Goal: Obtain resource: Download file/media

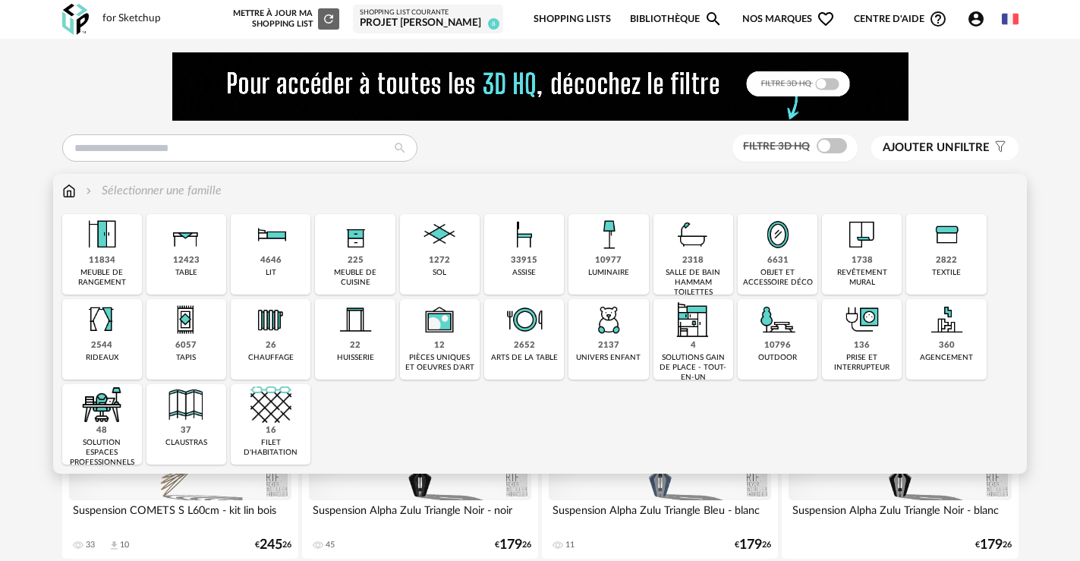
click at [511, 251] on img at bounding box center [524, 234] width 41 height 41
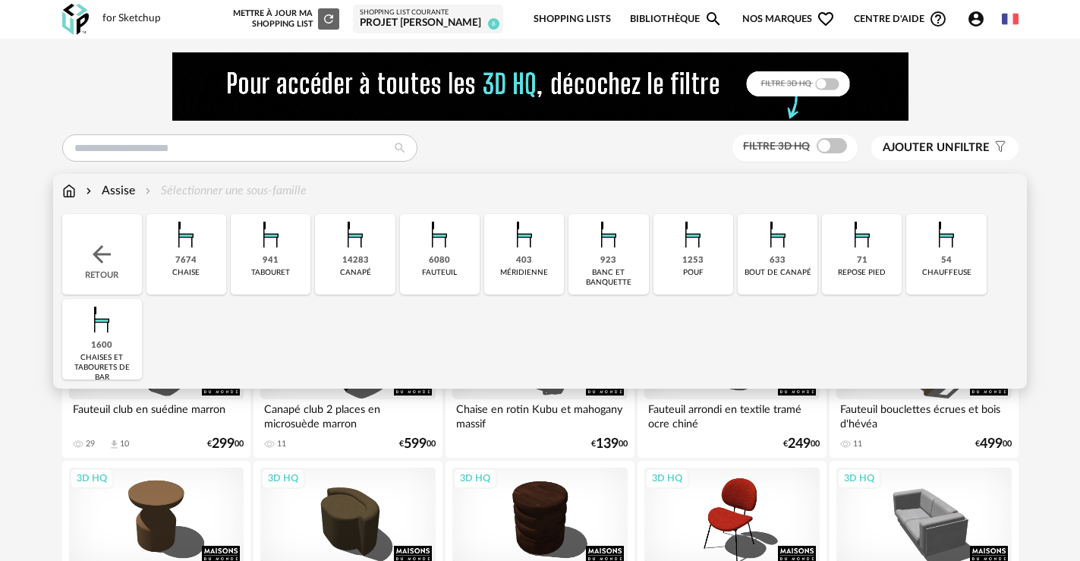
click at [204, 275] on div "7674 chaise" at bounding box center [186, 254] width 80 height 80
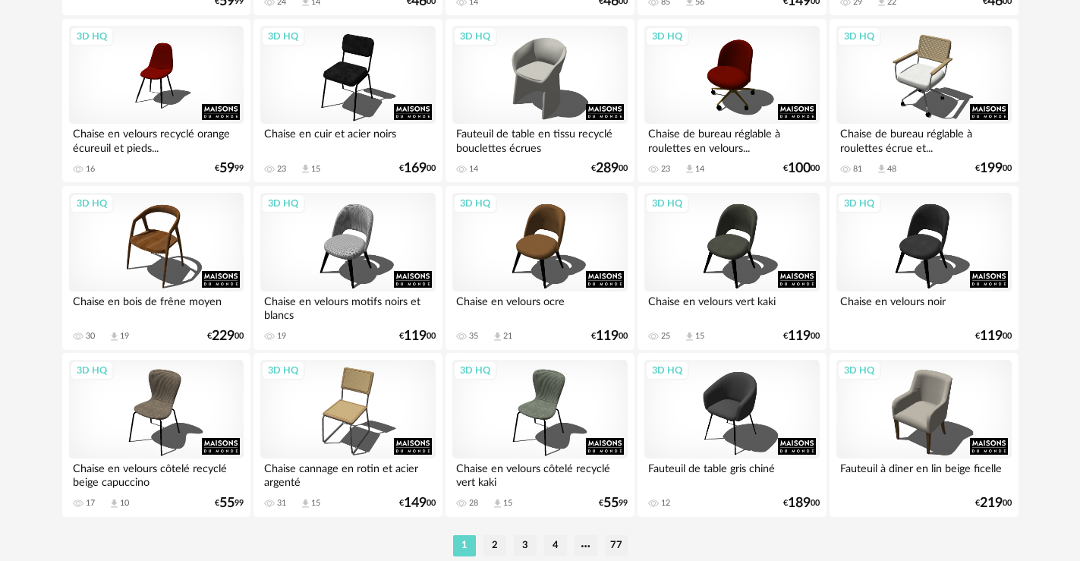
scroll to position [3172, 0]
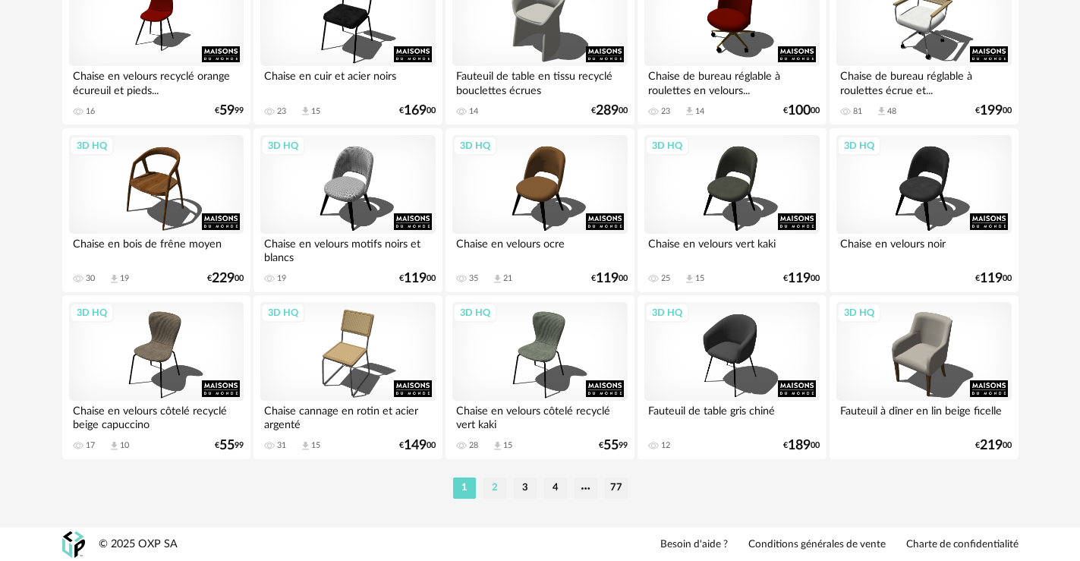
click at [497, 490] on li "2" at bounding box center [494, 487] width 23 height 21
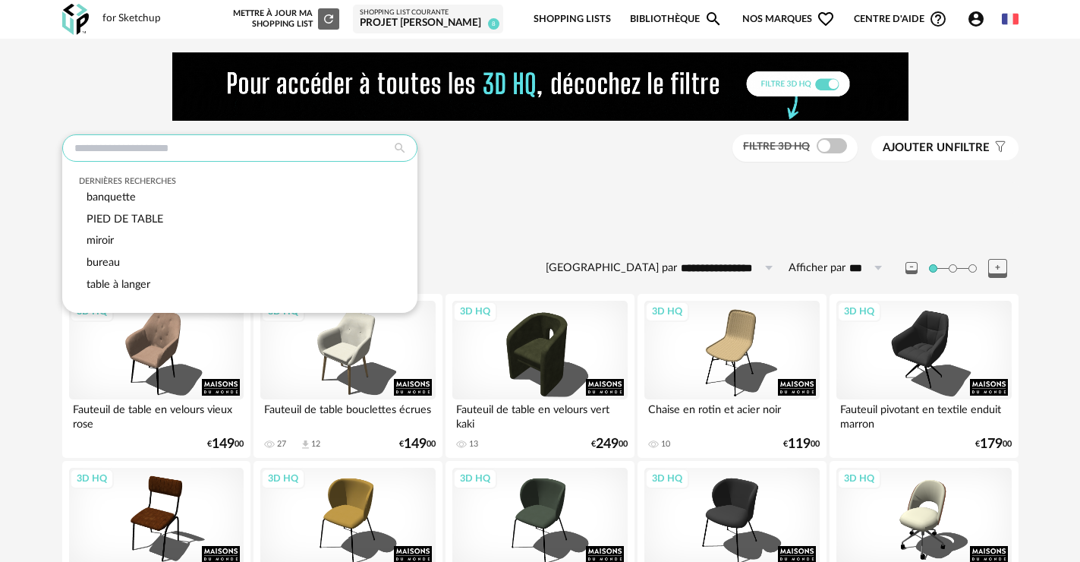
click at [206, 152] on input "text" at bounding box center [239, 147] width 355 height 27
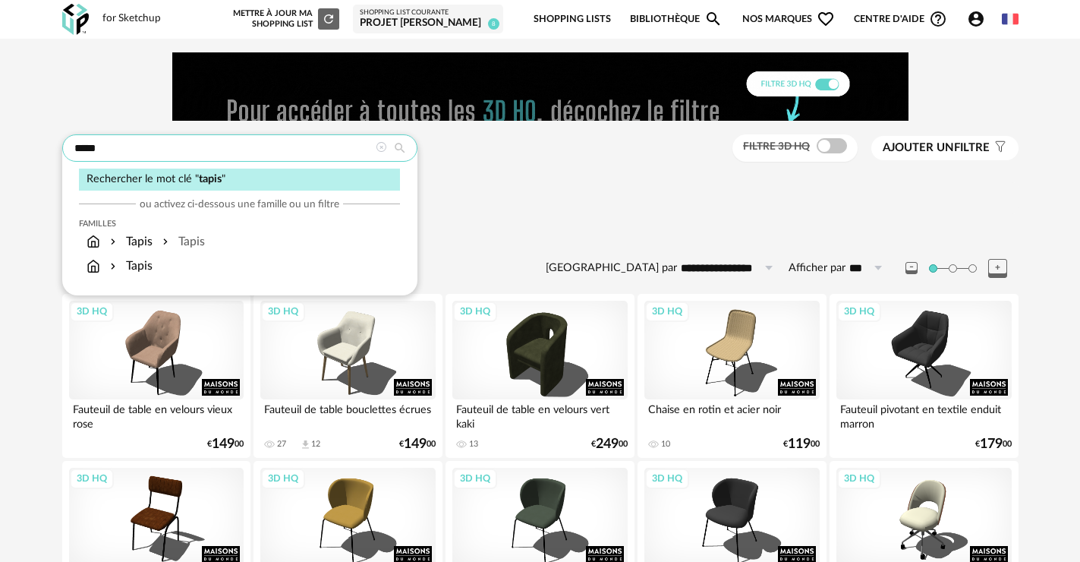
type input "*****"
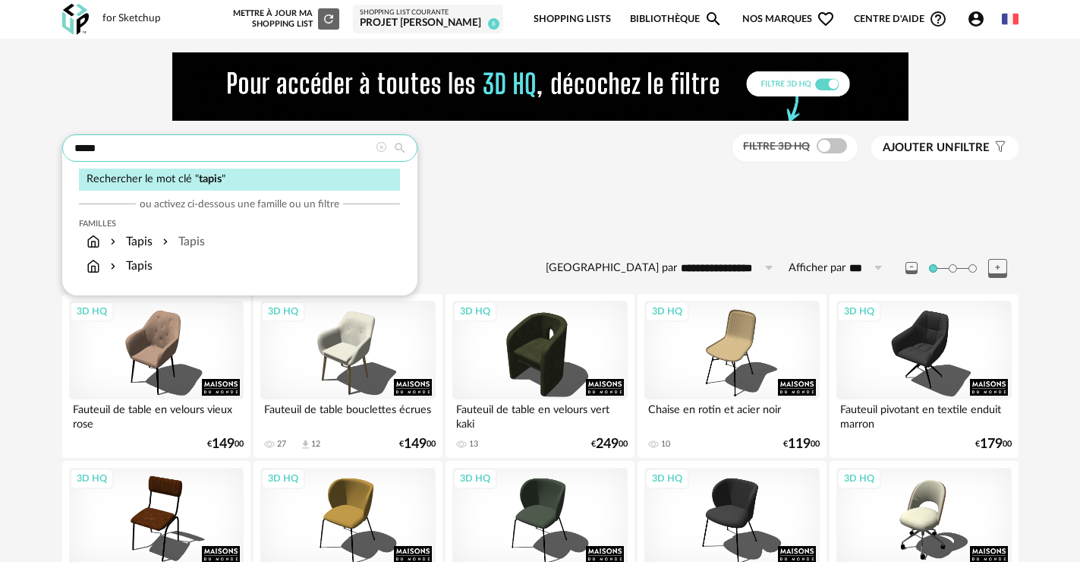
type input "**********"
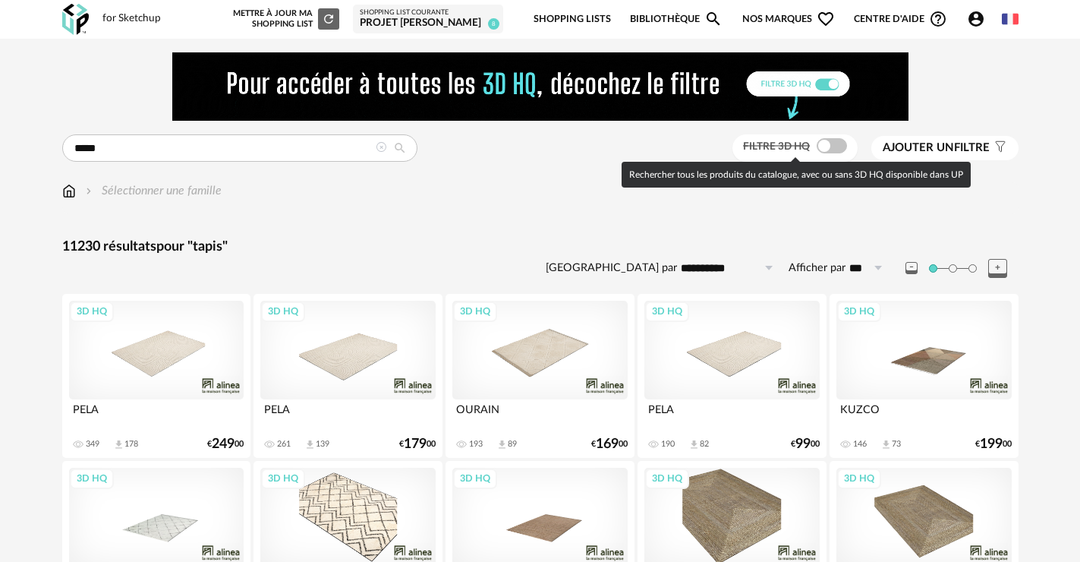
click at [829, 146] on span at bounding box center [832, 145] width 30 height 15
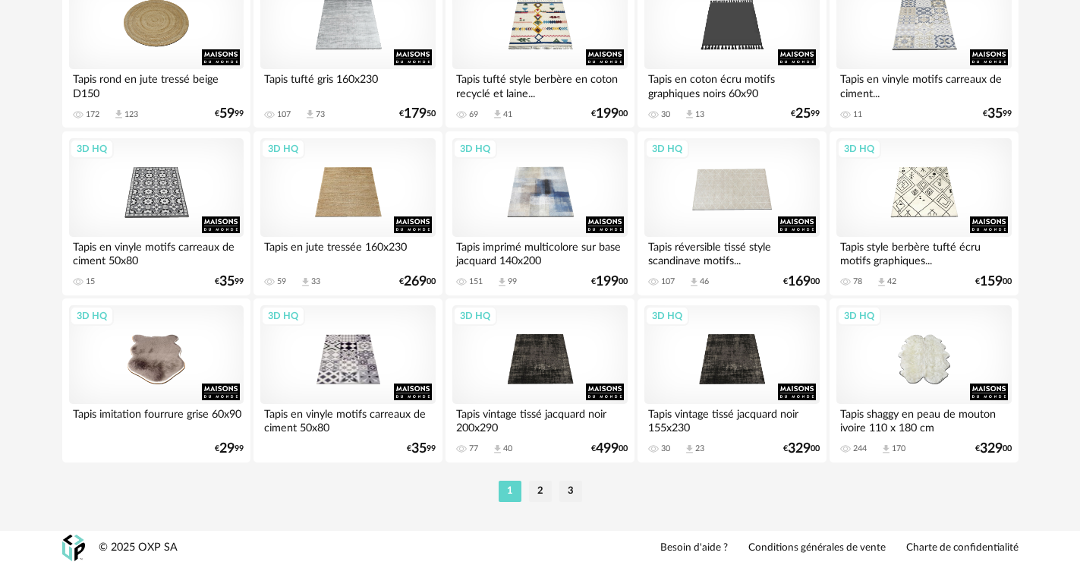
scroll to position [3171, 0]
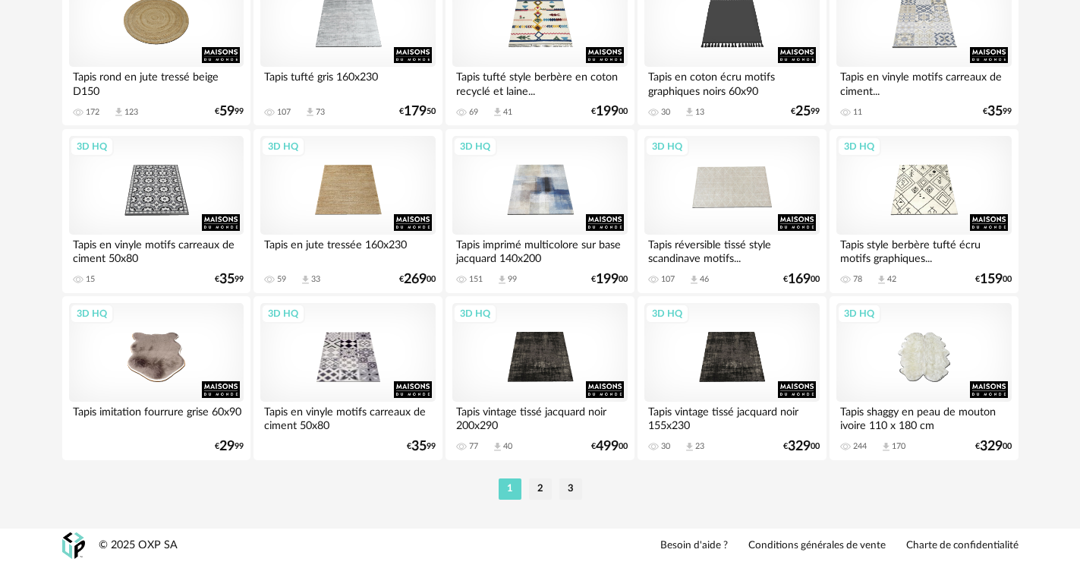
click at [536, 492] on li "2" at bounding box center [540, 488] width 23 height 21
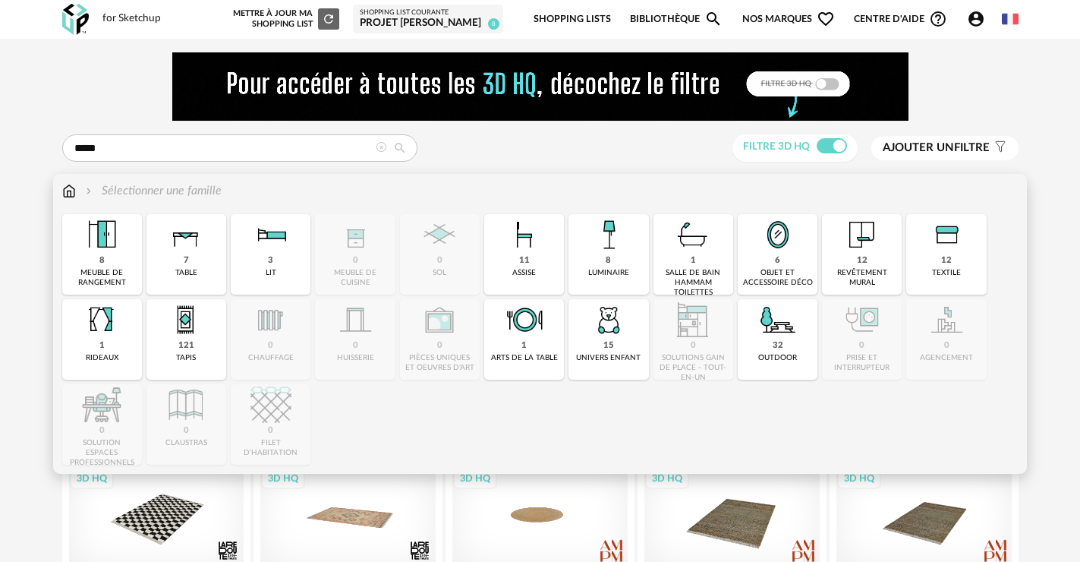
click at [74, 194] on img at bounding box center [69, 190] width 14 height 17
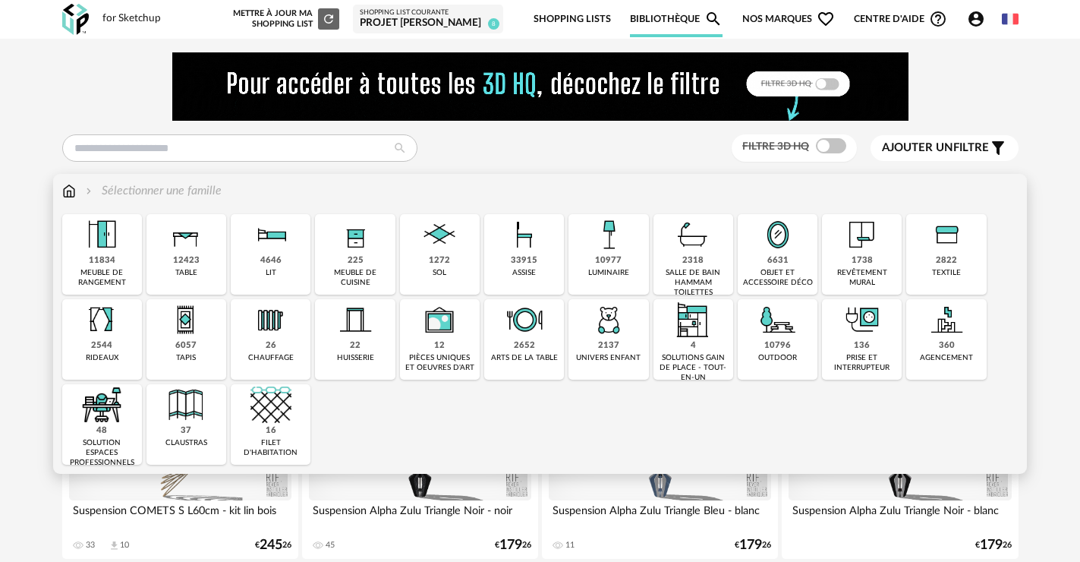
click at [863, 260] on div "1738" at bounding box center [861, 260] width 21 height 11
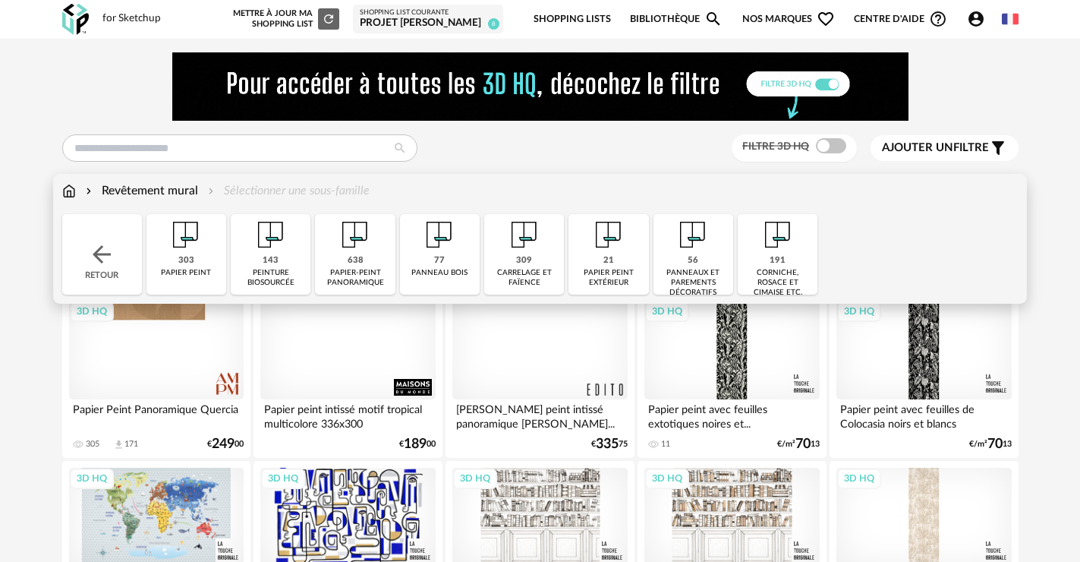
click at [101, 250] on img at bounding box center [101, 254] width 27 height 27
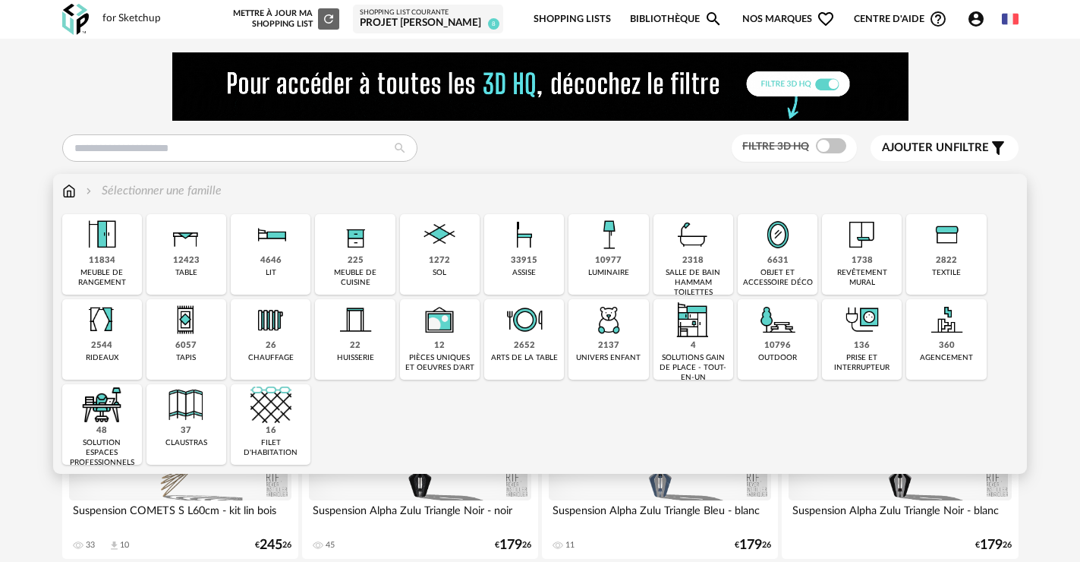
click at [190, 323] on img at bounding box center [185, 319] width 41 height 41
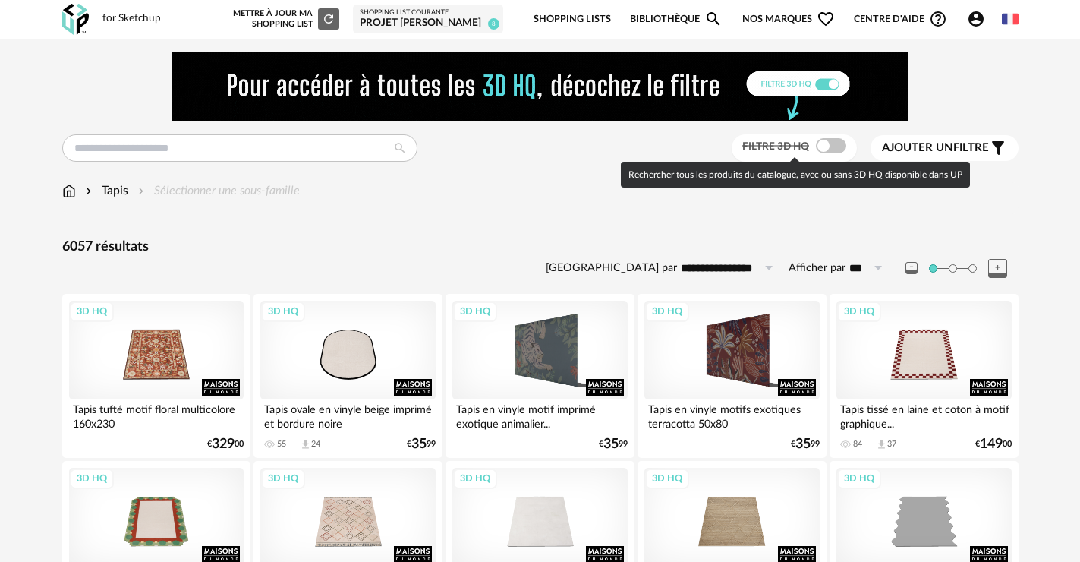
click at [831, 149] on span at bounding box center [831, 145] width 30 height 15
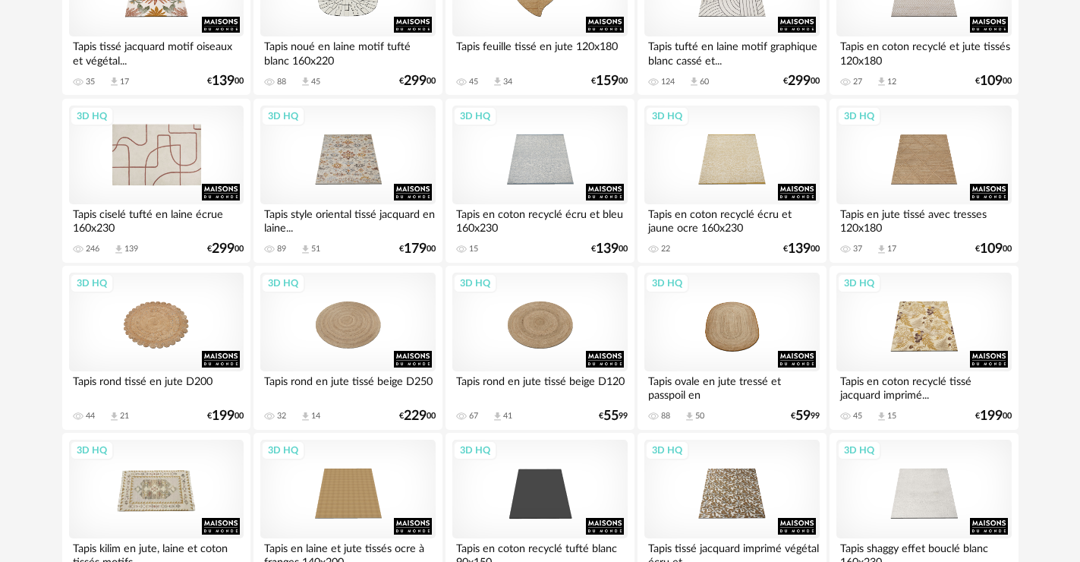
scroll to position [1366, 0]
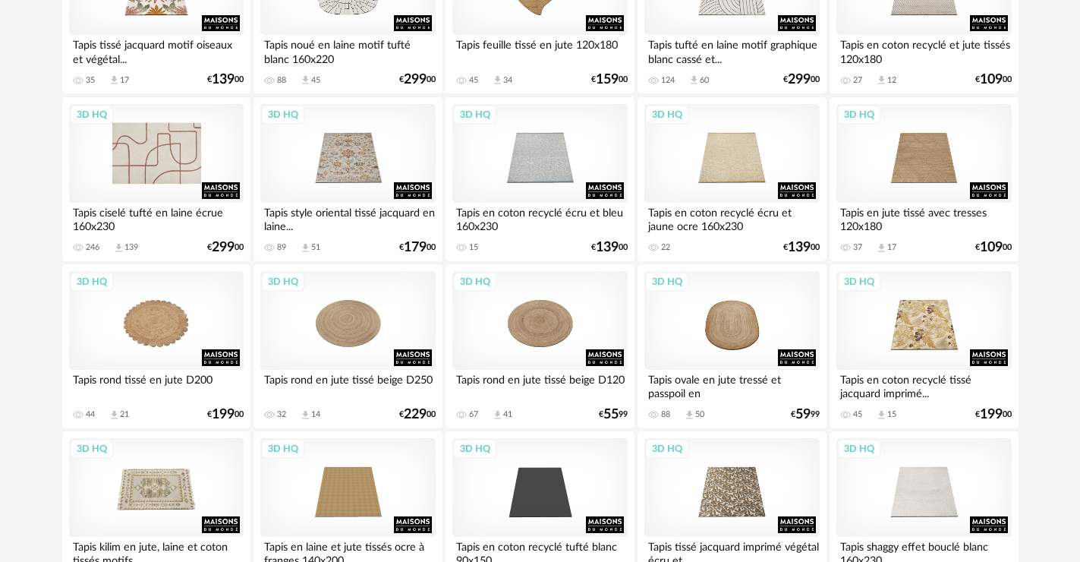
click at [150, 158] on div "3D HQ" at bounding box center [156, 153] width 175 height 99
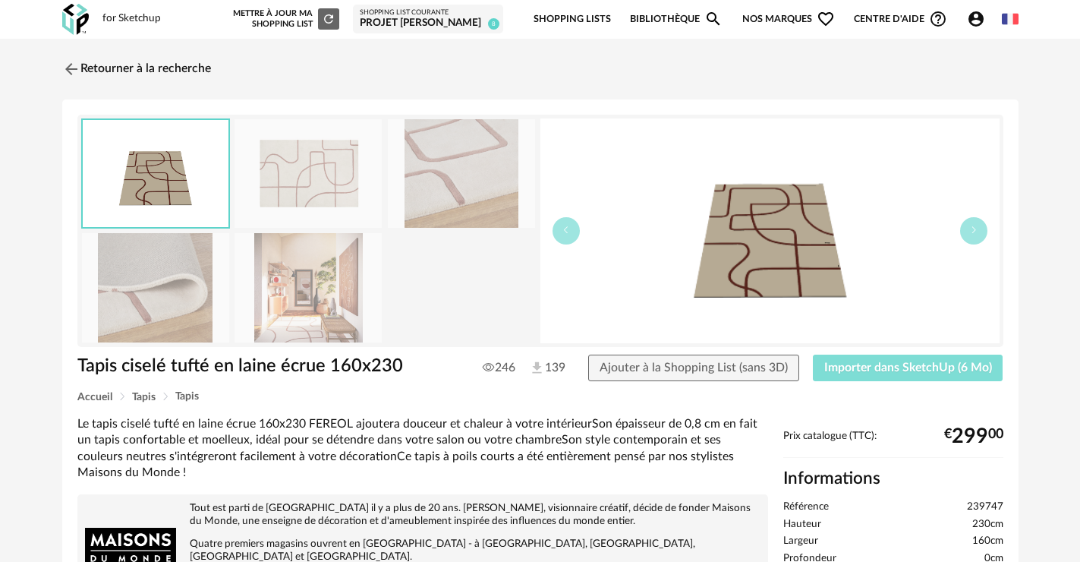
click at [897, 363] on span "Importer dans SketchUp (6 Mo)" at bounding box center [908, 367] width 168 height 12
click at [68, 71] on img at bounding box center [69, 69] width 22 height 22
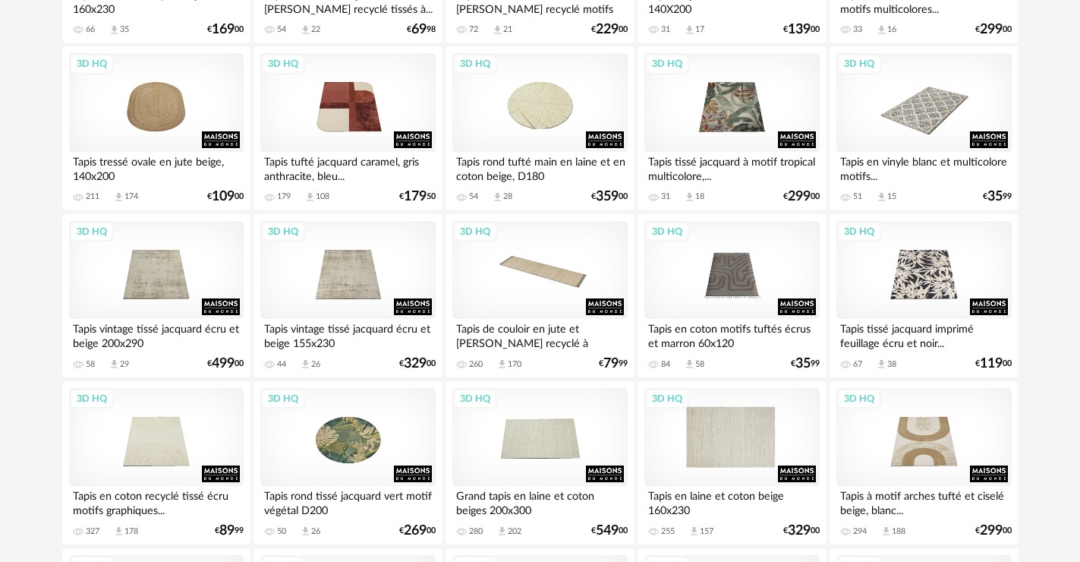
scroll to position [2277, 0]
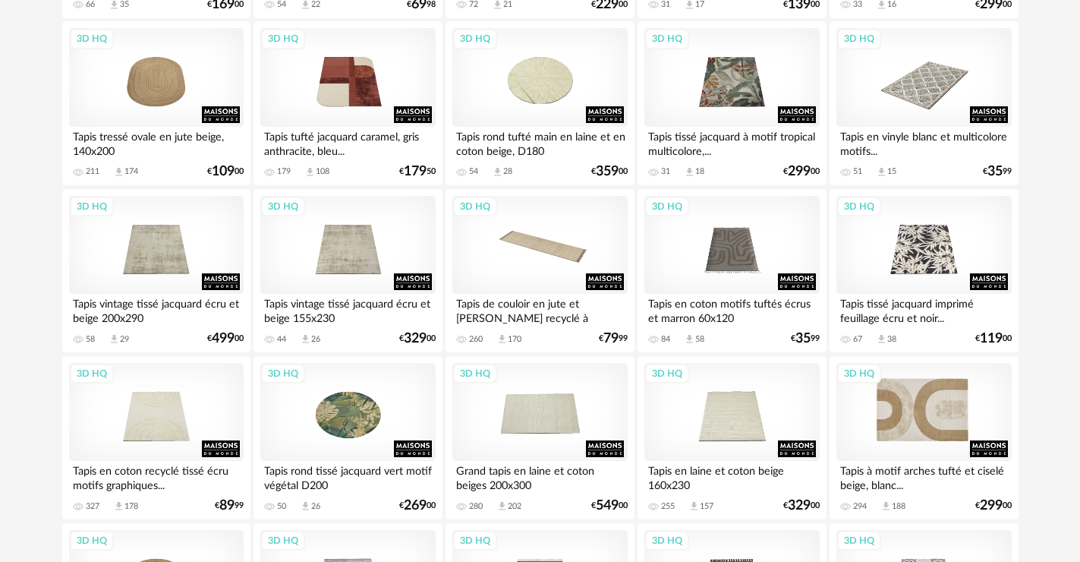
click at [933, 426] on div "3D HQ" at bounding box center [923, 412] width 175 height 99
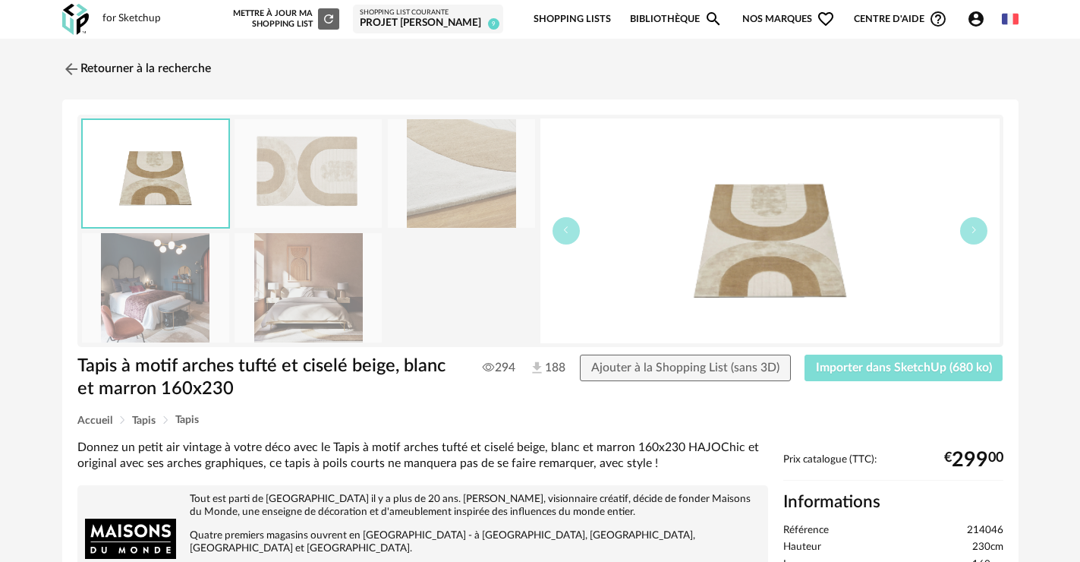
click at [873, 367] on span "Importer dans SketchUp (680 ko)" at bounding box center [904, 367] width 176 height 12
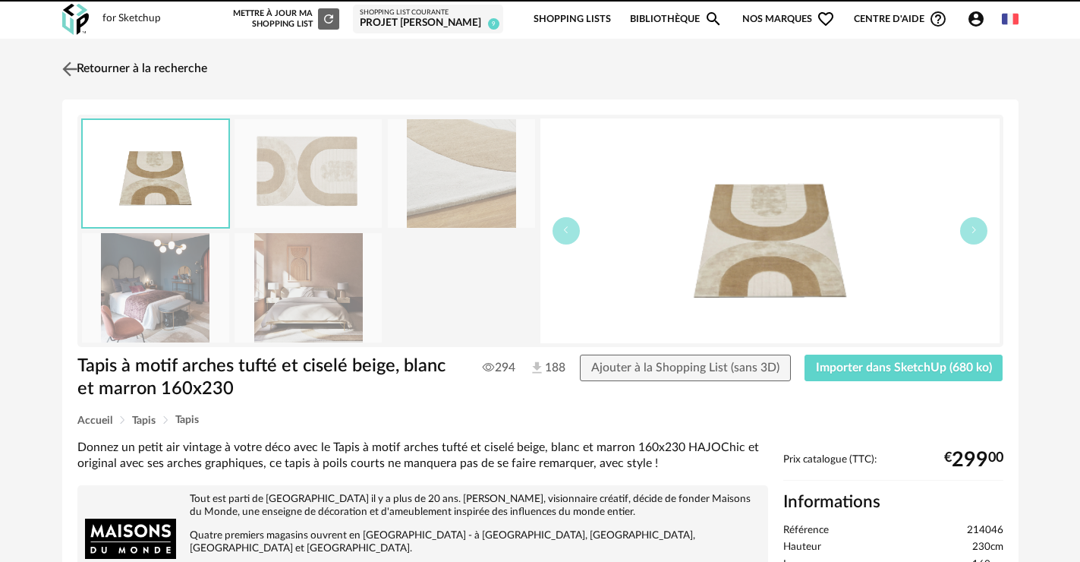
click at [87, 69] on link "Retourner à la recherche" at bounding box center [132, 68] width 149 height 33
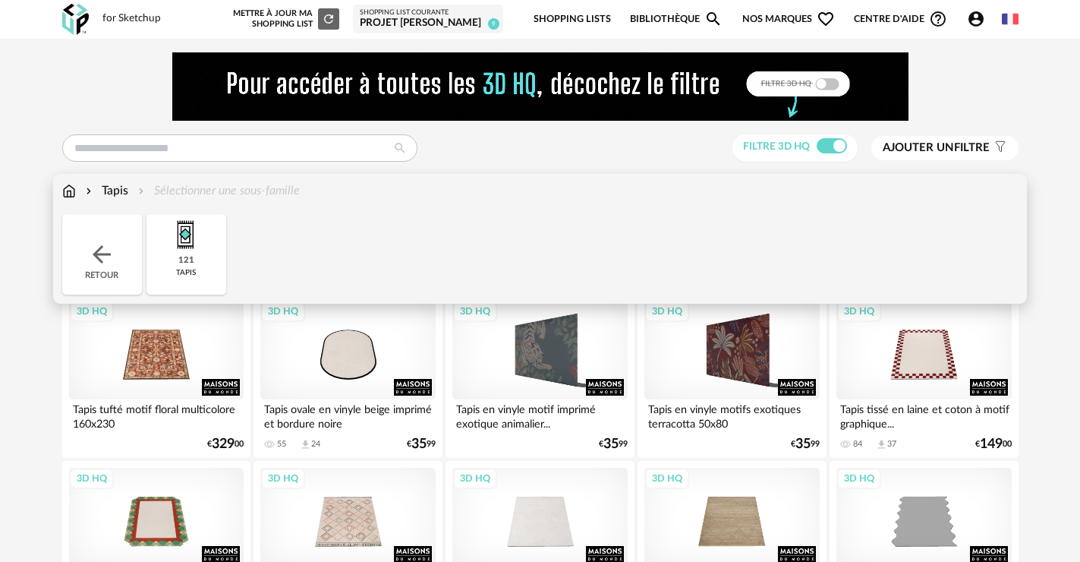
click at [90, 247] on img at bounding box center [101, 254] width 27 height 27
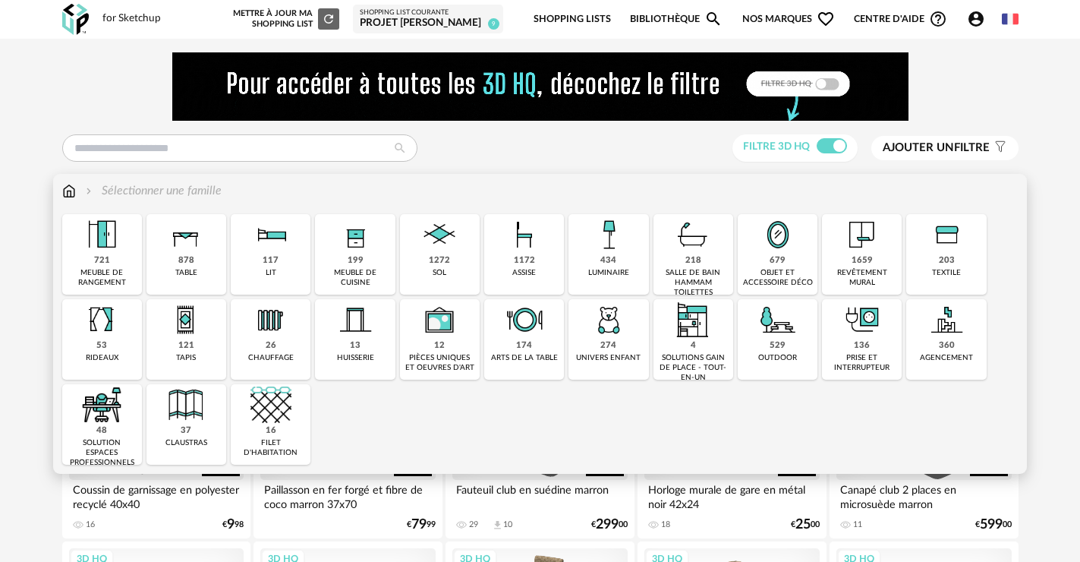
click at [518, 257] on div "1172" at bounding box center [524, 260] width 21 height 11
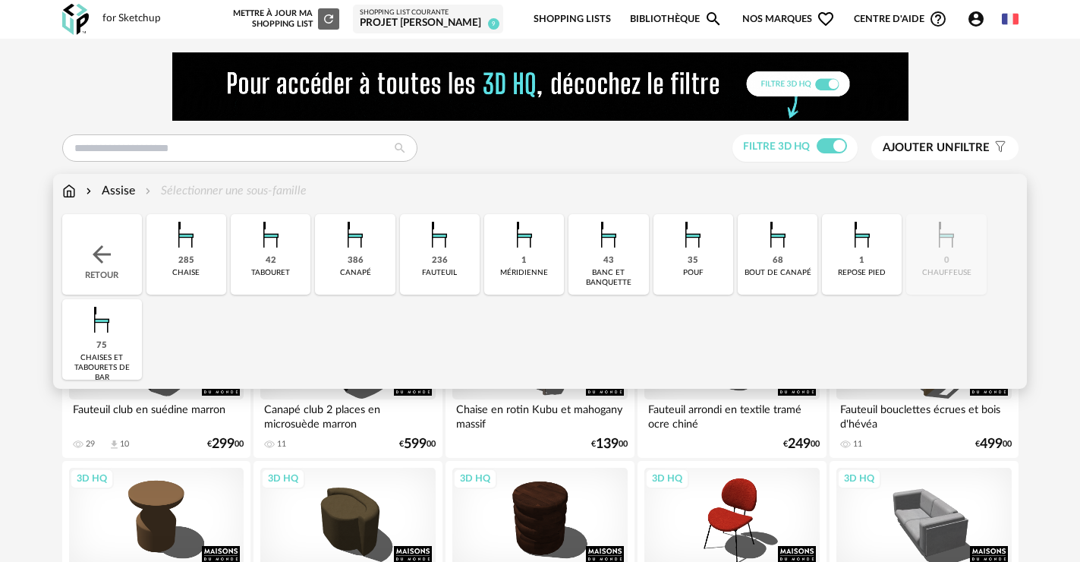
click at [202, 272] on div "285 chaise" at bounding box center [186, 254] width 80 height 80
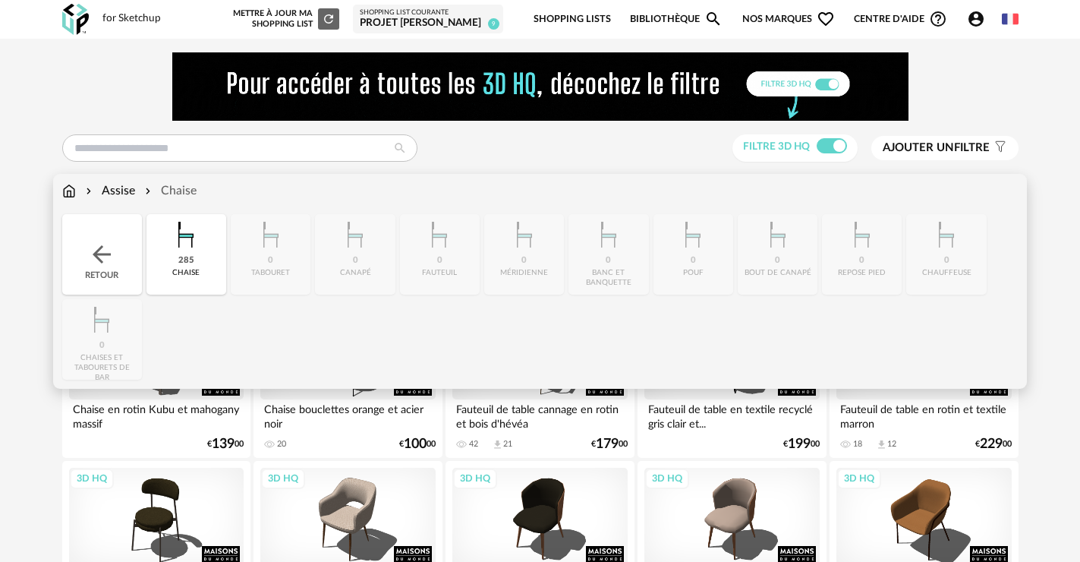
click at [117, 247] on div "Retour" at bounding box center [102, 254] width 80 height 80
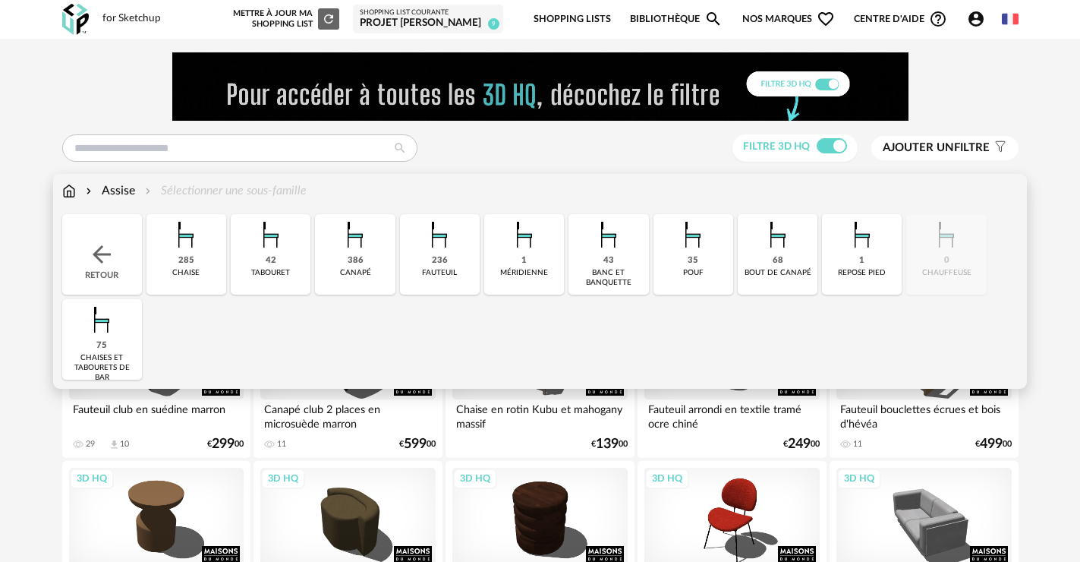
click at [428, 245] on img at bounding box center [439, 234] width 41 height 41
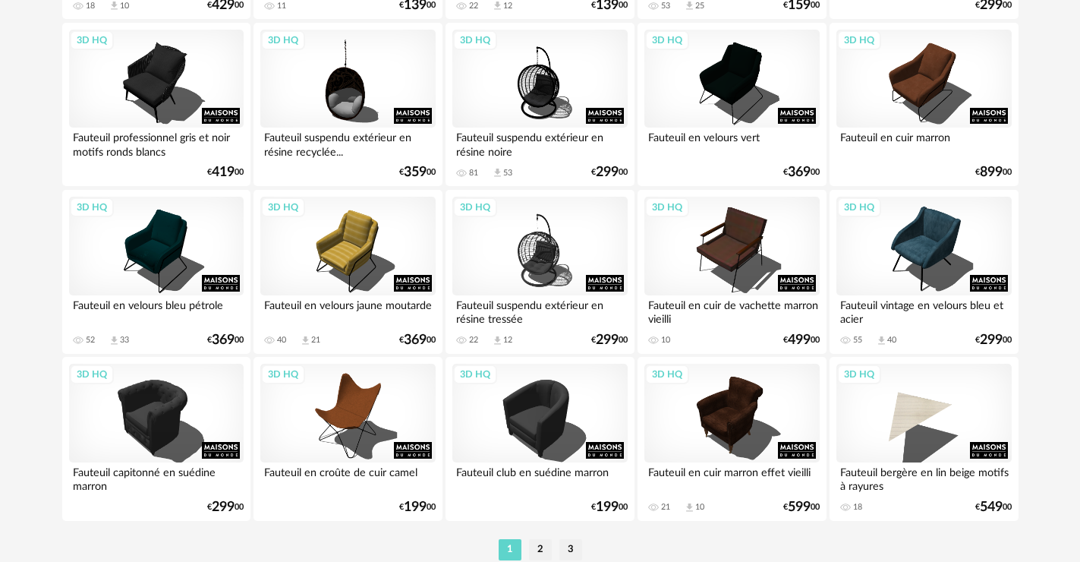
scroll to position [3111, 0]
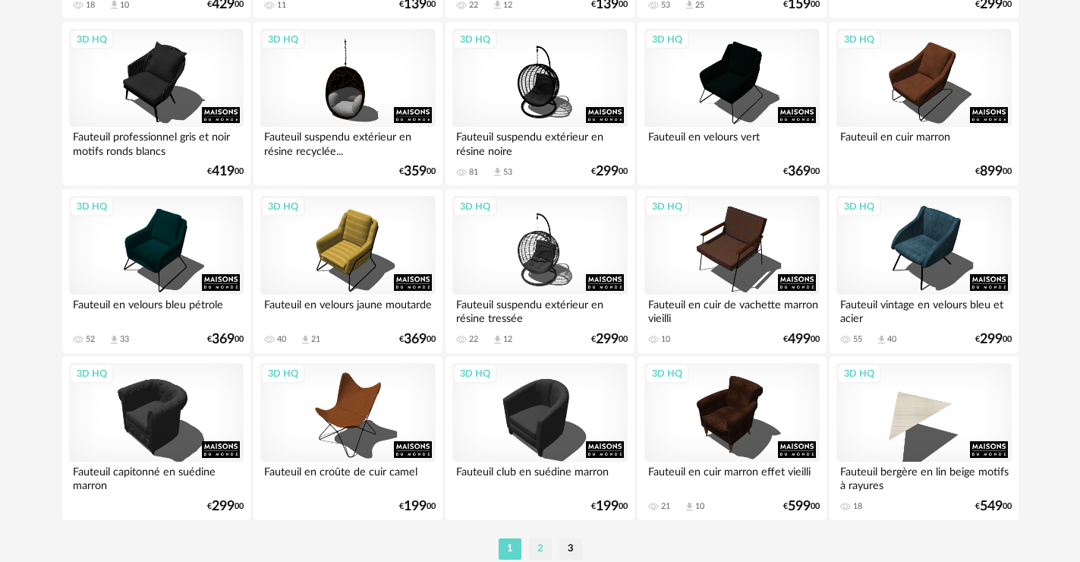
click at [541, 546] on li "2" at bounding box center [540, 548] width 23 height 21
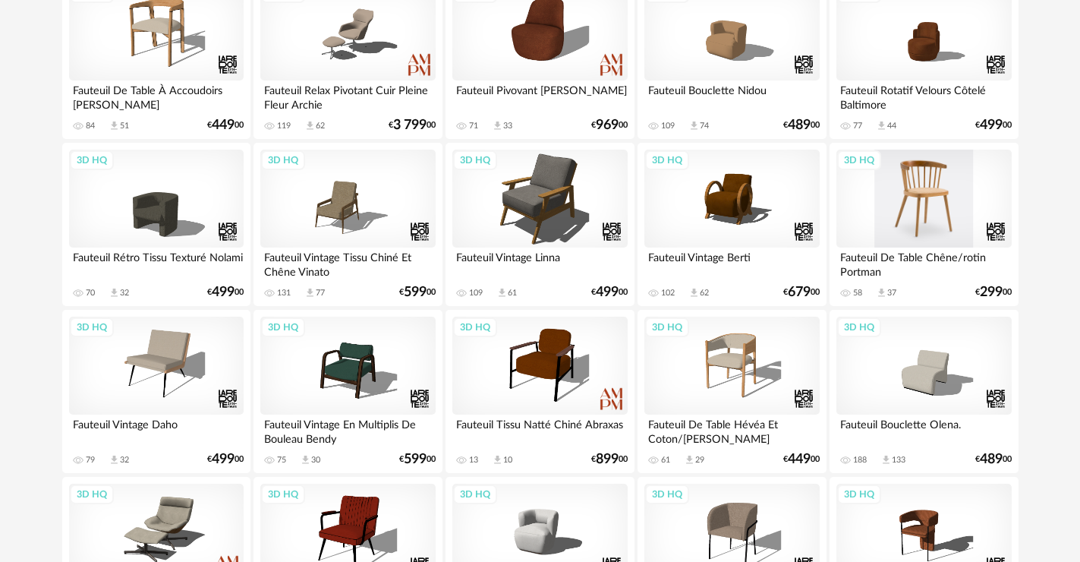
scroll to position [986, 0]
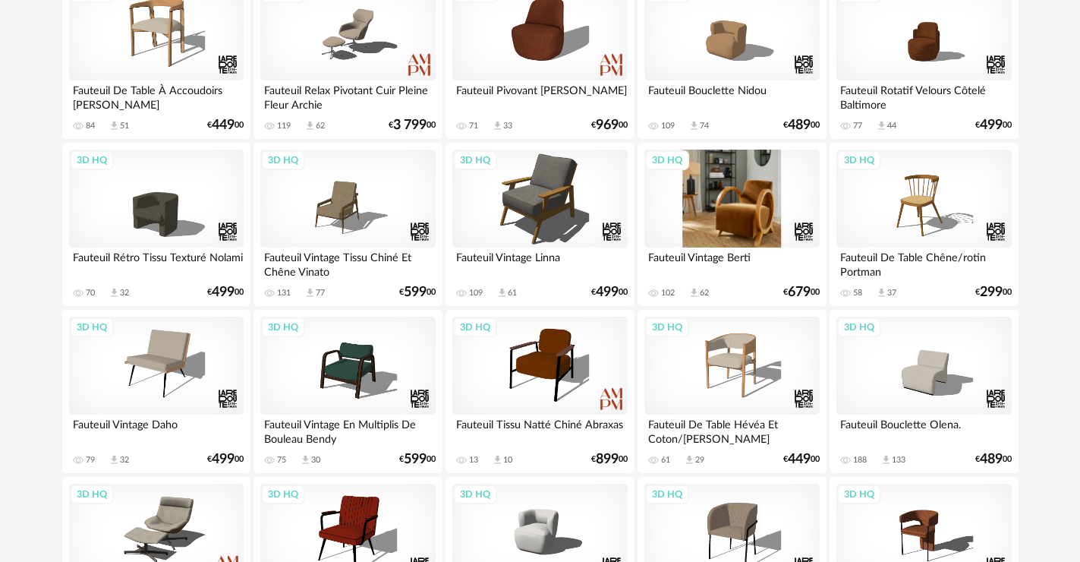
click at [748, 220] on div "3D HQ" at bounding box center [731, 198] width 175 height 99
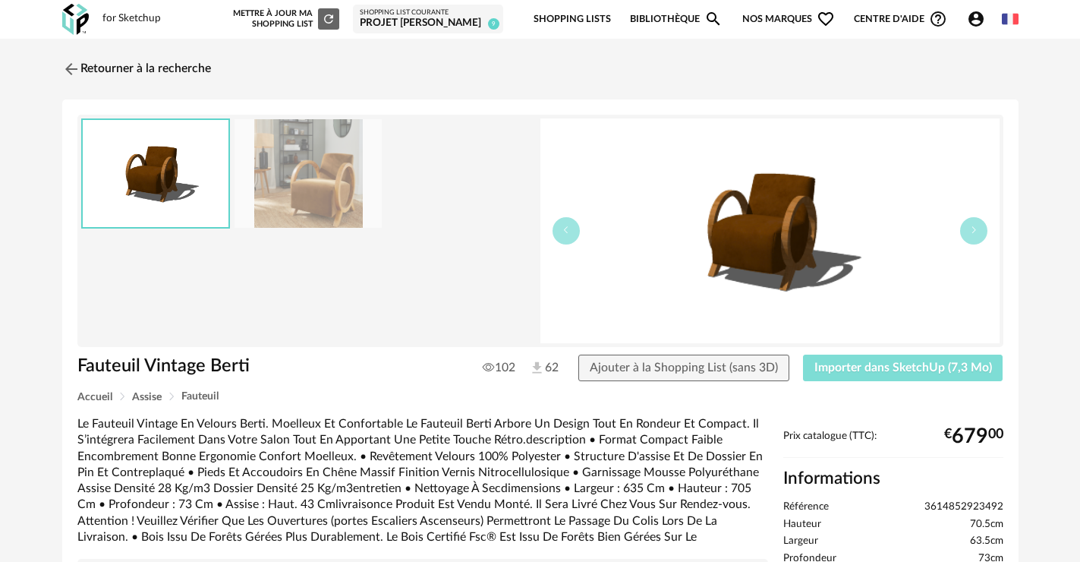
click at [862, 373] on button "Importer dans SketchUp (7,3 Mo)" at bounding box center [903, 367] width 200 height 27
click at [77, 61] on img at bounding box center [69, 69] width 22 height 22
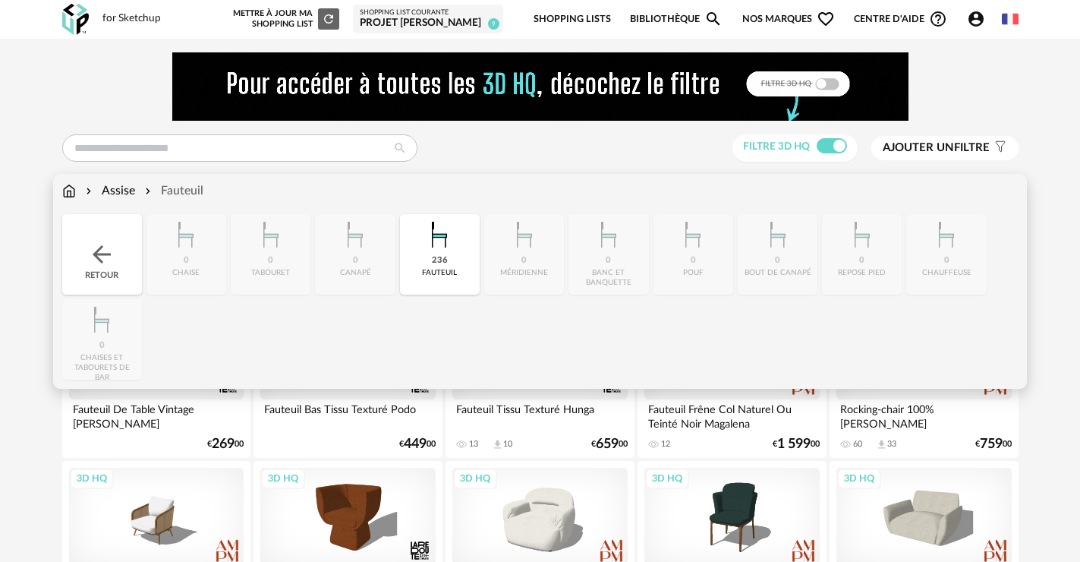
click at [92, 247] on img at bounding box center [101, 254] width 27 height 27
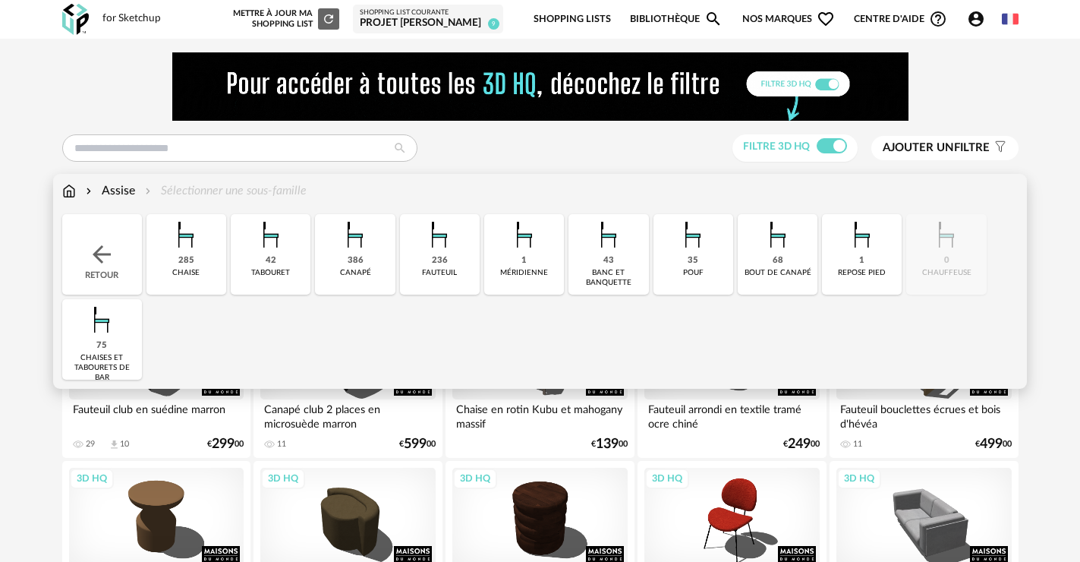
click at [178, 260] on div "285" at bounding box center [186, 260] width 16 height 11
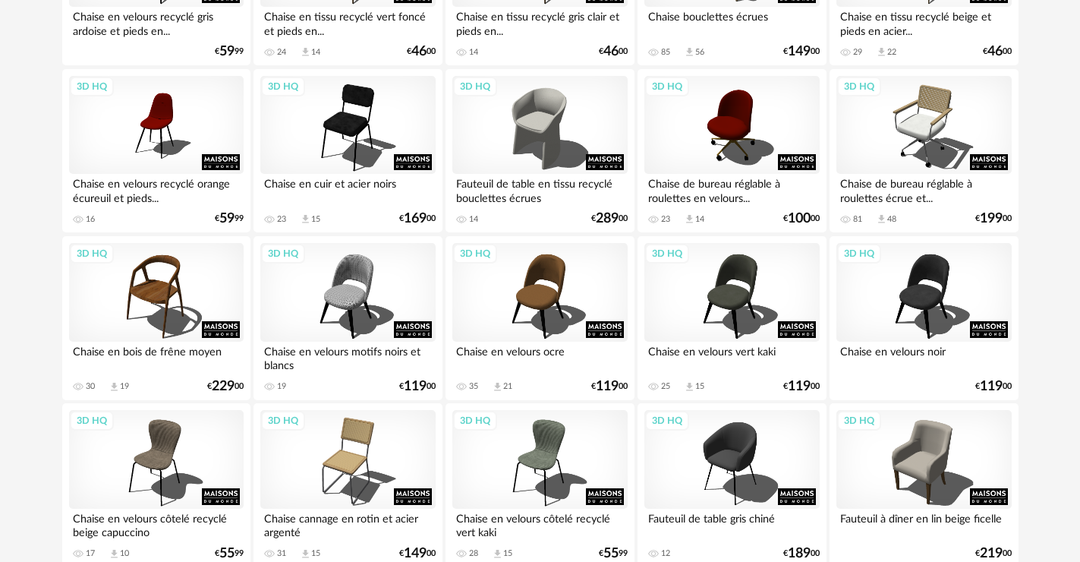
scroll to position [3171, 0]
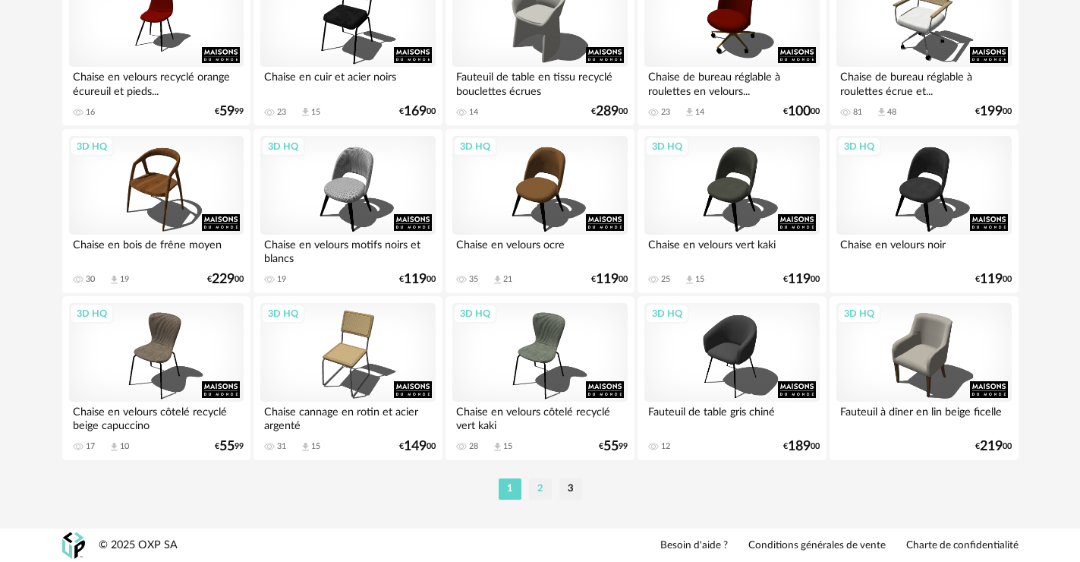
click at [543, 491] on li "2" at bounding box center [540, 488] width 23 height 21
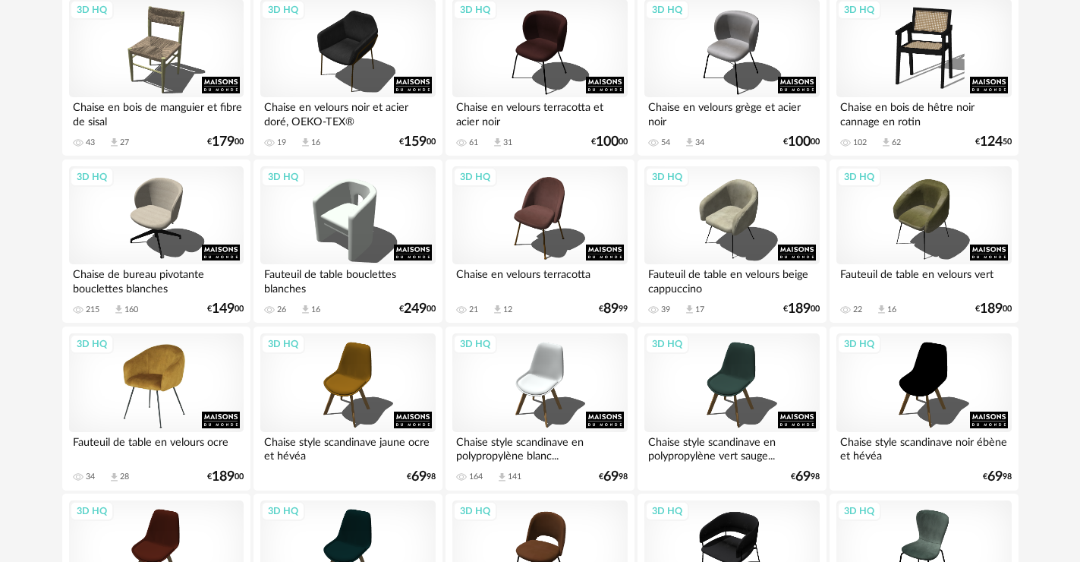
scroll to position [1138, 0]
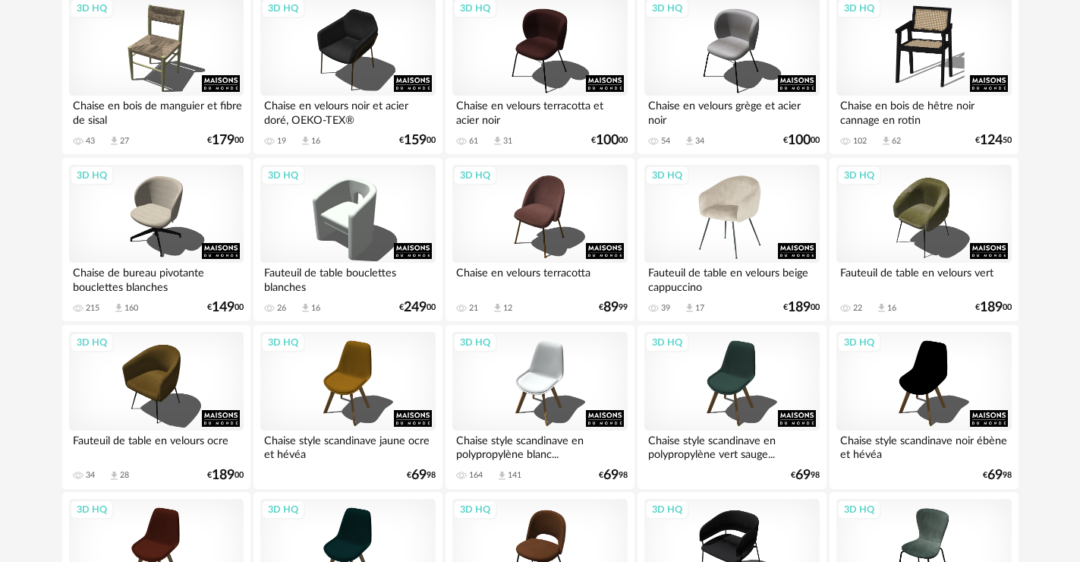
click at [742, 216] on div "3D HQ" at bounding box center [731, 214] width 175 height 99
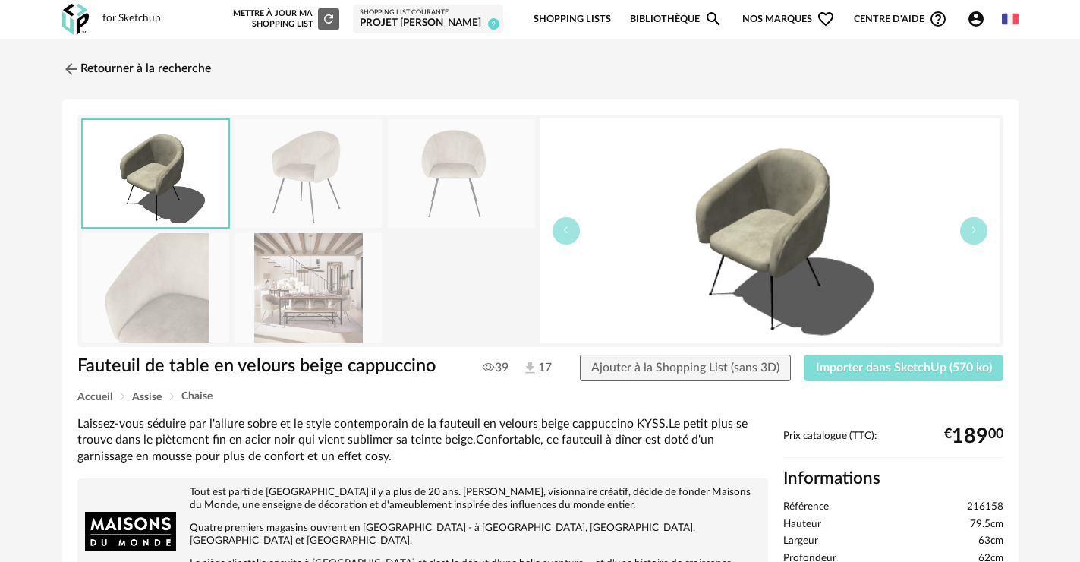
click at [868, 367] on span "Importer dans SketchUp (570 ko)" at bounding box center [904, 367] width 176 height 12
click at [139, 68] on link "Retourner à la recherche" at bounding box center [132, 68] width 149 height 33
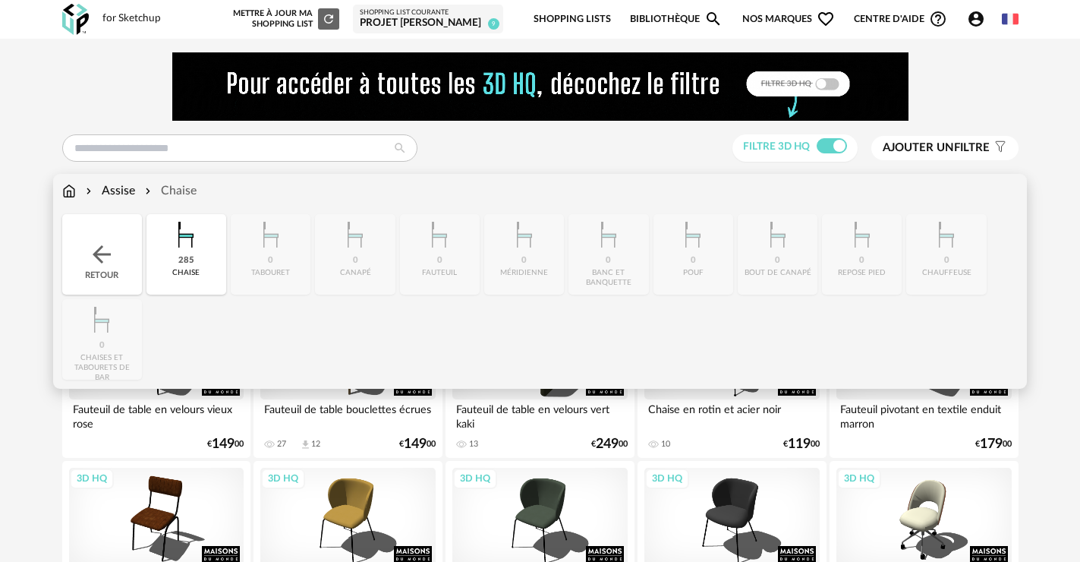
click at [124, 257] on div "Retour" at bounding box center [102, 254] width 80 height 80
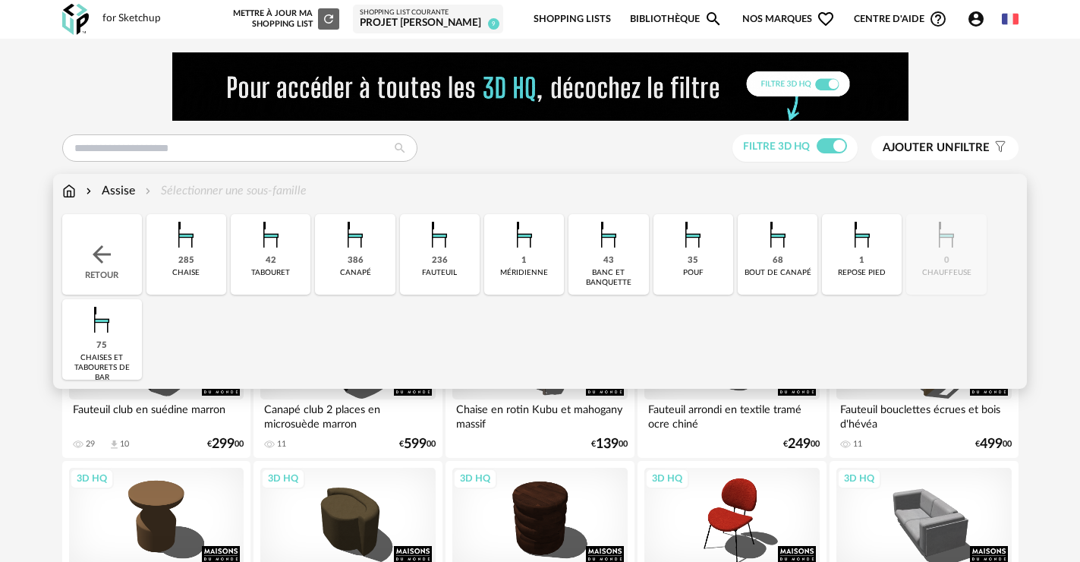
click at [426, 262] on div "236 fauteuil" at bounding box center [440, 254] width 80 height 80
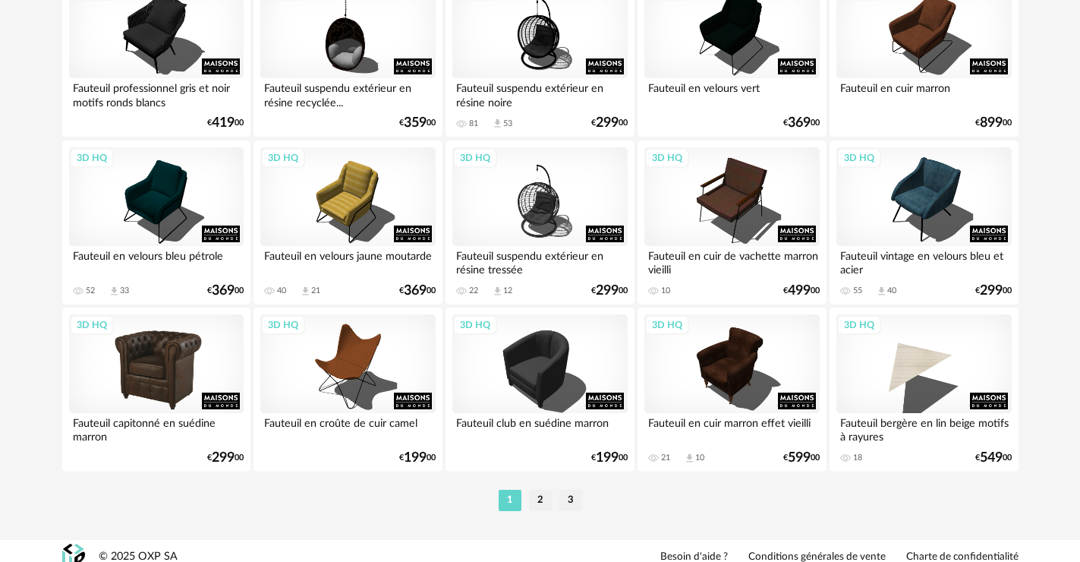
scroll to position [3171, 0]
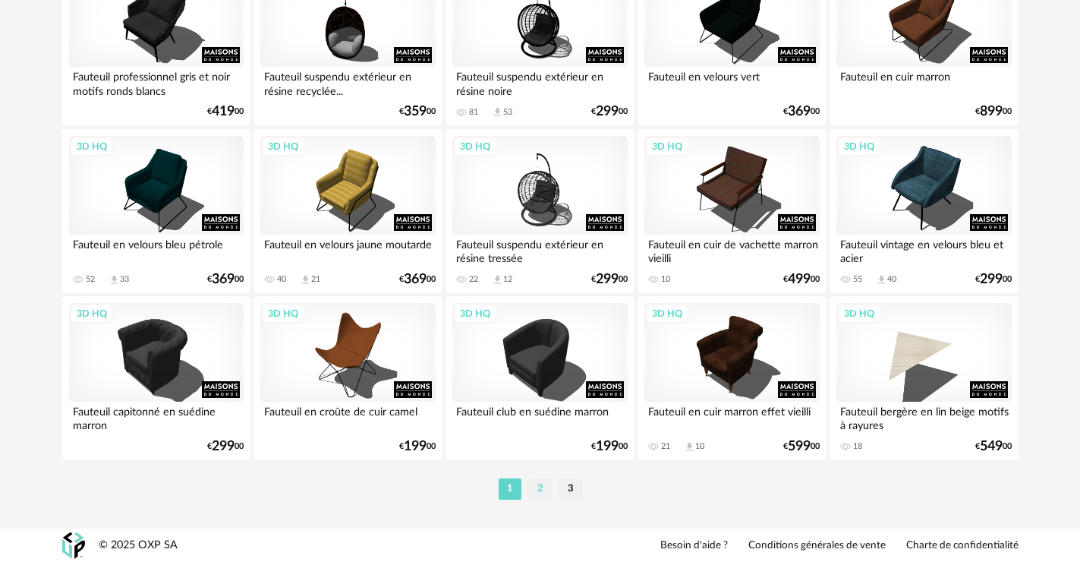
click at [542, 489] on li "2" at bounding box center [540, 488] width 23 height 21
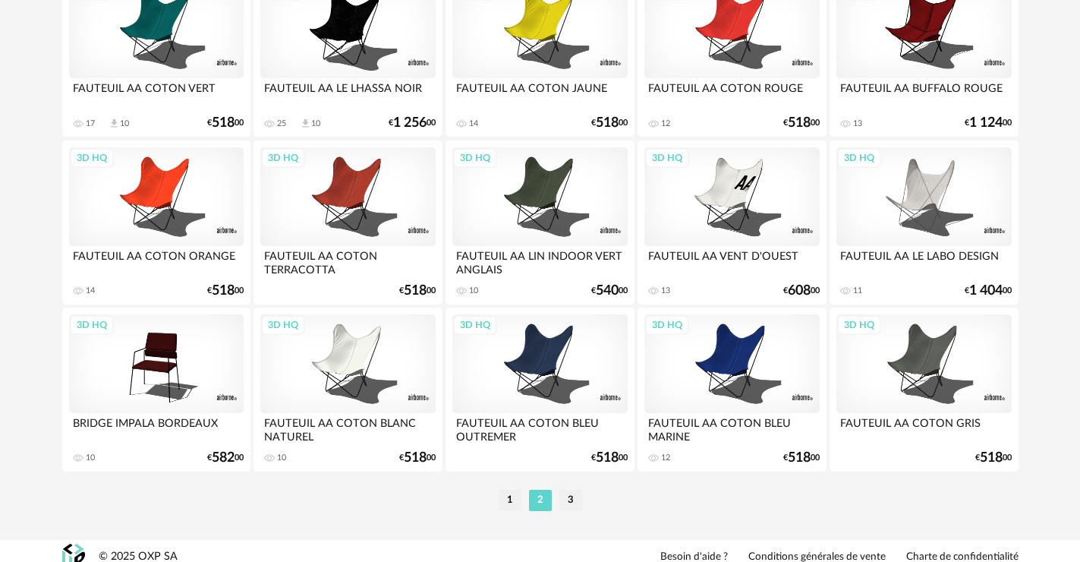
scroll to position [3171, 0]
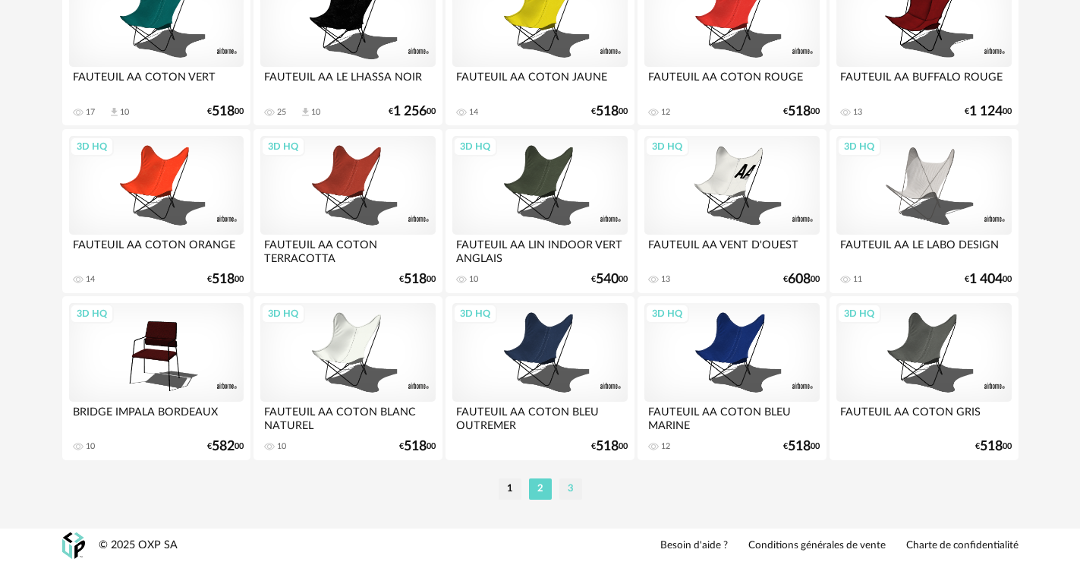
click at [577, 487] on li "3" at bounding box center [570, 488] width 23 height 21
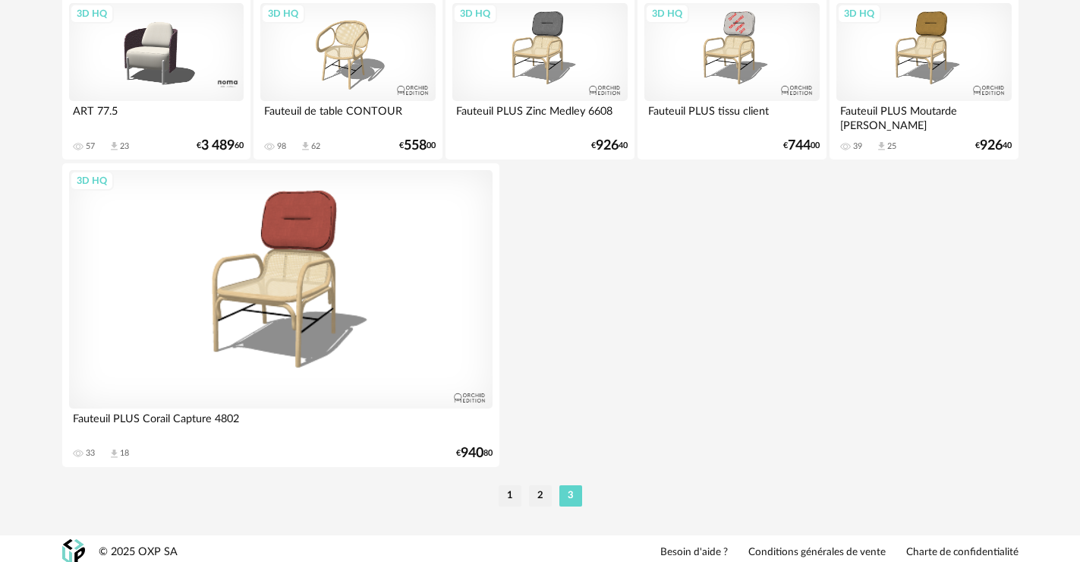
scroll to position [1307, 0]
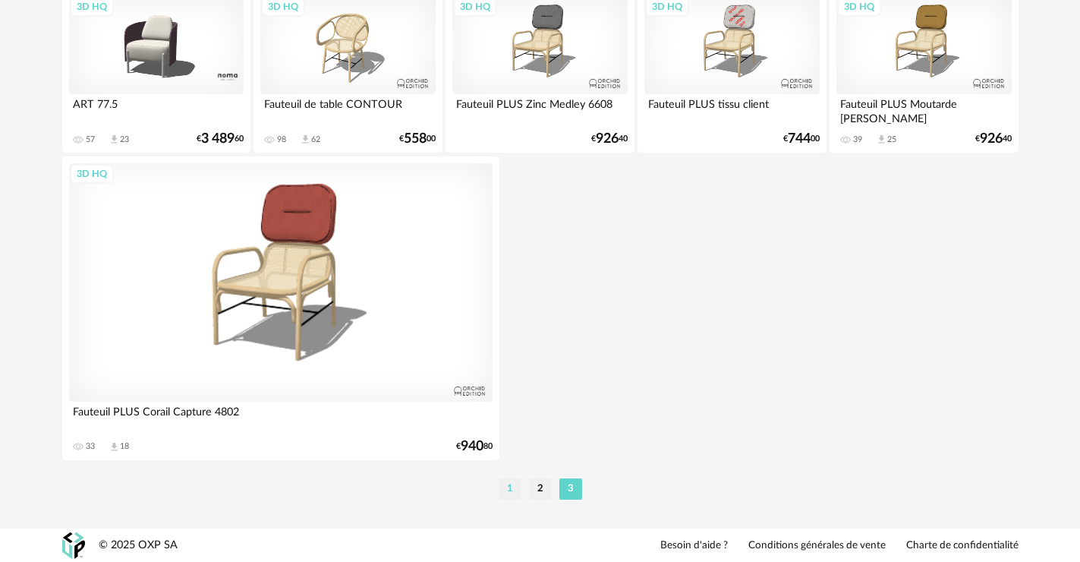
click at [517, 489] on li "1" at bounding box center [510, 488] width 23 height 21
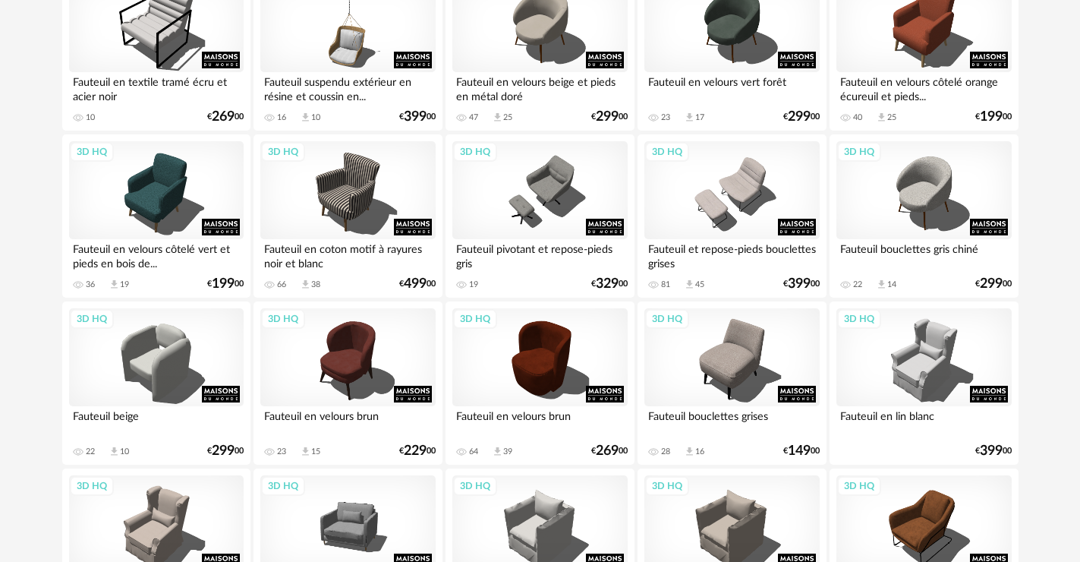
scroll to position [835, 0]
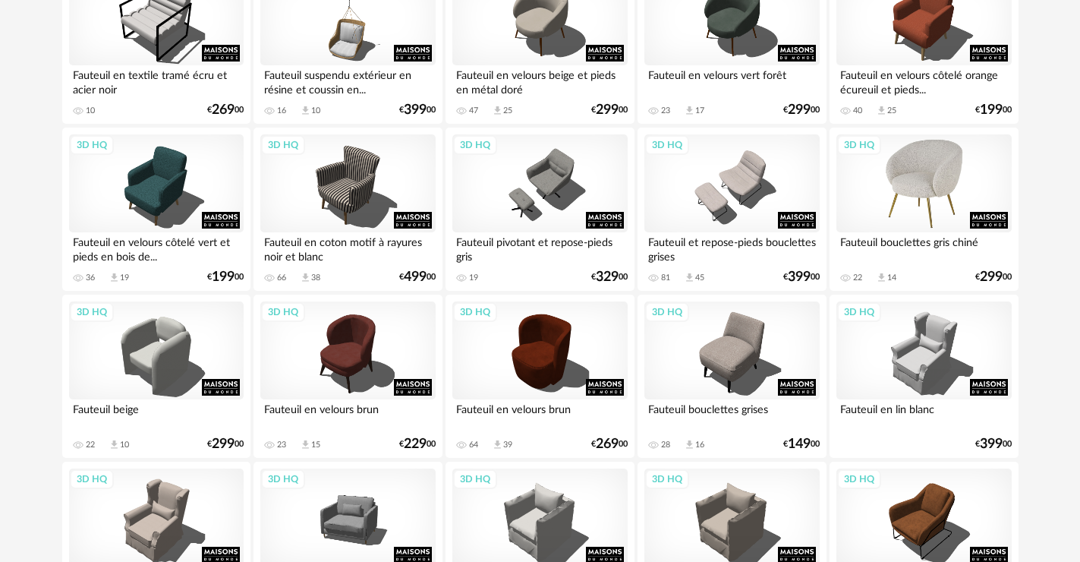
click at [927, 184] on div "3D HQ" at bounding box center [923, 183] width 175 height 99
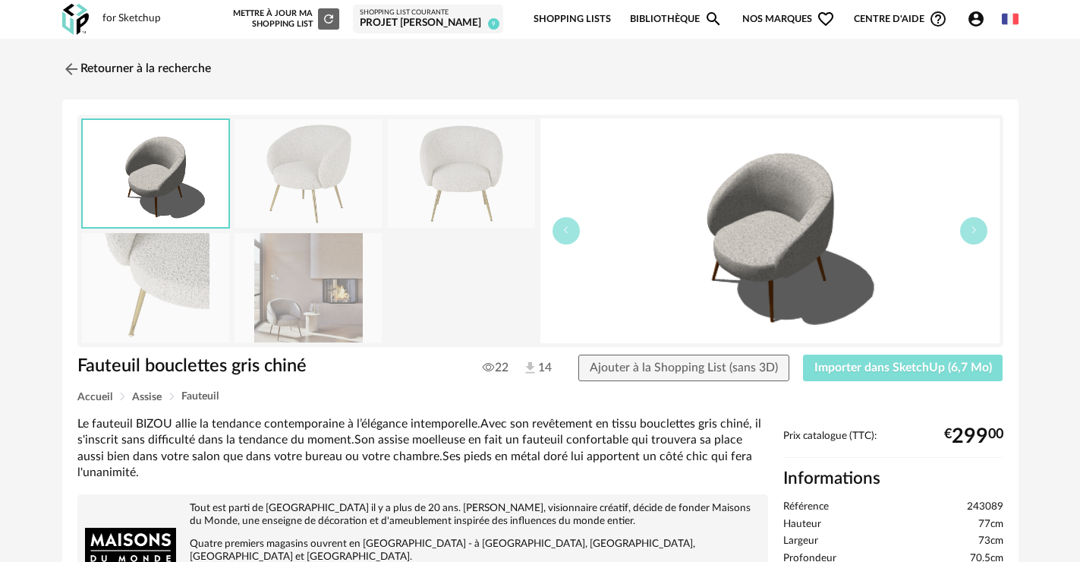
click at [867, 355] on button "Importer dans SketchUp (6,7 Mo)" at bounding box center [903, 367] width 200 height 27
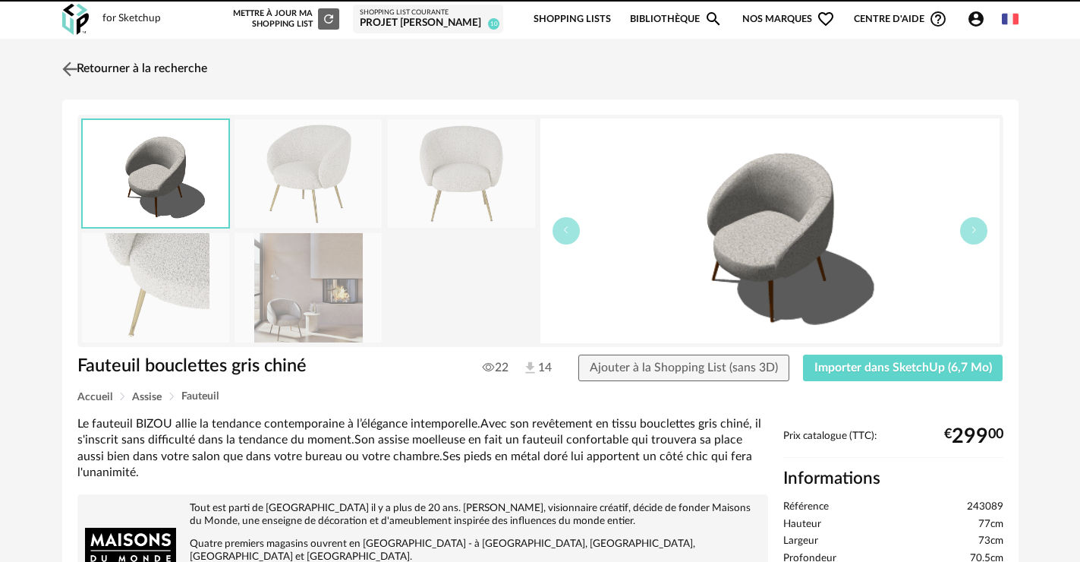
click at [73, 73] on img at bounding box center [69, 69] width 22 height 22
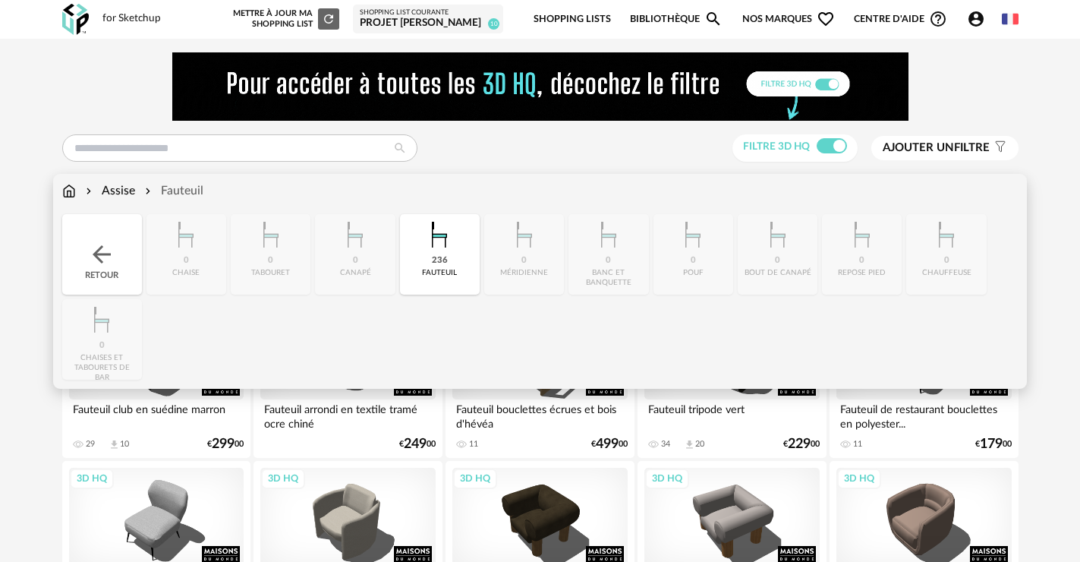
click at [99, 239] on div "Retour" at bounding box center [102, 254] width 80 height 80
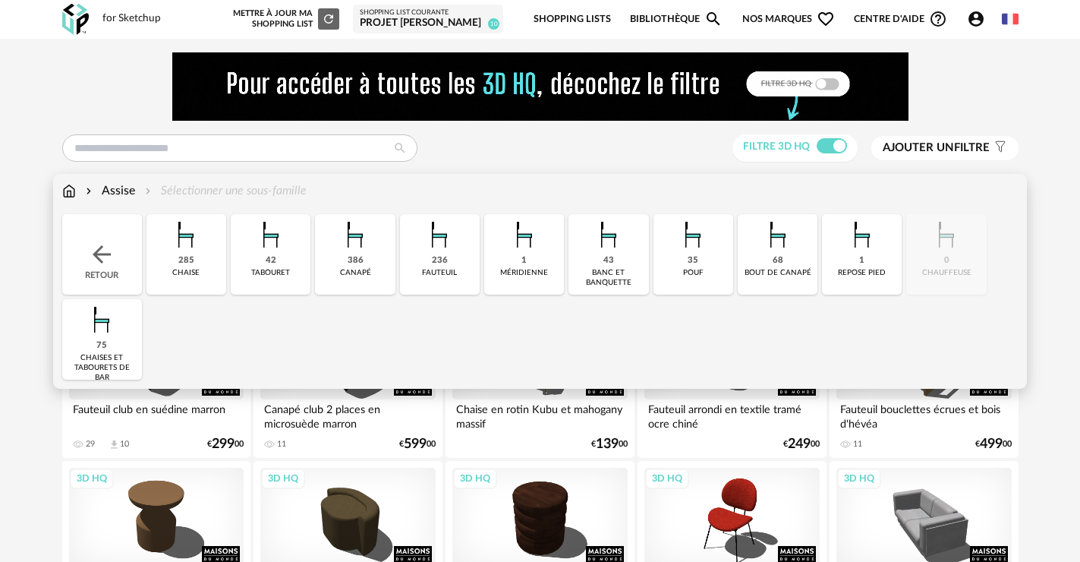
click at [188, 254] on img at bounding box center [185, 234] width 41 height 41
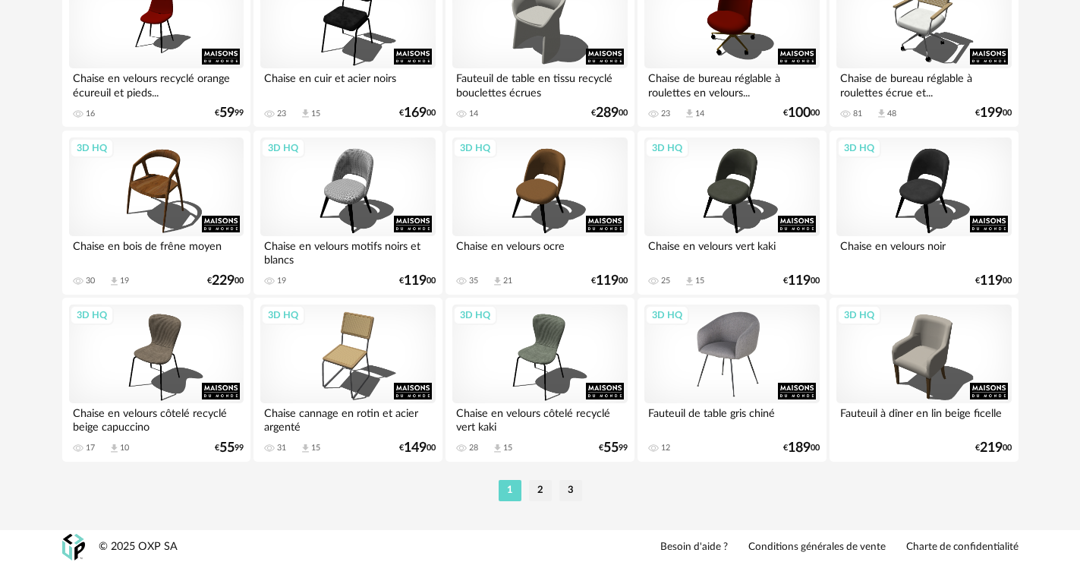
scroll to position [3171, 0]
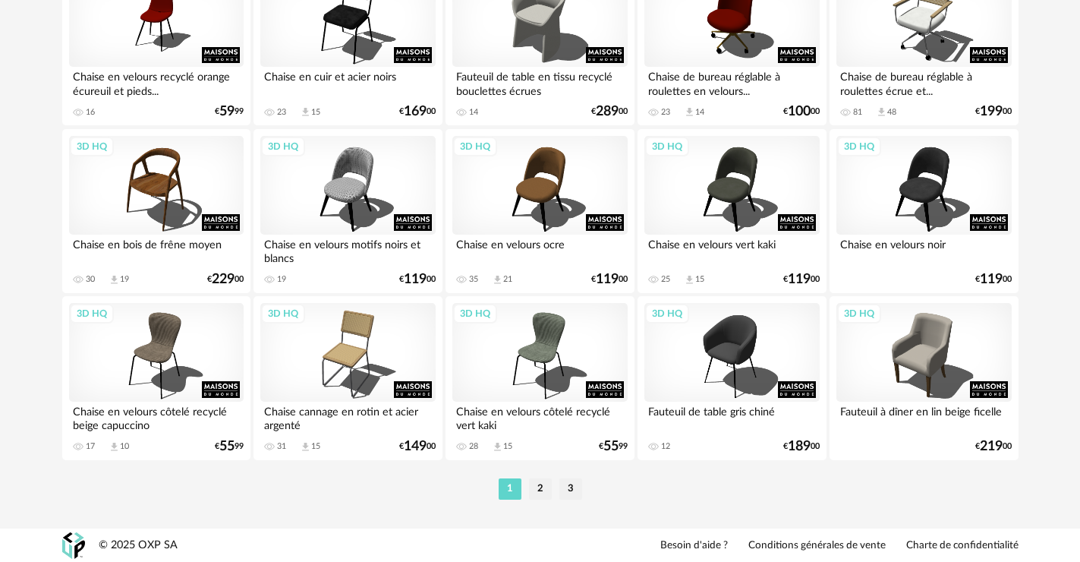
click at [534, 484] on li "2" at bounding box center [540, 488] width 23 height 21
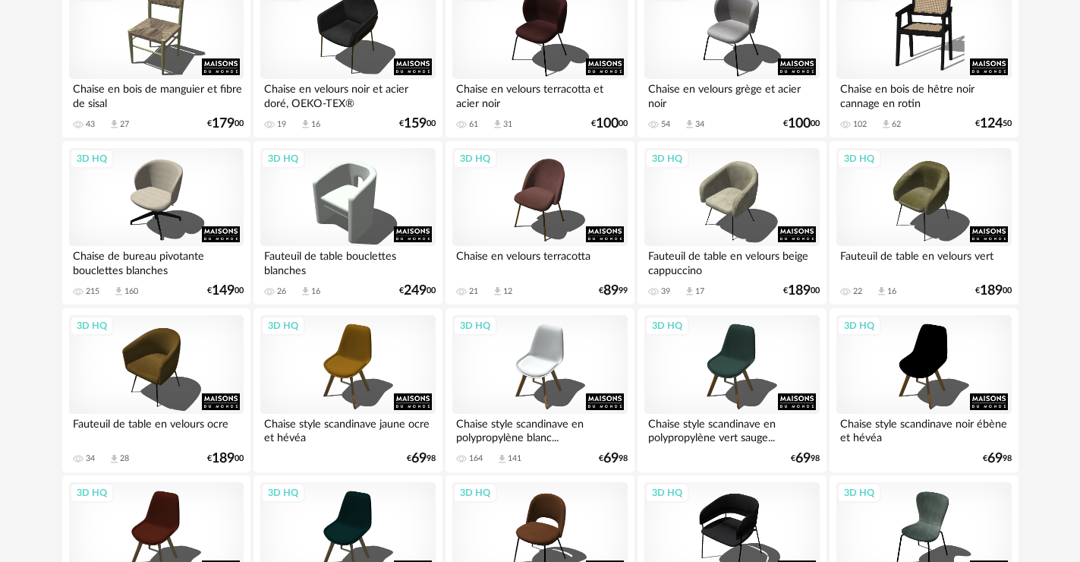
scroll to position [1290, 0]
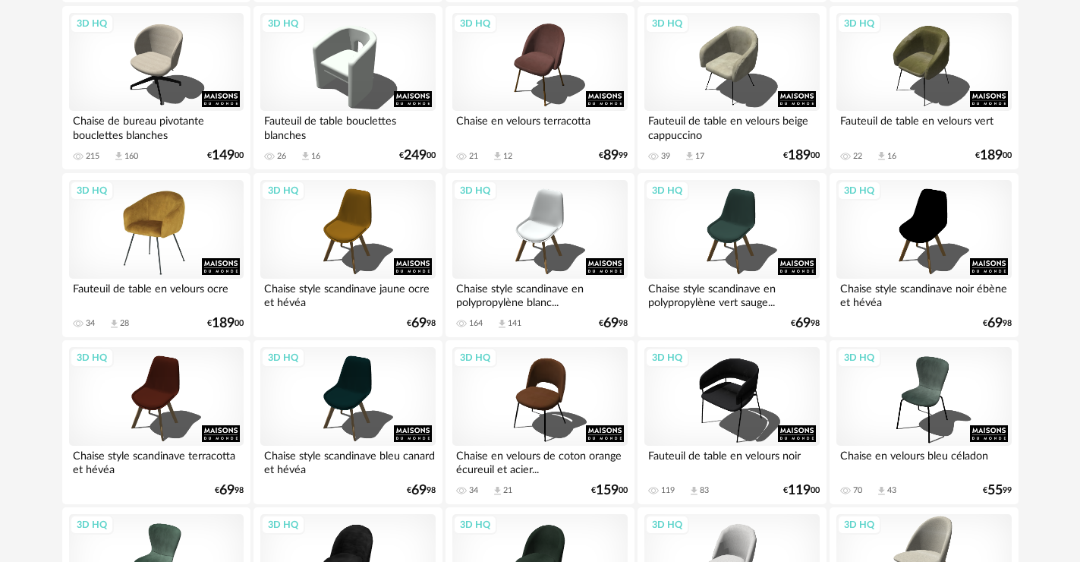
click at [150, 253] on div "3D HQ" at bounding box center [156, 229] width 175 height 99
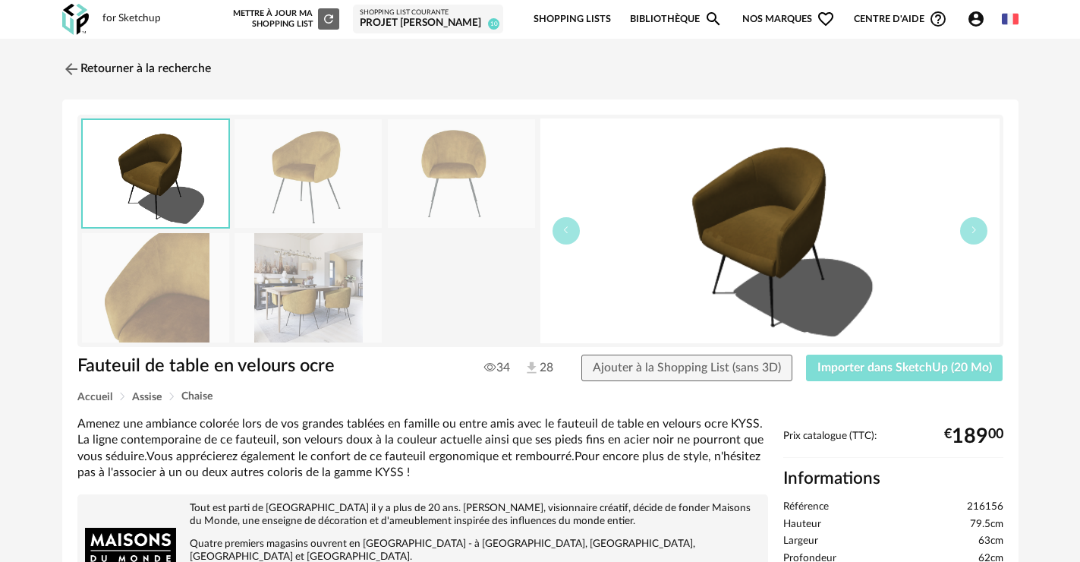
click at [864, 371] on span "Importer dans SketchUp (20 Mo)" at bounding box center [904, 367] width 175 height 12
click at [100, 61] on link "Retourner à la recherche" at bounding box center [132, 68] width 149 height 33
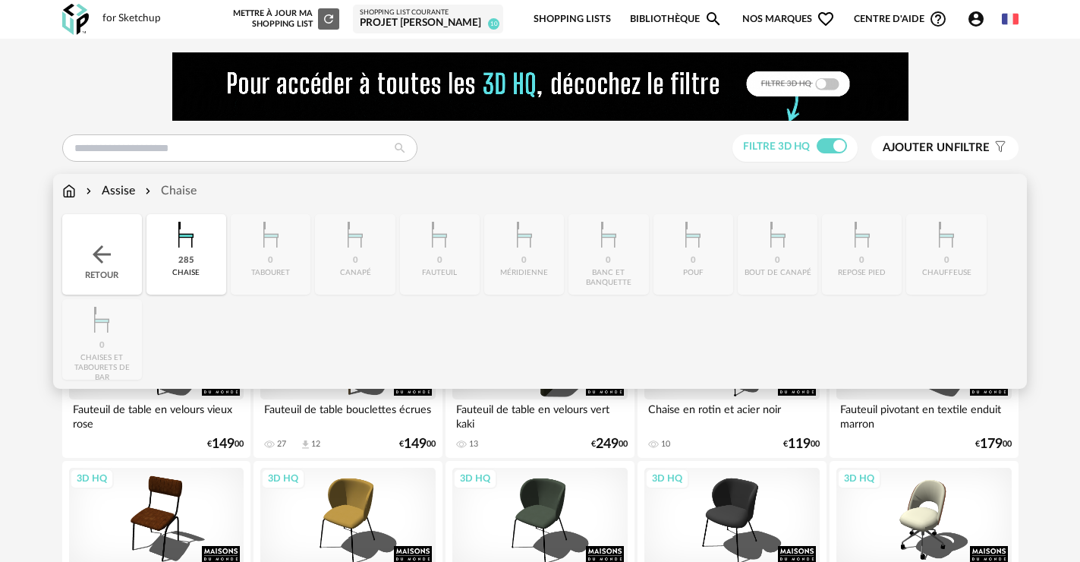
click at [128, 263] on div "Retour" at bounding box center [102, 254] width 80 height 80
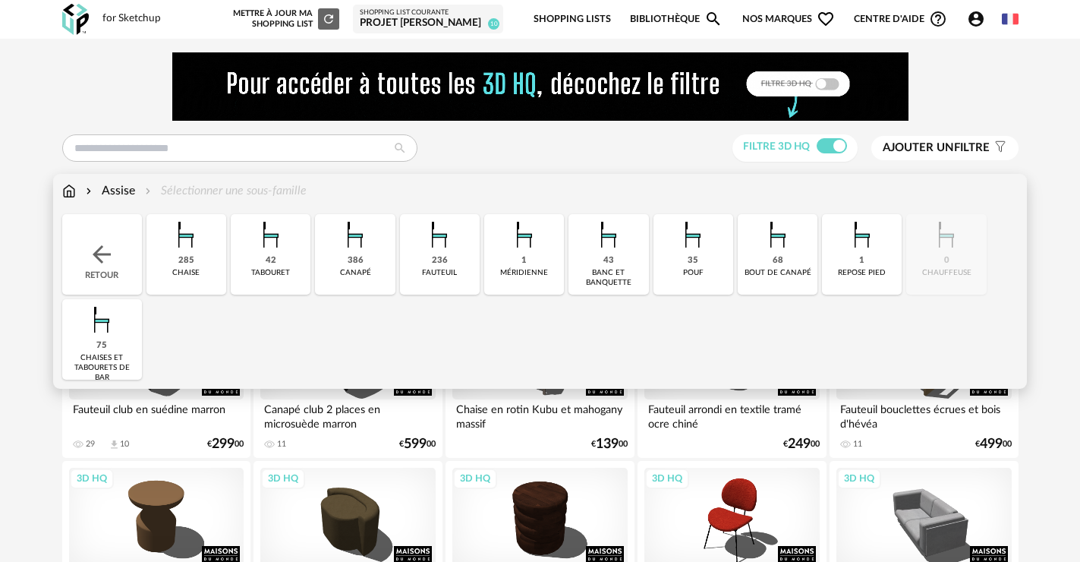
click at [435, 259] on div "236" at bounding box center [440, 260] width 16 height 11
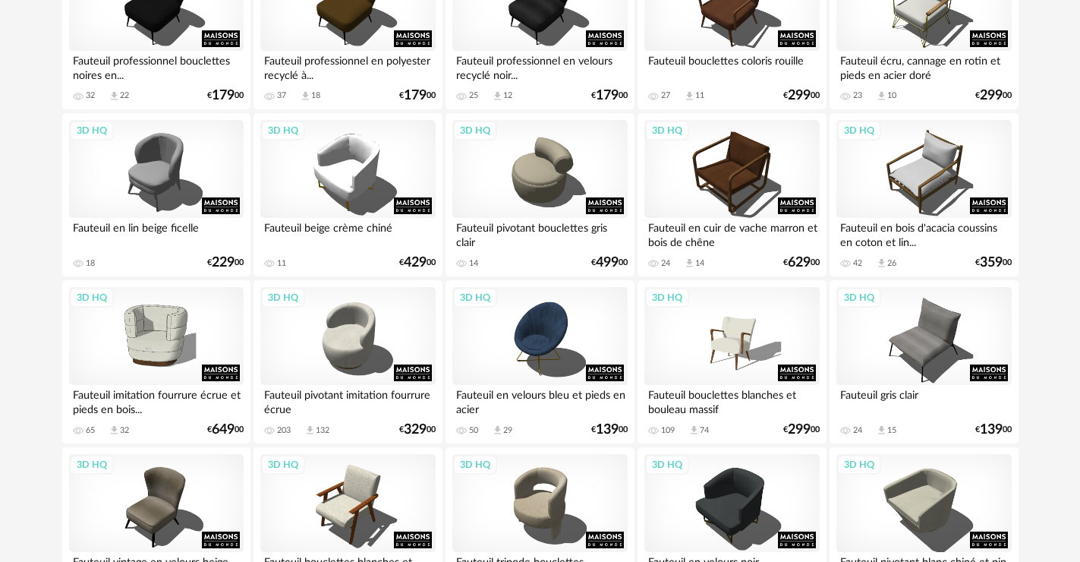
scroll to position [2504, 0]
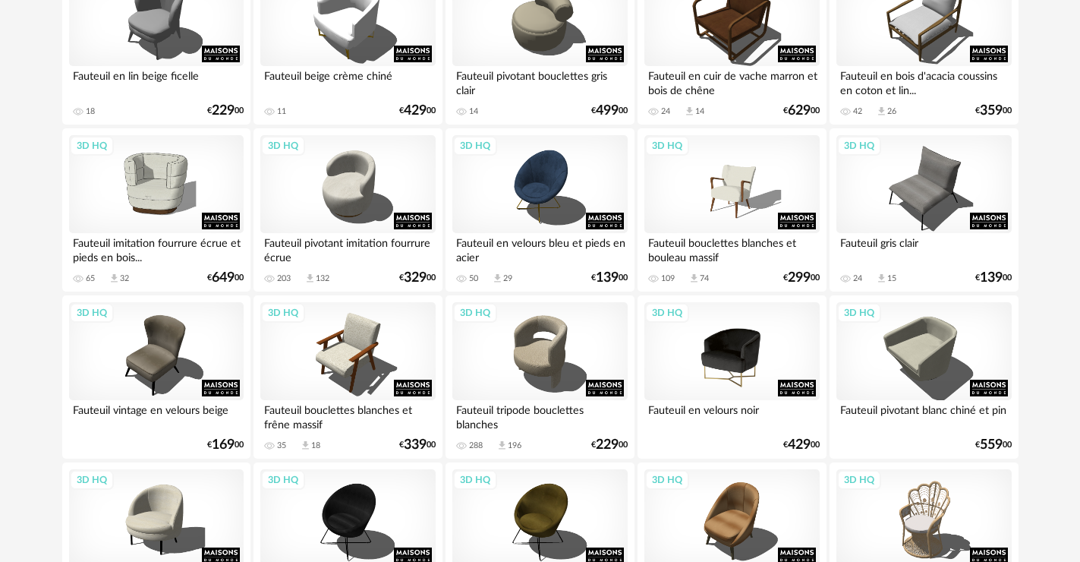
click at [715, 367] on div "3D HQ" at bounding box center [731, 351] width 175 height 99
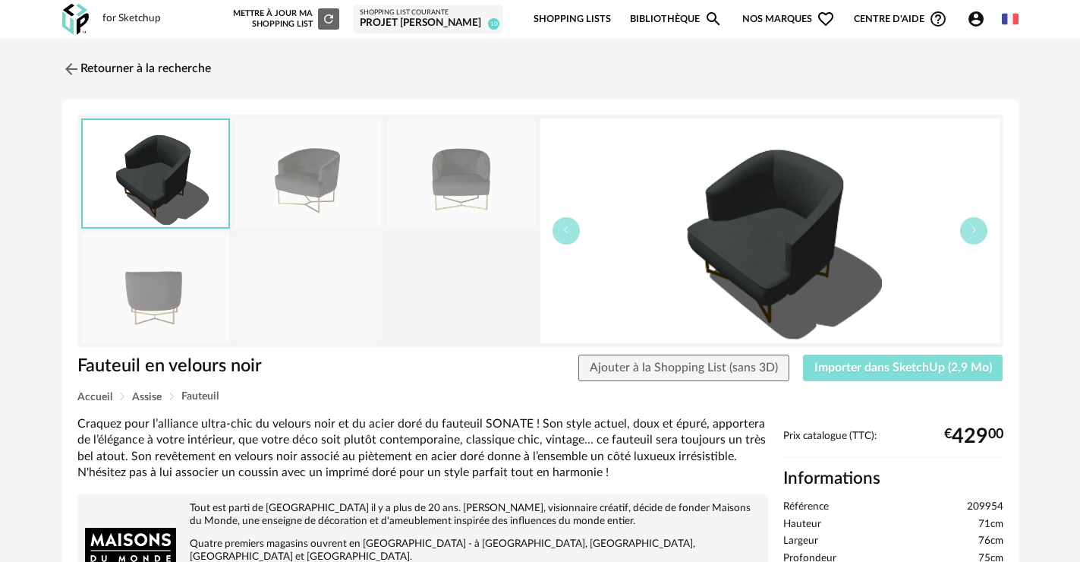
click at [820, 357] on button "Importer dans SketchUp (2,9 Mo)" at bounding box center [903, 367] width 200 height 27
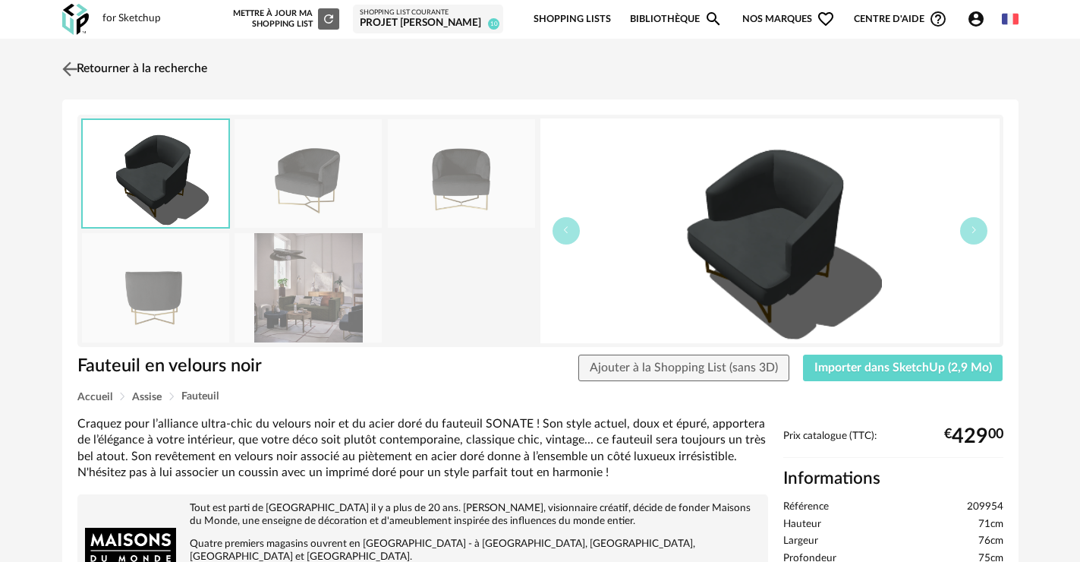
click at [163, 77] on link "Retourner à la recherche" at bounding box center [132, 68] width 149 height 33
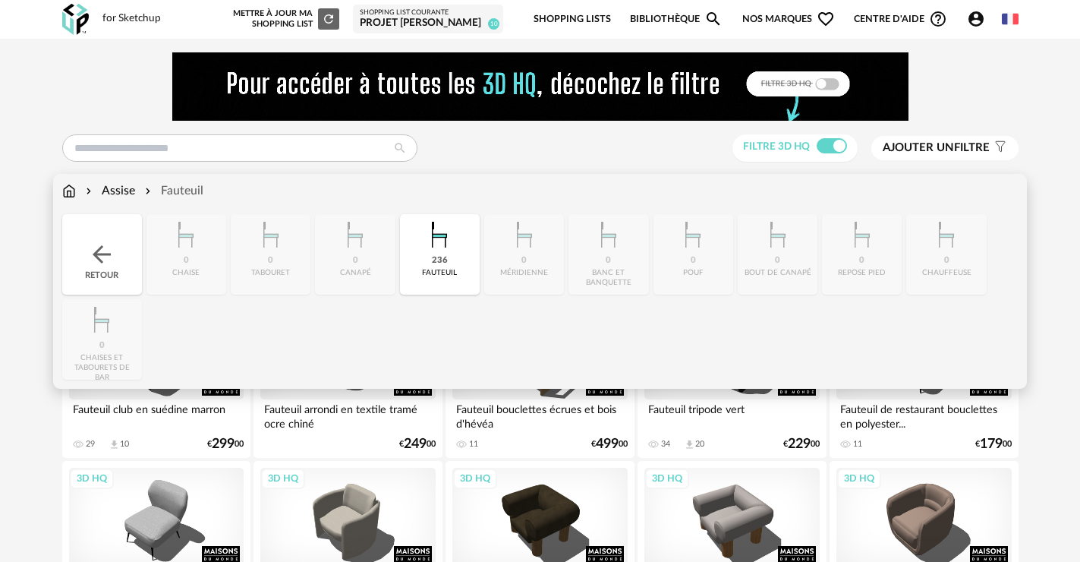
click at [96, 246] on img at bounding box center [101, 254] width 27 height 27
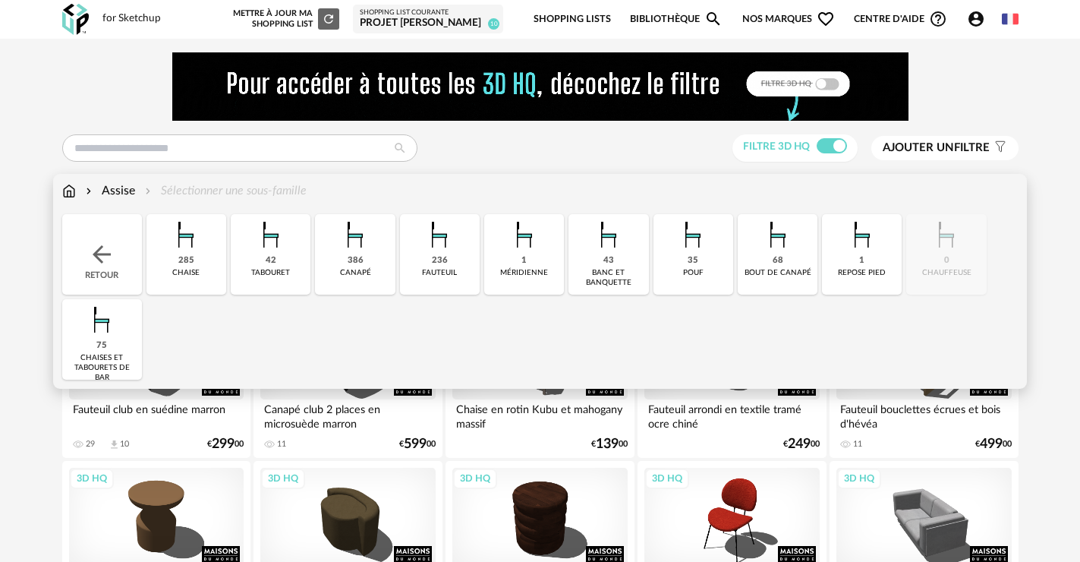
click at [96, 244] on img at bounding box center [101, 254] width 27 height 27
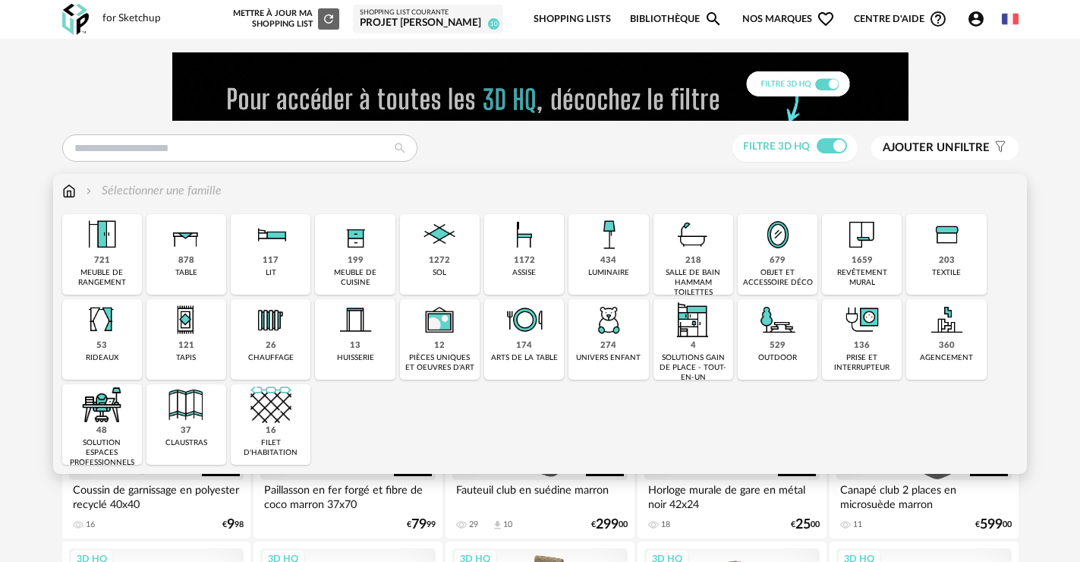
click at [621, 260] on div "434 luminaire" at bounding box center [608, 254] width 80 height 80
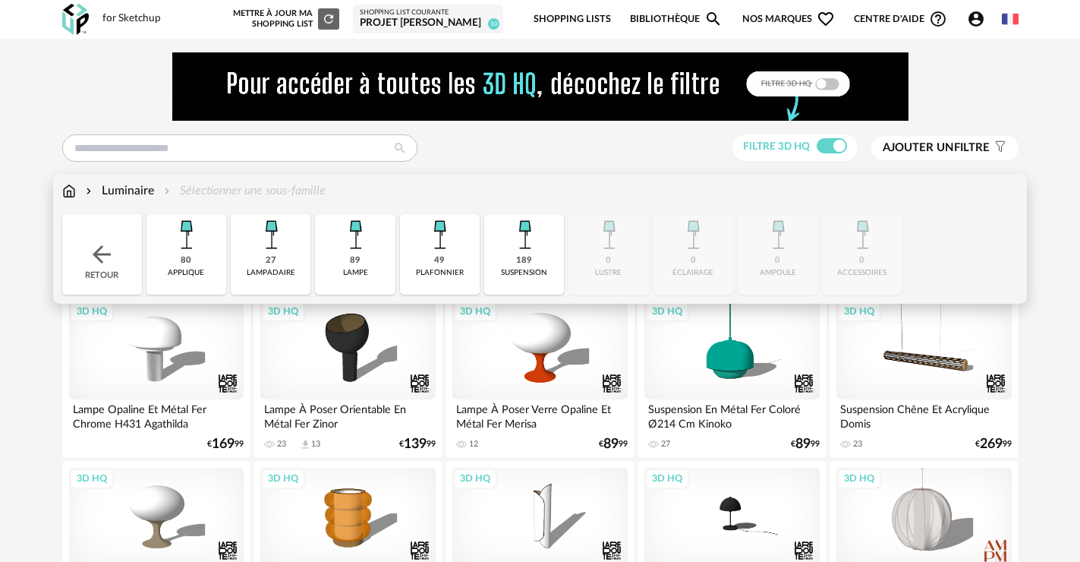
click at [518, 249] on img at bounding box center [524, 234] width 41 height 41
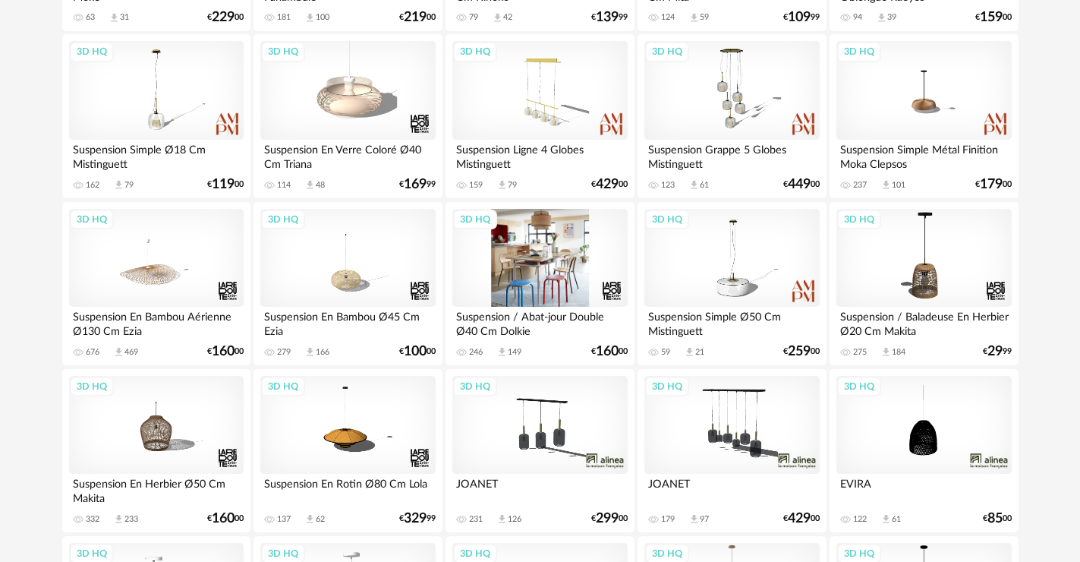
scroll to position [607, 0]
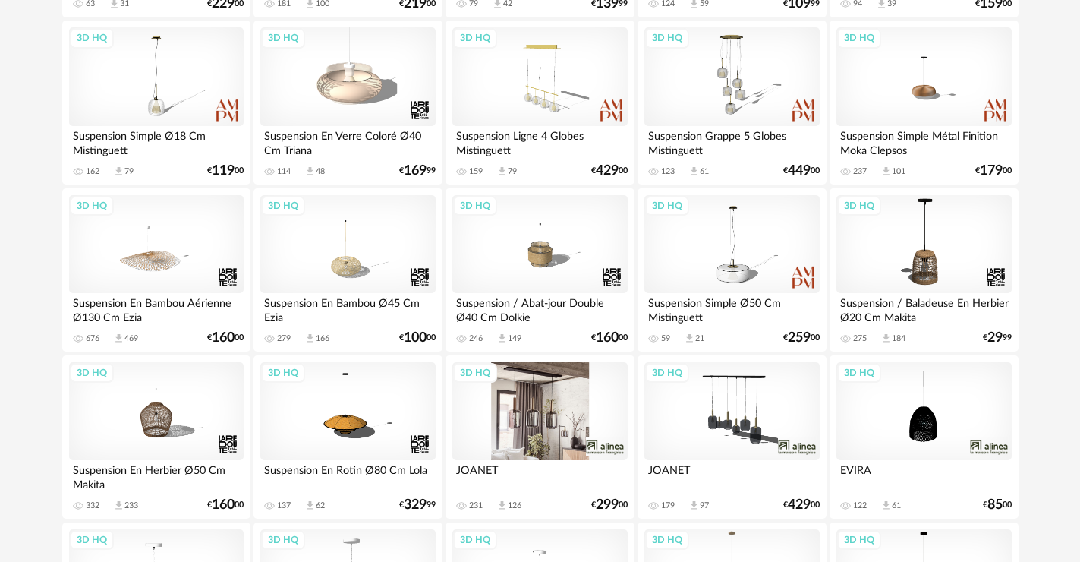
click at [554, 428] on div "3D HQ" at bounding box center [539, 411] width 175 height 99
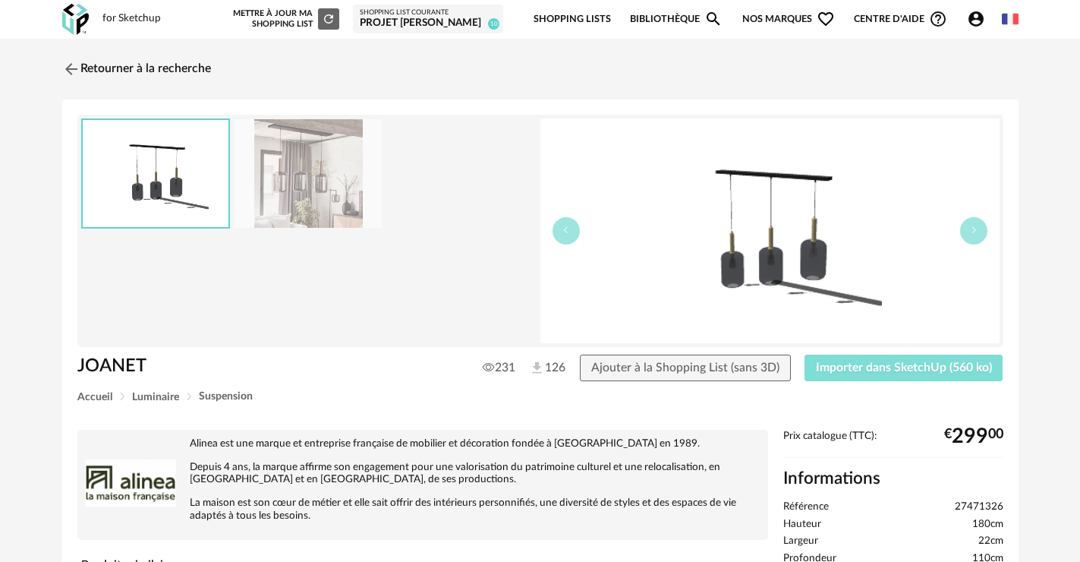
click at [843, 374] on button "Importer dans SketchUp (560 ko)" at bounding box center [903, 367] width 199 height 27
click at [112, 71] on link "Retourner à la recherche" at bounding box center [132, 68] width 149 height 33
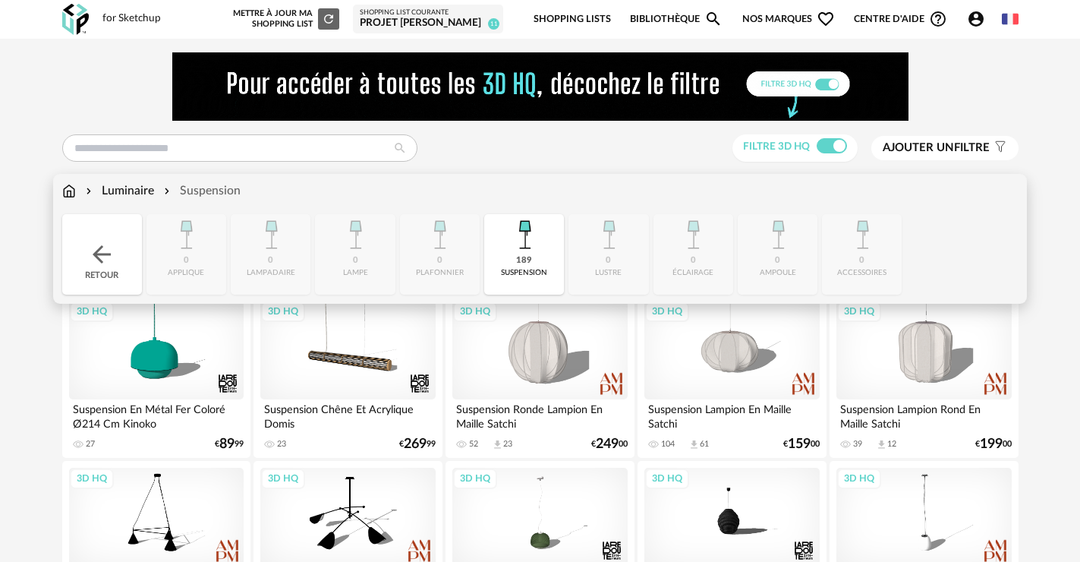
click at [68, 193] on img at bounding box center [69, 190] width 14 height 17
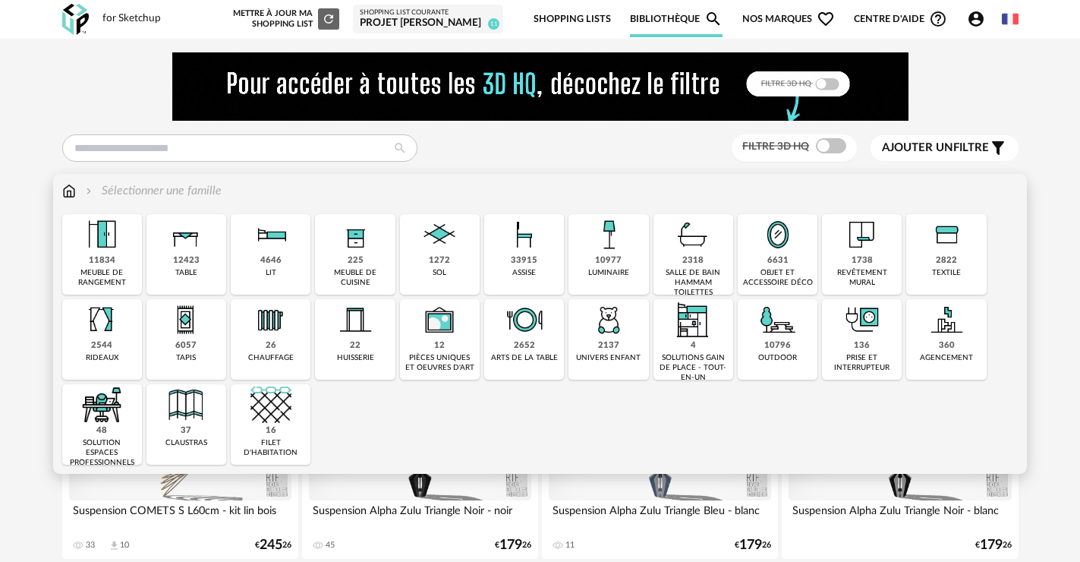
click at [544, 256] on div "33915 assise" at bounding box center [524, 254] width 80 height 80
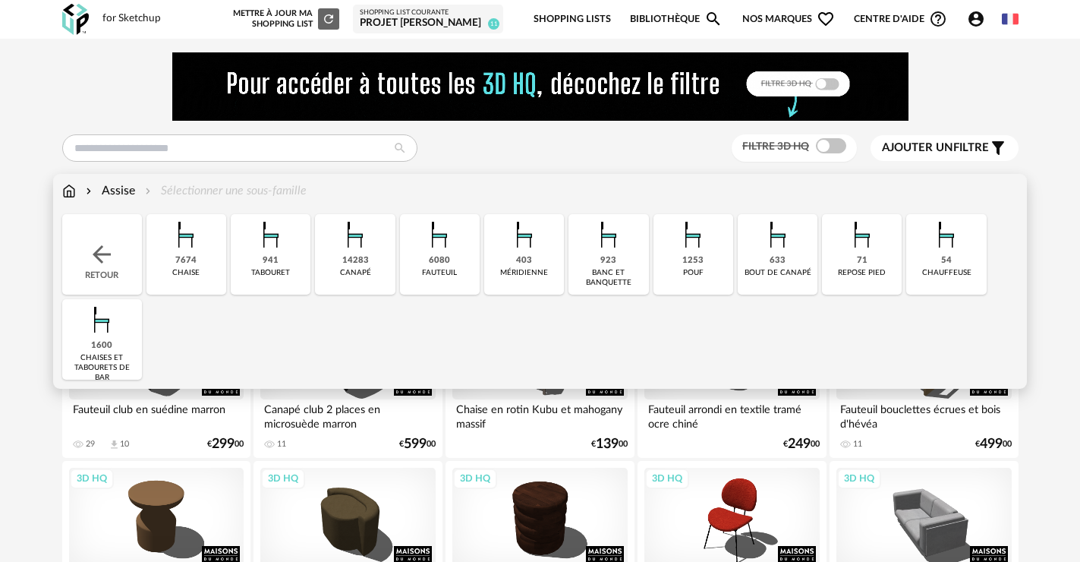
click at [433, 270] on div "fauteuil" at bounding box center [439, 273] width 35 height 10
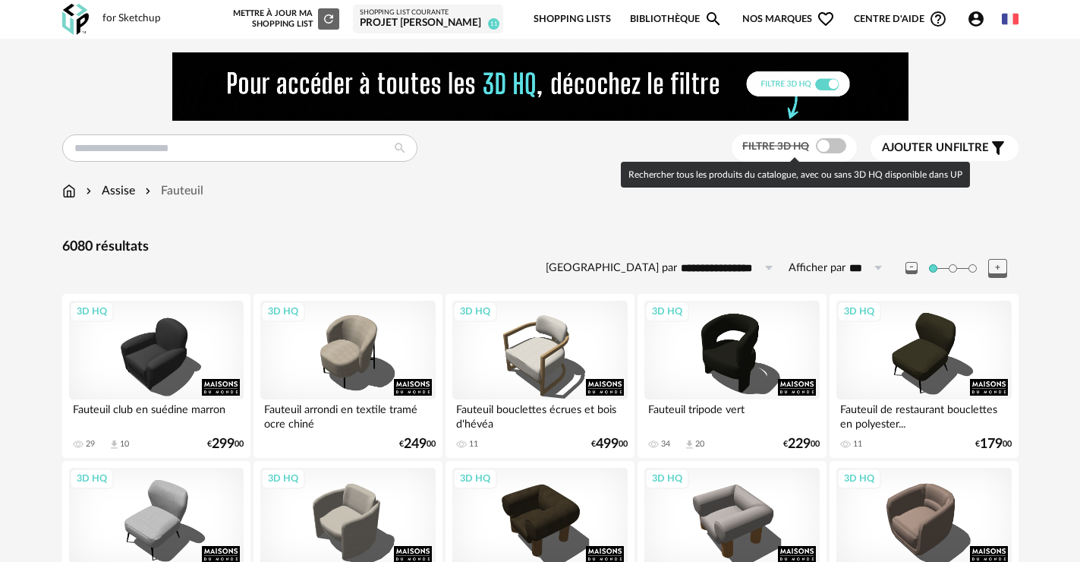
click at [826, 150] on span at bounding box center [831, 145] width 30 height 15
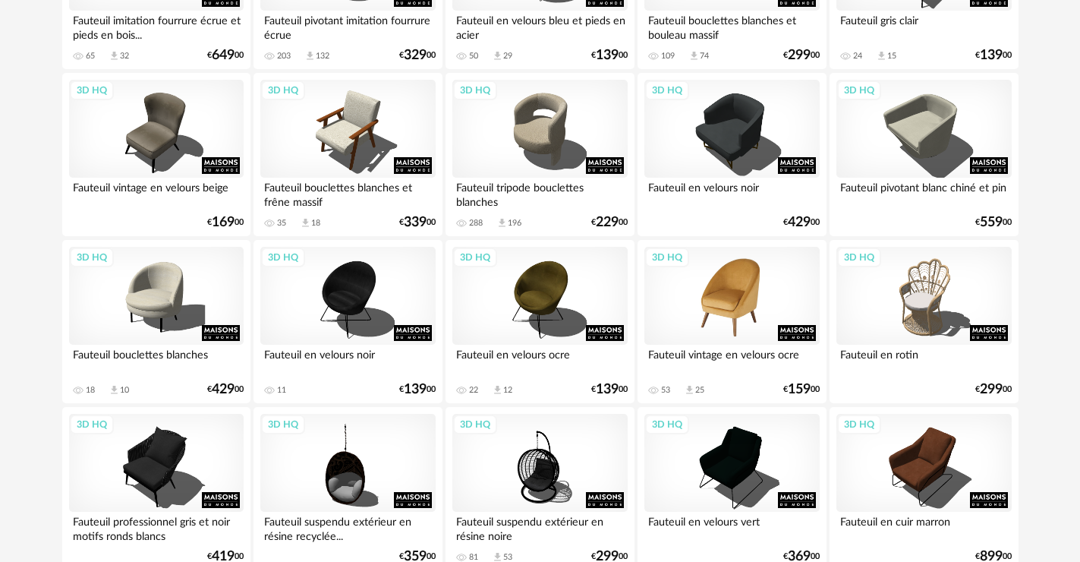
scroll to position [2732, 0]
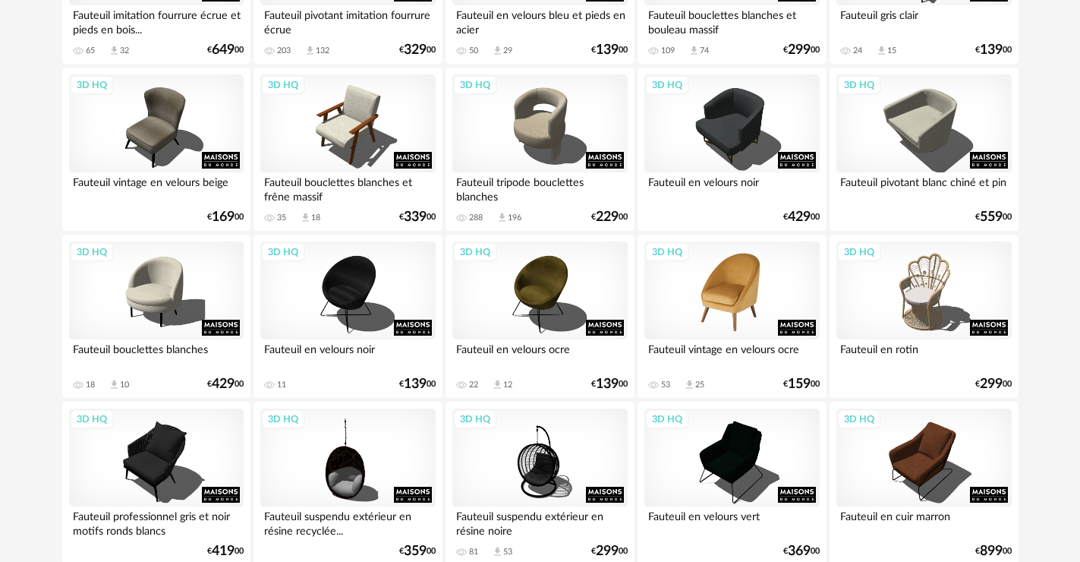
click at [716, 294] on div "3D HQ" at bounding box center [731, 290] width 175 height 99
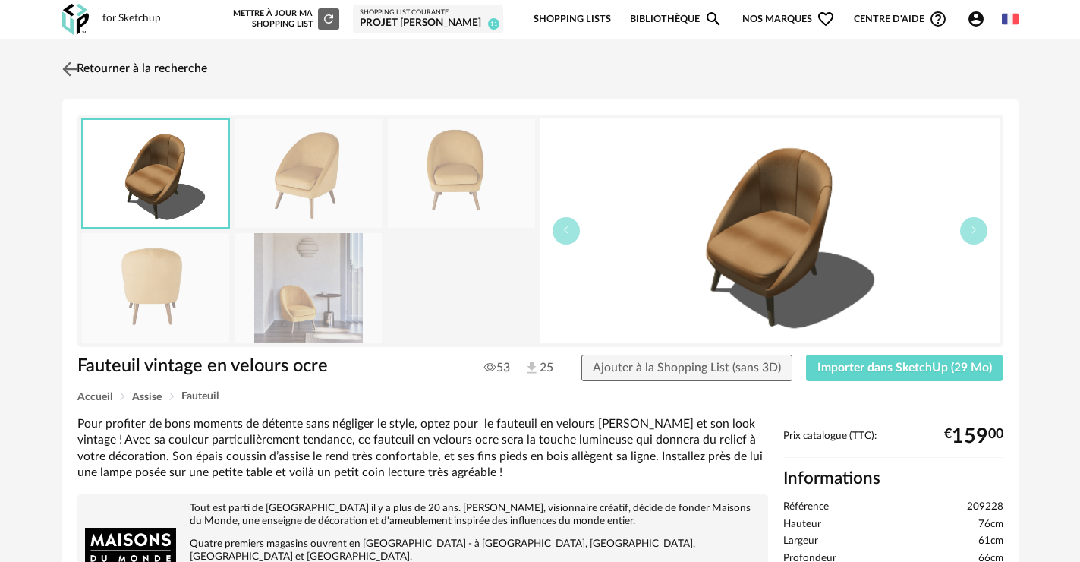
click at [78, 65] on img at bounding box center [69, 69] width 22 height 22
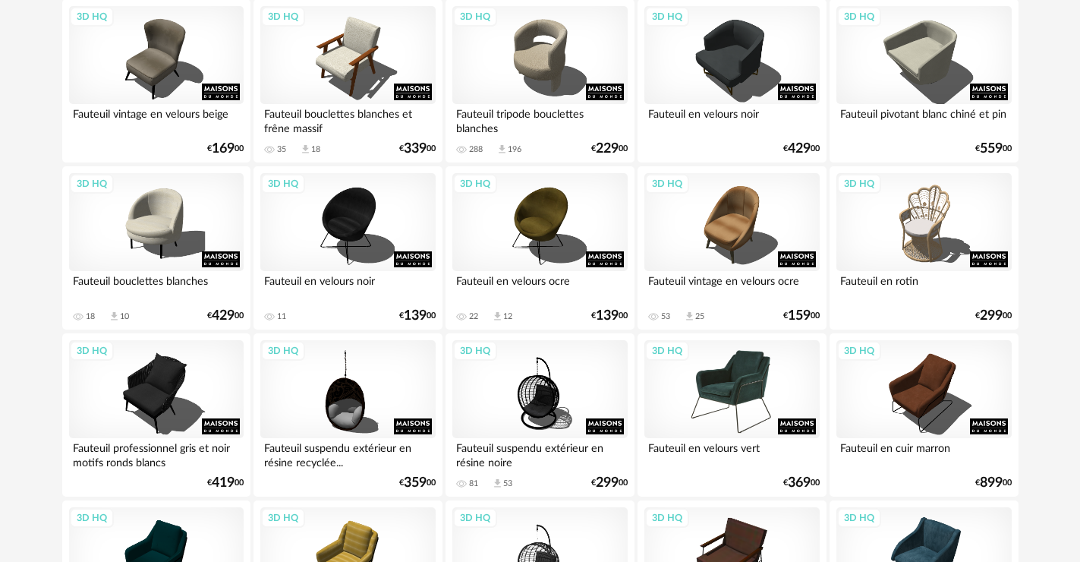
scroll to position [2792, 0]
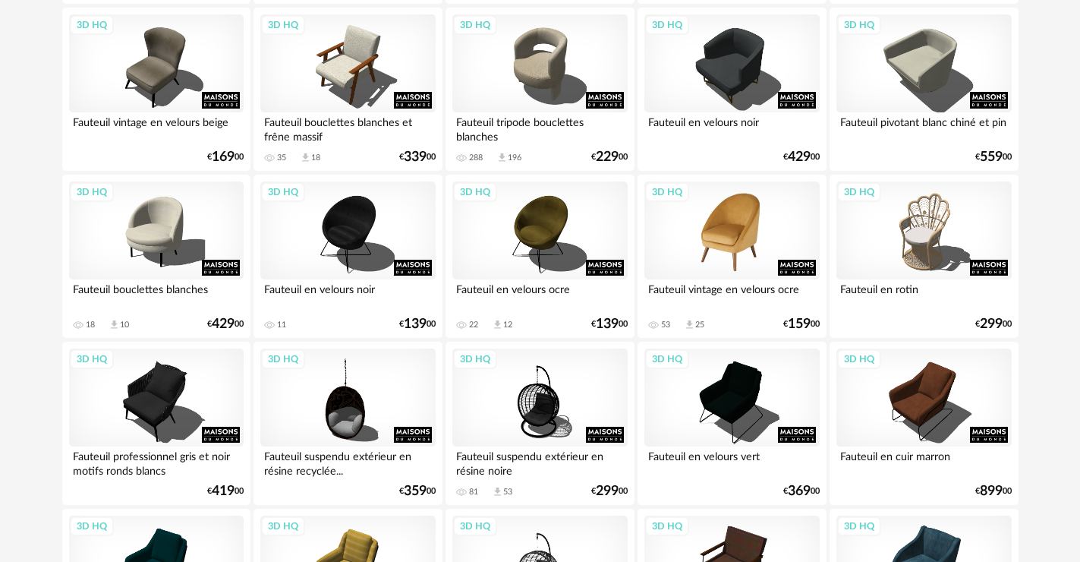
click at [719, 212] on div "3D HQ" at bounding box center [731, 230] width 175 height 99
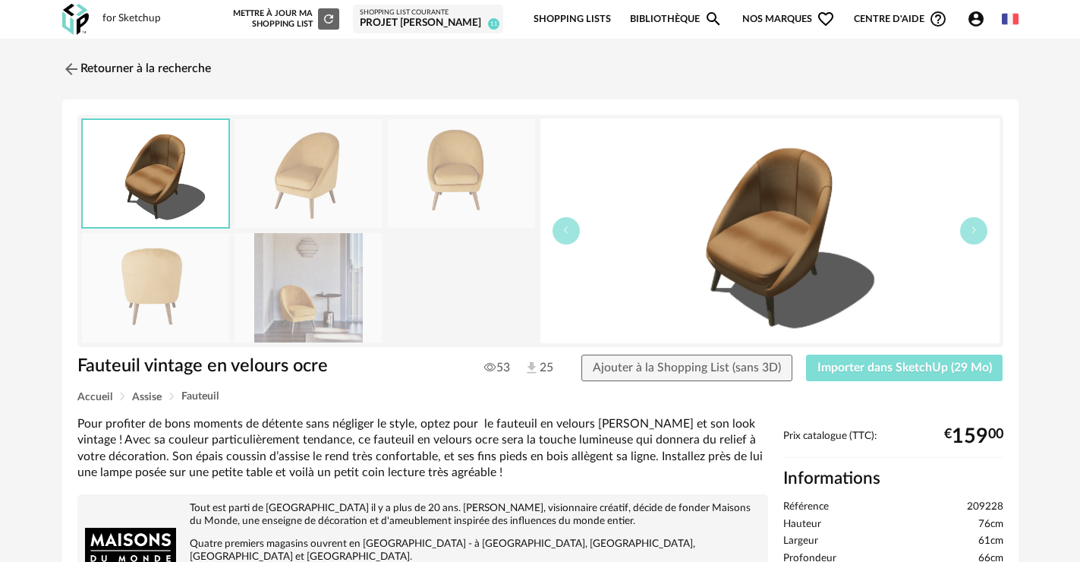
click at [897, 360] on button "Importer dans SketchUp (29 Mo)" at bounding box center [904, 367] width 197 height 27
click at [110, 65] on link "Retourner à la recherche" at bounding box center [132, 68] width 149 height 33
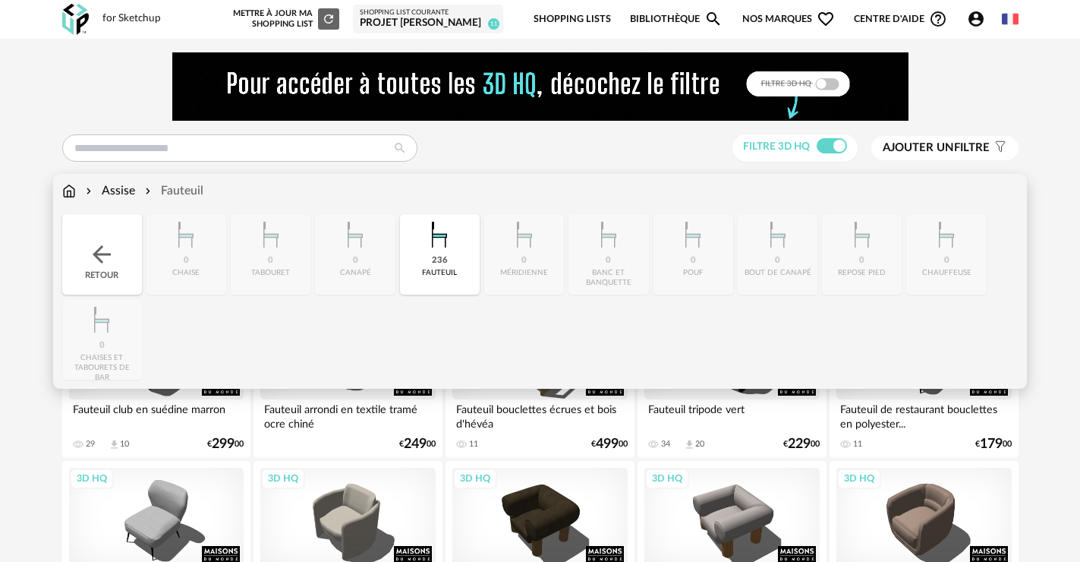
click at [98, 247] on img at bounding box center [101, 254] width 27 height 27
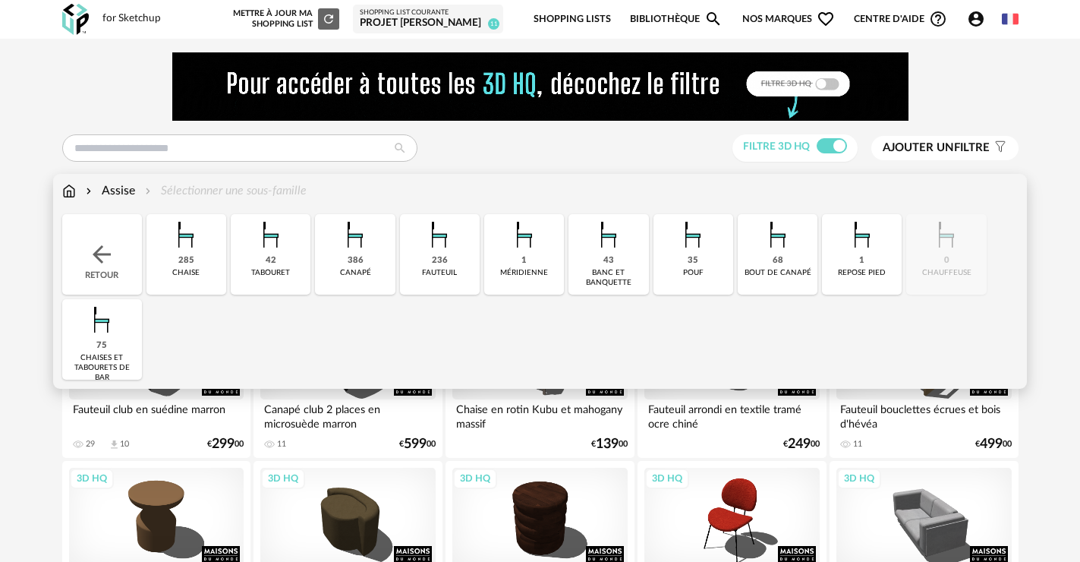
click at [98, 245] on img at bounding box center [101, 254] width 27 height 27
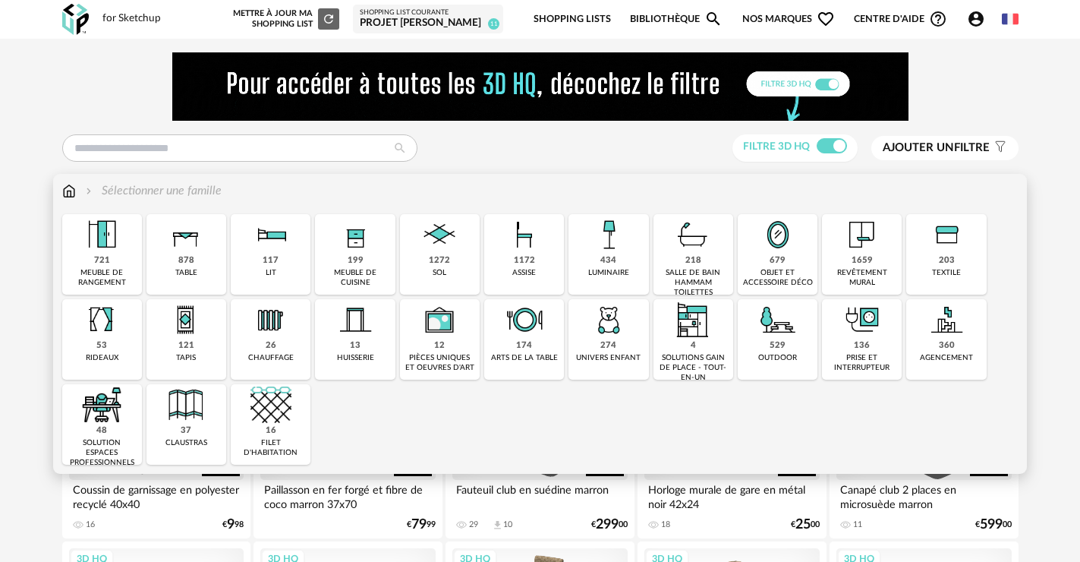
click at [759, 343] on div "529 outdoor" at bounding box center [778, 339] width 80 height 80
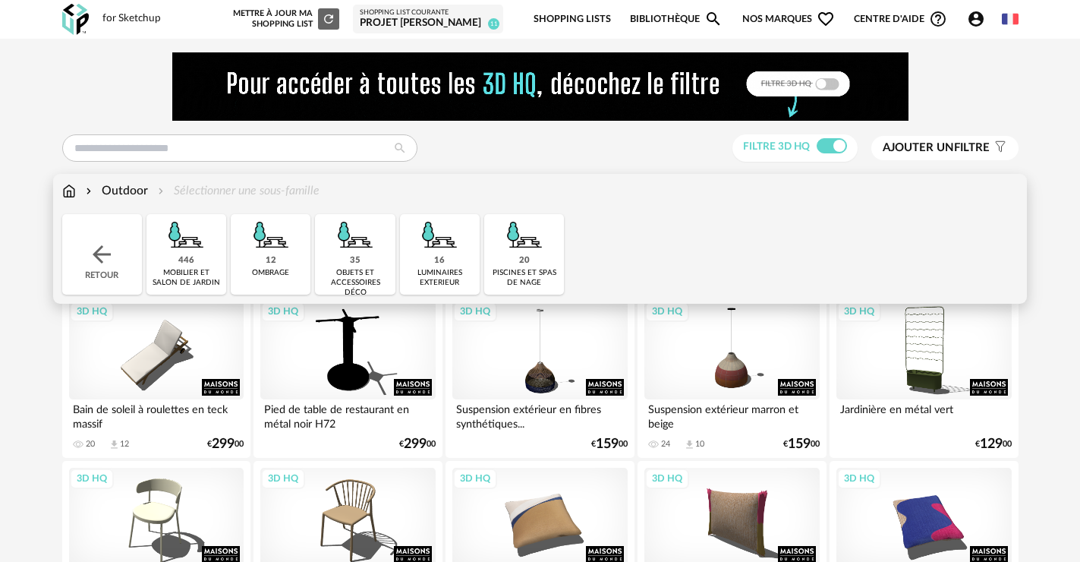
click at [205, 263] on div "446 mobilier et salon de jardin" at bounding box center [186, 254] width 80 height 80
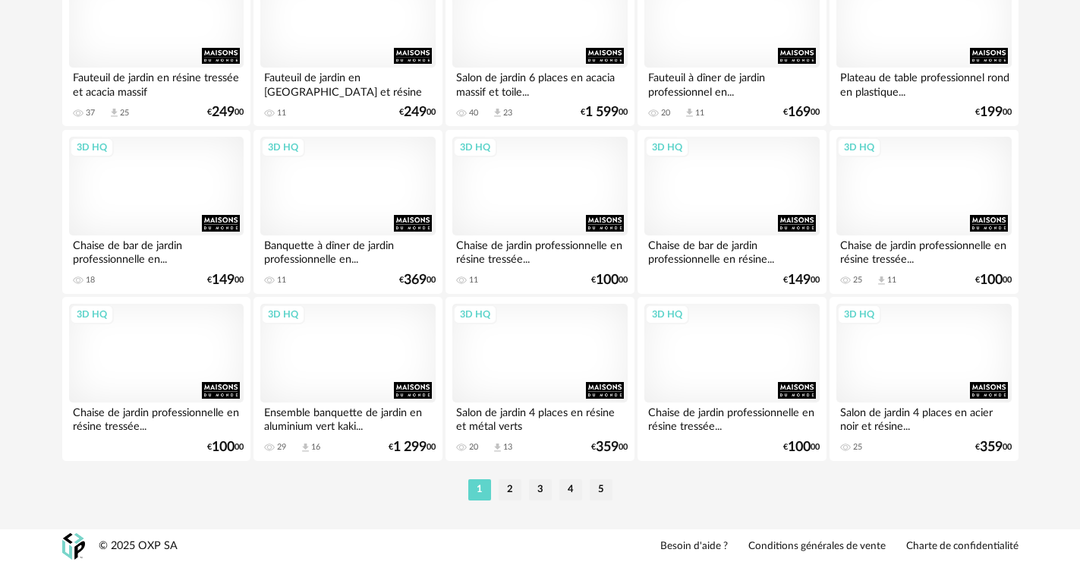
scroll to position [3171, 0]
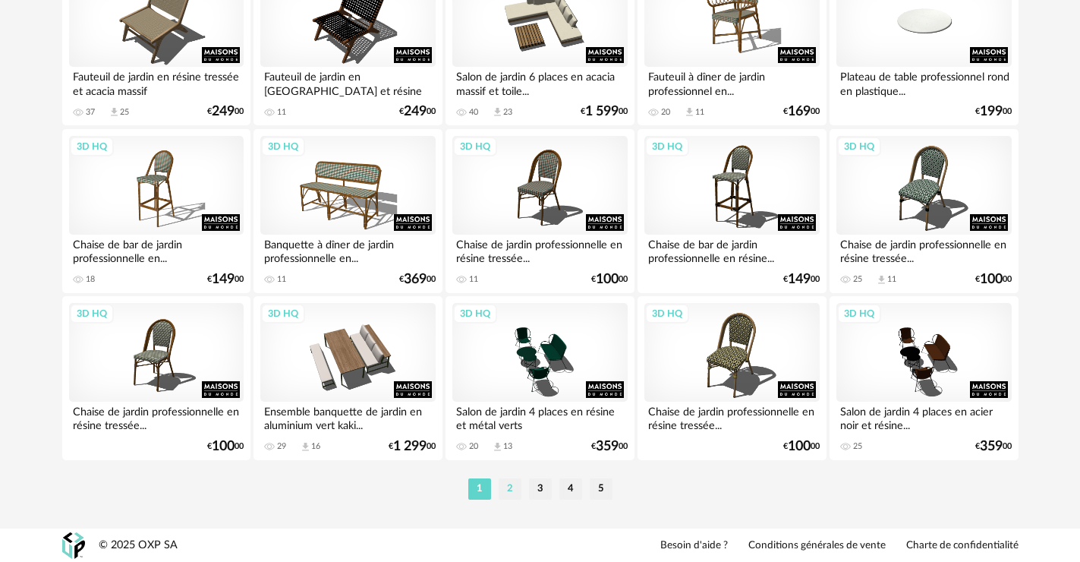
click at [505, 490] on li "2" at bounding box center [510, 488] width 23 height 21
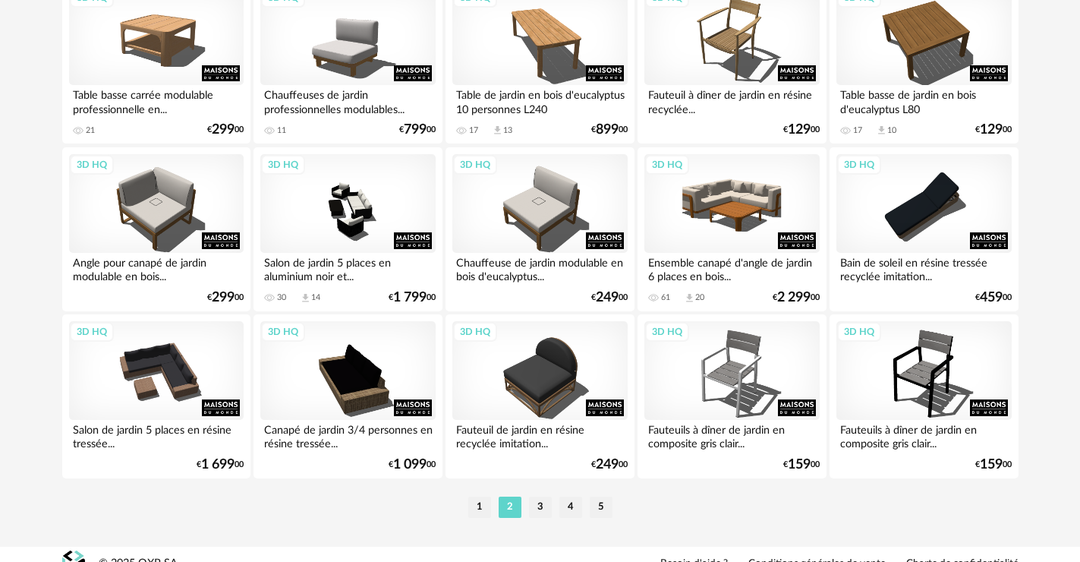
scroll to position [3171, 0]
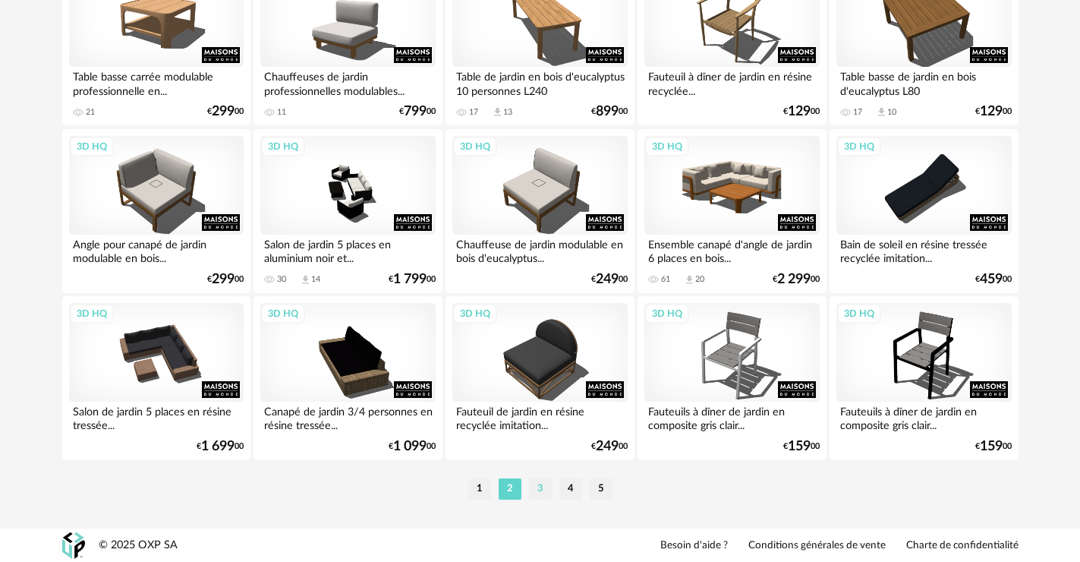
click at [537, 492] on li "3" at bounding box center [540, 488] width 23 height 21
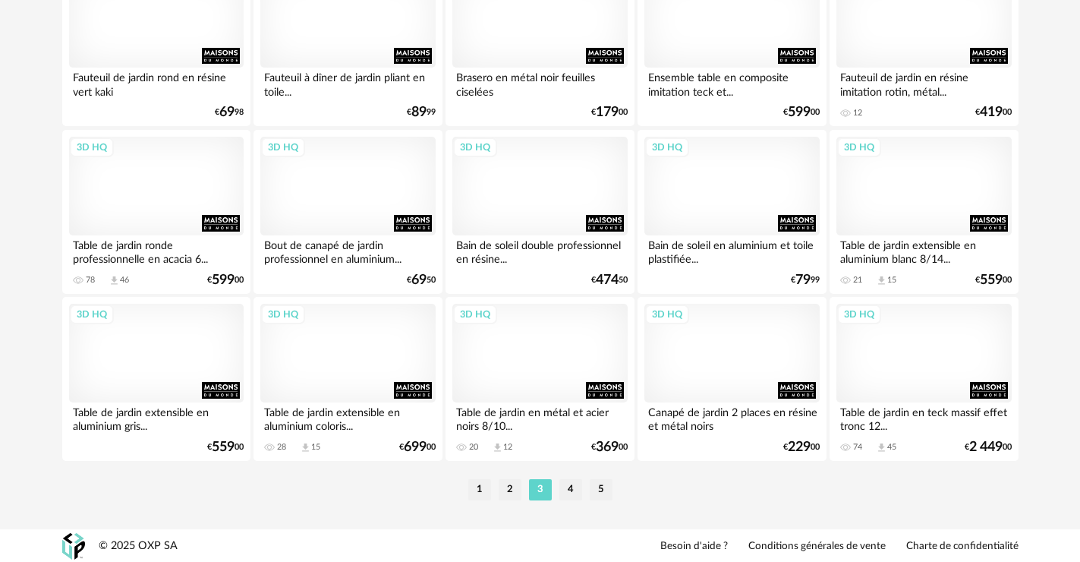
scroll to position [3171, 0]
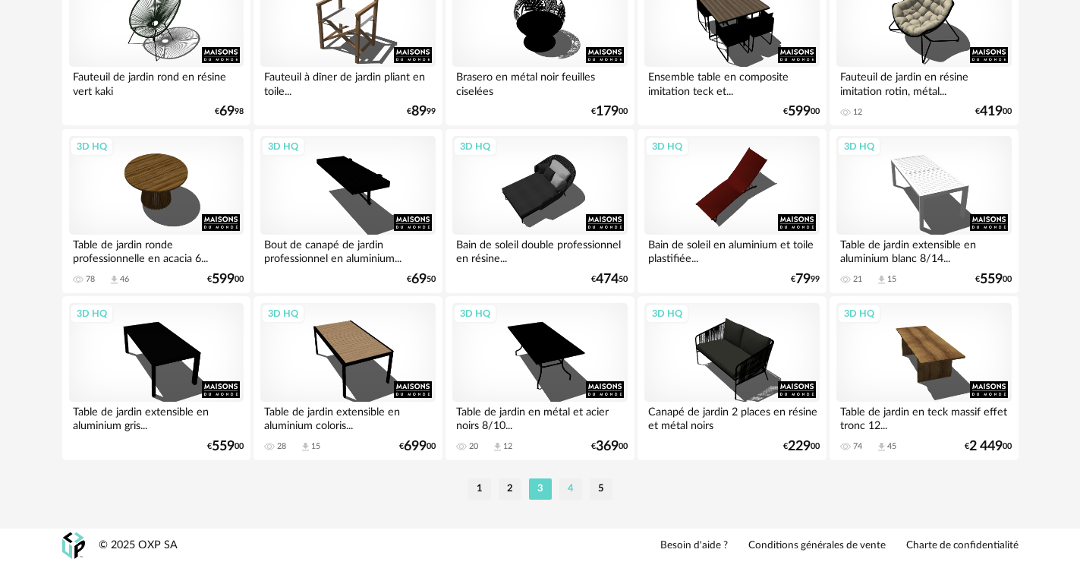
click at [571, 486] on li "4" at bounding box center [570, 488] width 23 height 21
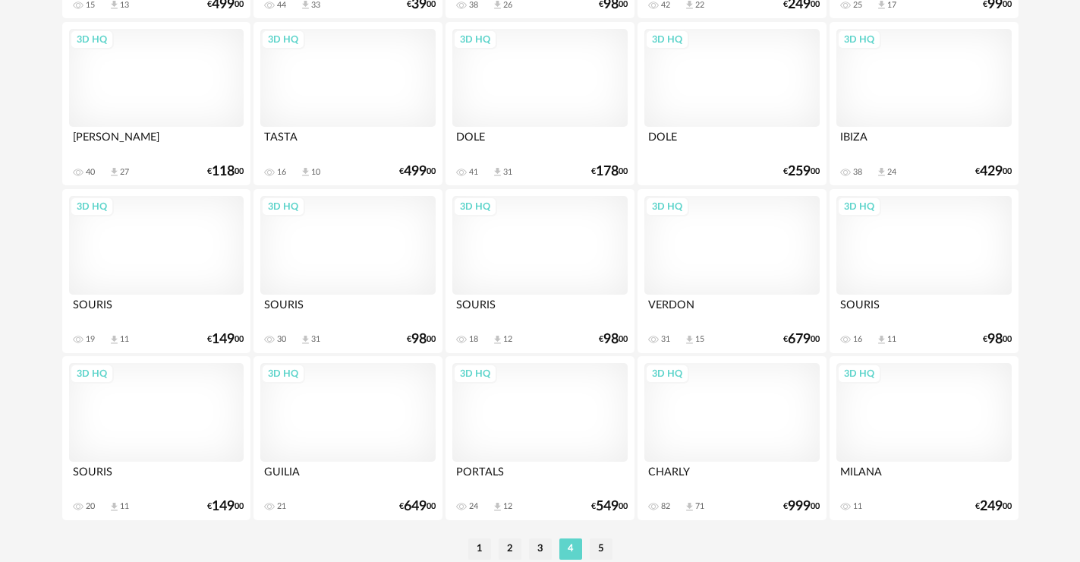
scroll to position [3171, 0]
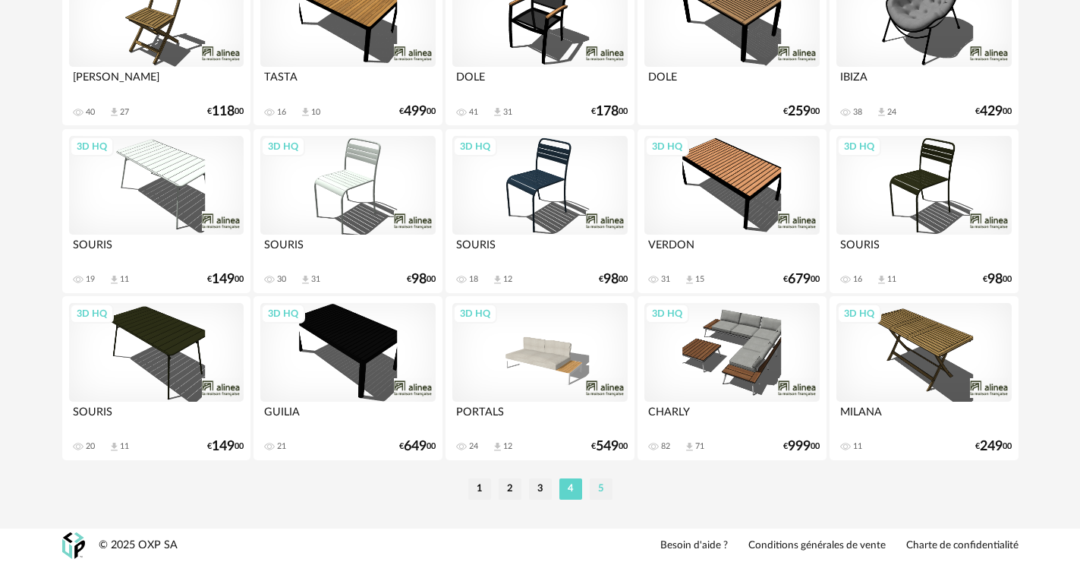
click at [605, 488] on li "5" at bounding box center [601, 488] width 23 height 21
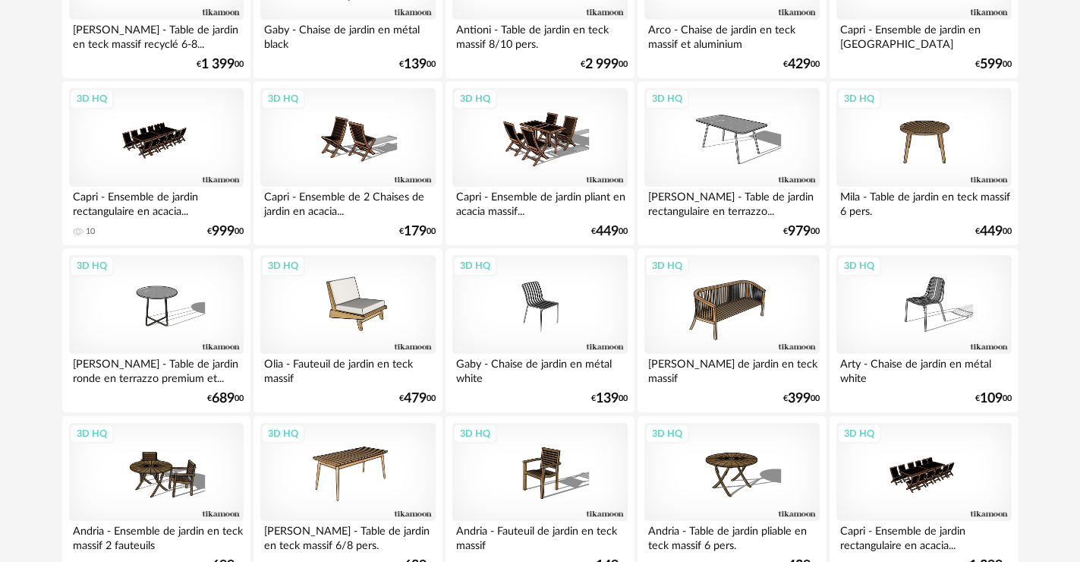
scroll to position [152, 0]
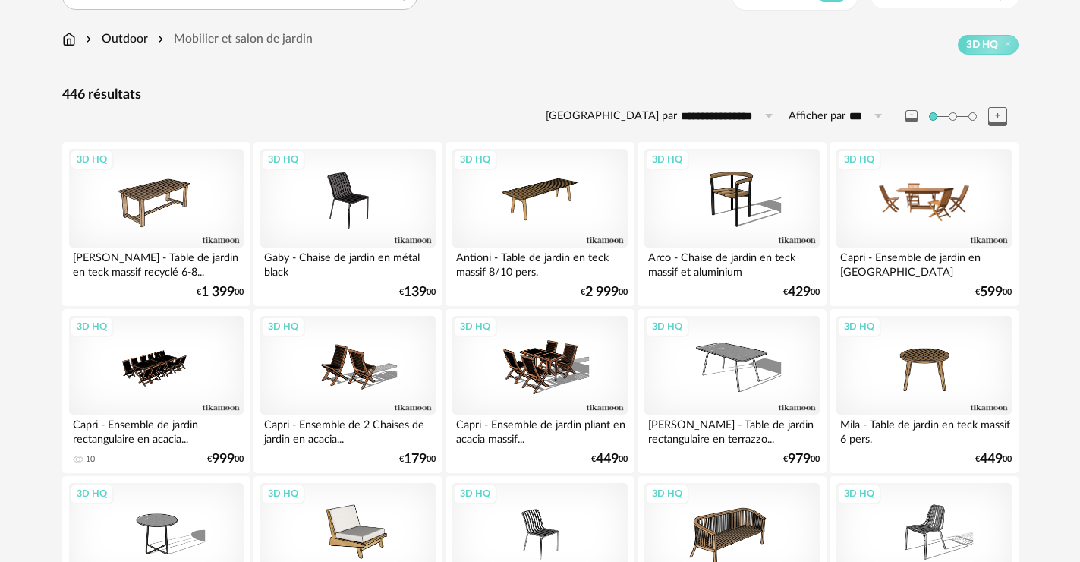
click at [901, 221] on div "3D HQ" at bounding box center [923, 198] width 175 height 99
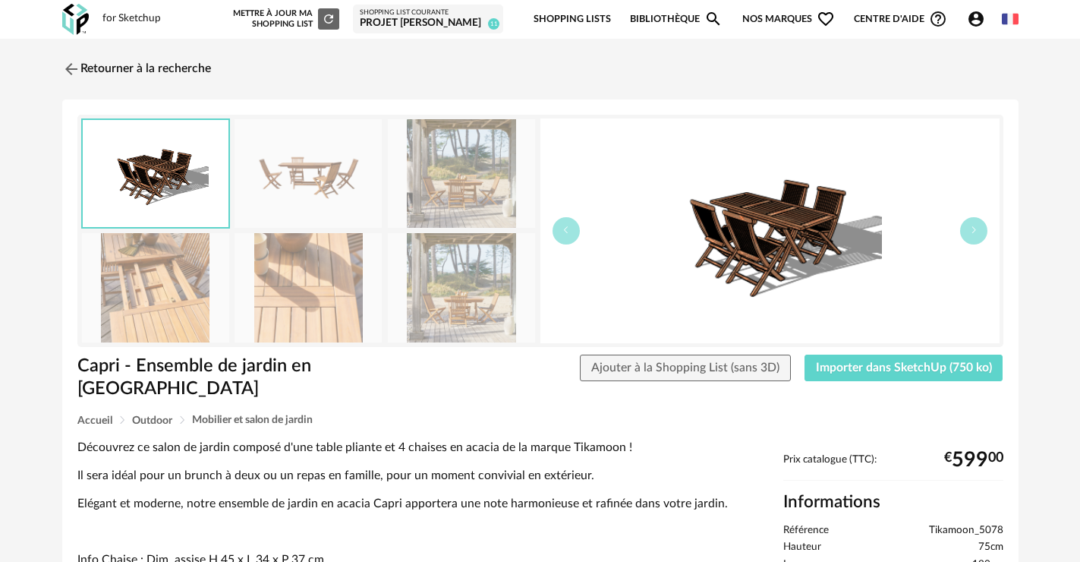
click at [457, 304] on img at bounding box center [461, 287] width 147 height 109
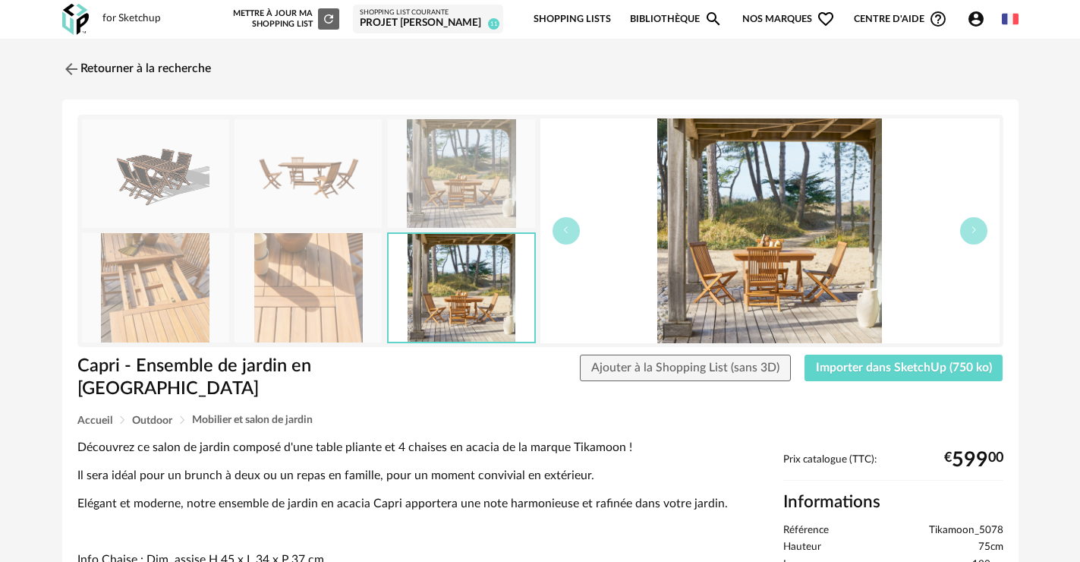
click at [323, 294] on img at bounding box center [307, 287] width 147 height 109
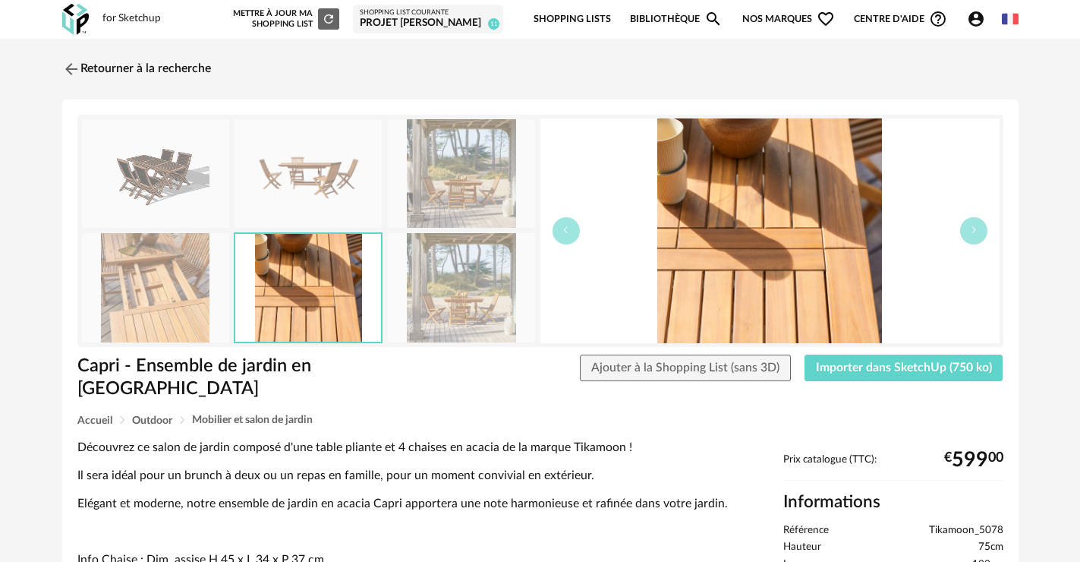
click at [429, 187] on img at bounding box center [461, 173] width 147 height 109
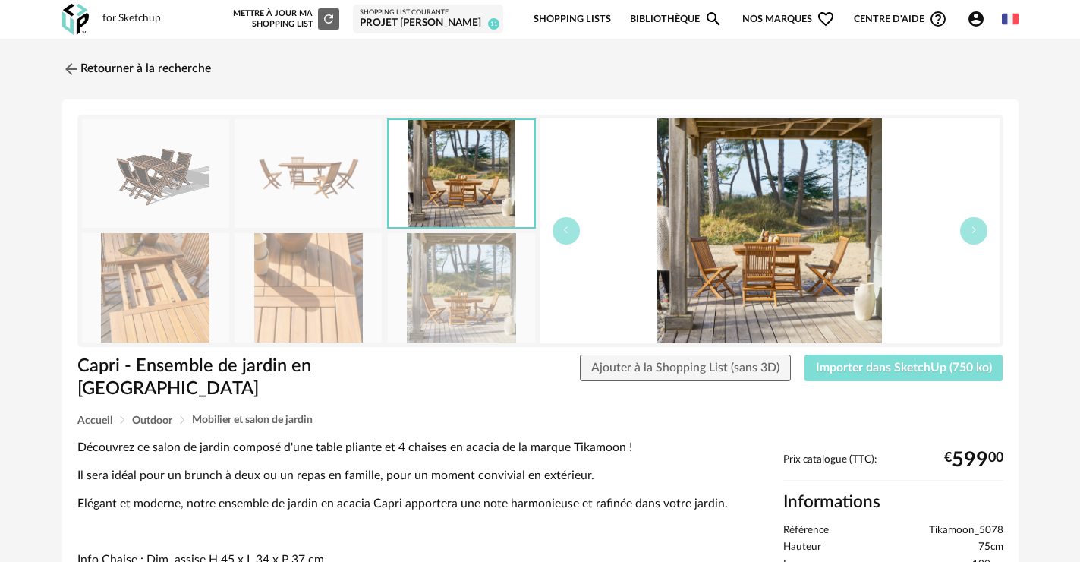
click at [883, 363] on span "Importer dans SketchUp (750 ko)" at bounding box center [904, 367] width 176 height 12
click at [930, 370] on span "Importer dans SketchUp (750 ko)" at bounding box center [904, 367] width 176 height 12
click at [489, 25] on div "projet [PERSON_NAME]" at bounding box center [428, 24] width 137 height 14
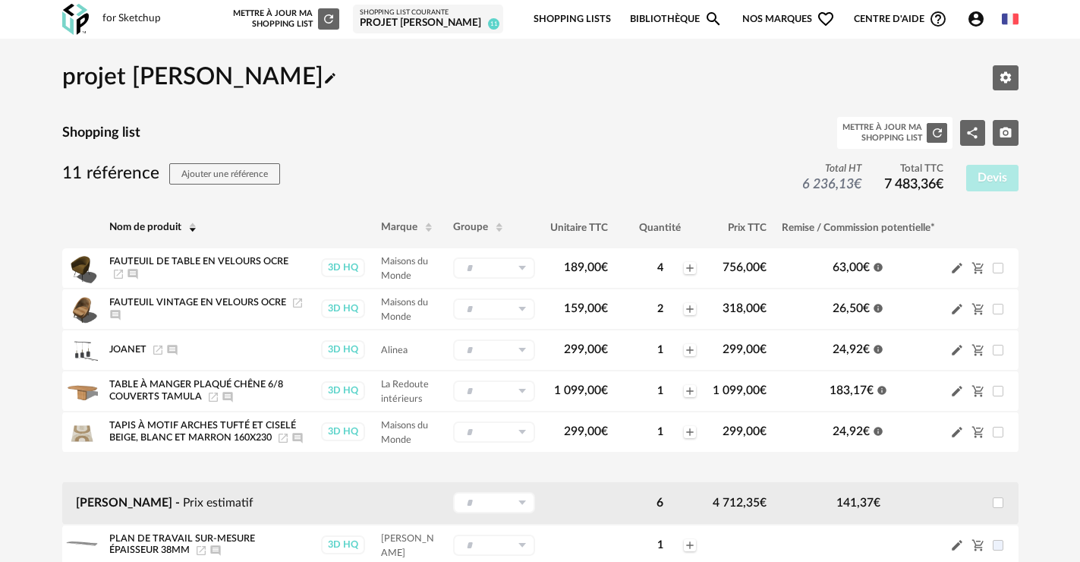
click at [552, 20] on link "Shopping Lists" at bounding box center [571, 20] width 77 height 36
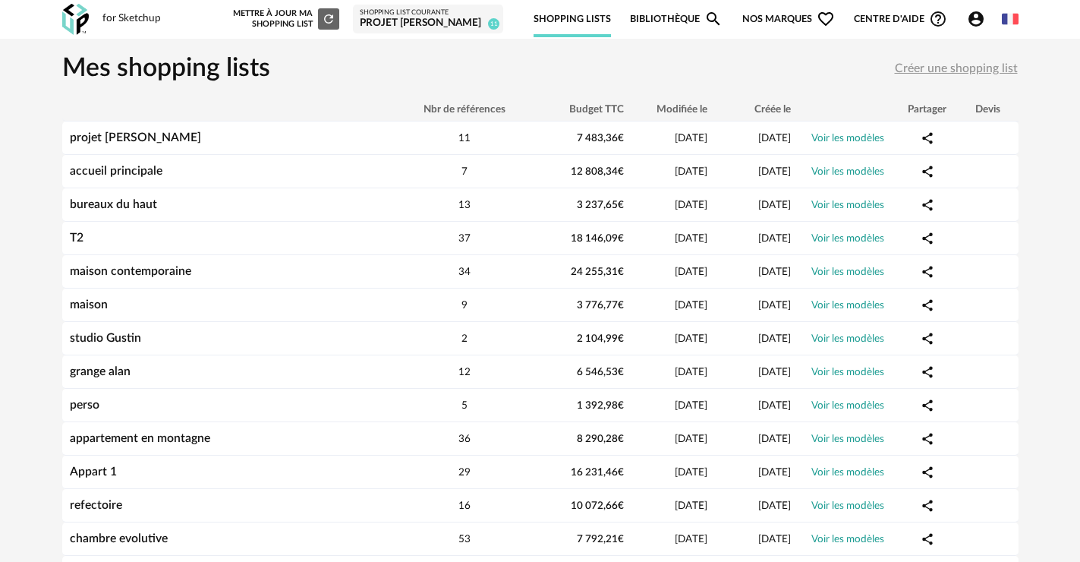
click at [77, 17] on img at bounding box center [75, 19] width 27 height 31
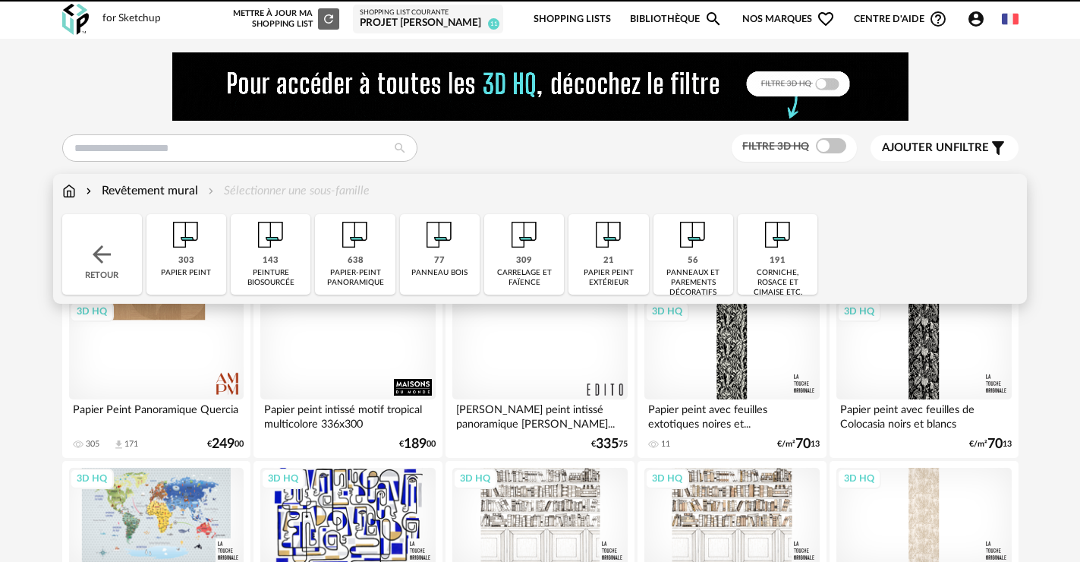
click at [120, 190] on div "Revêtement mural" at bounding box center [140, 190] width 115 height 17
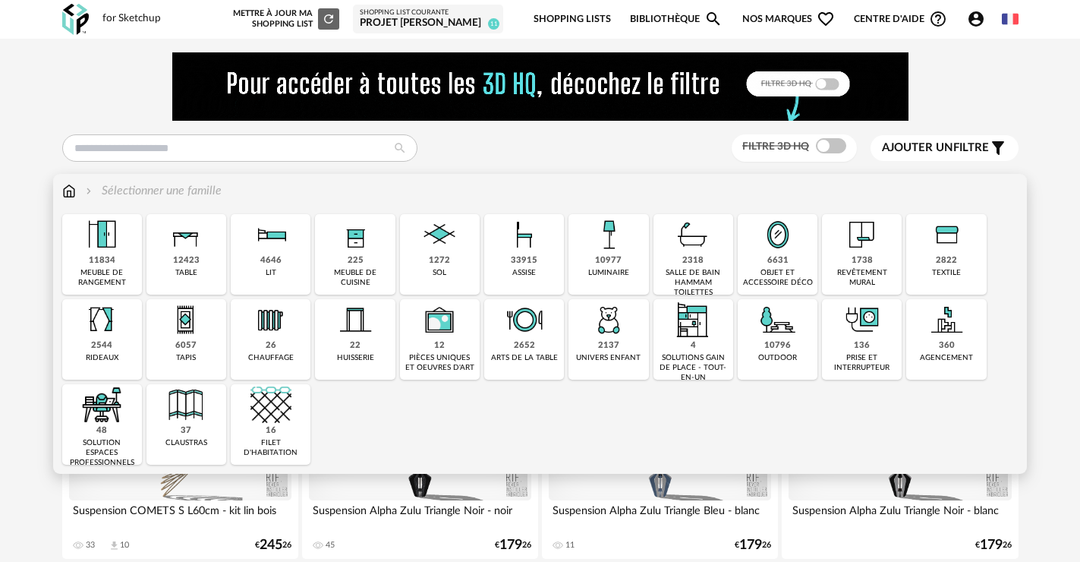
click at [763, 351] on div "10796 outdoor" at bounding box center [778, 339] width 80 height 80
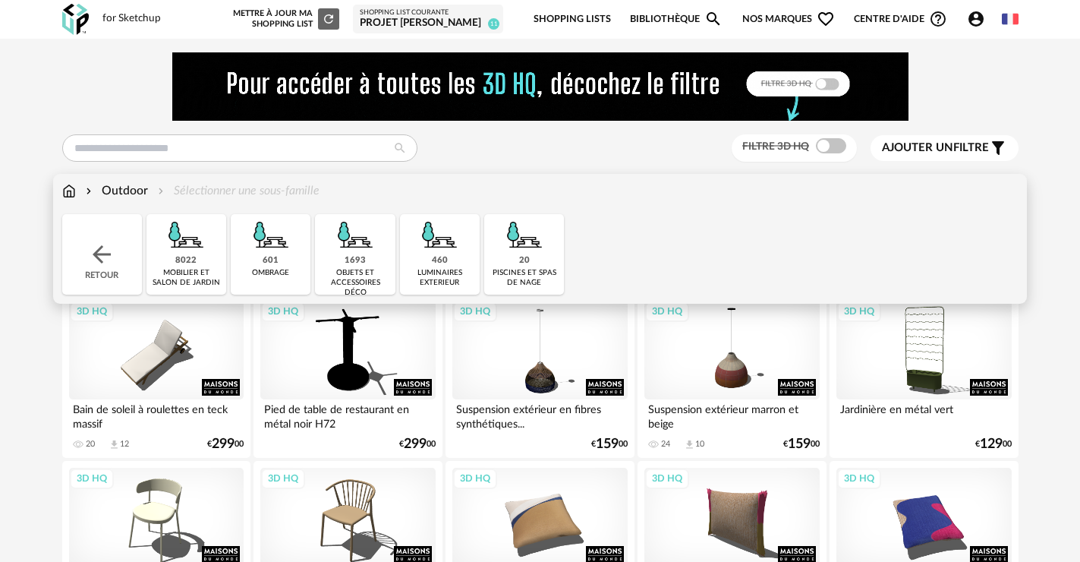
click at [202, 256] on div "8022 mobilier et salon de jardin" at bounding box center [186, 254] width 80 height 80
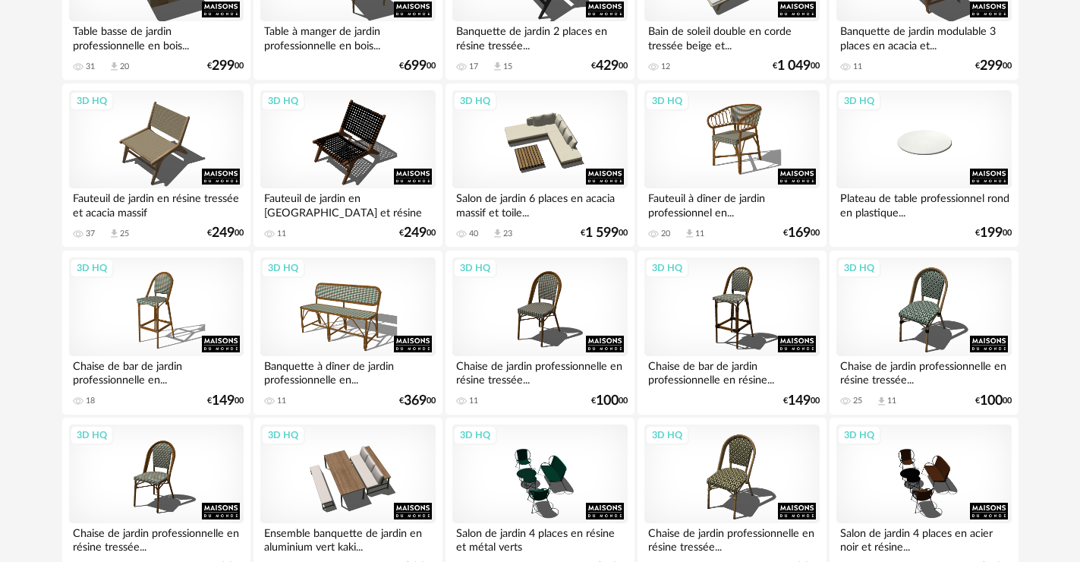
scroll to position [3171, 0]
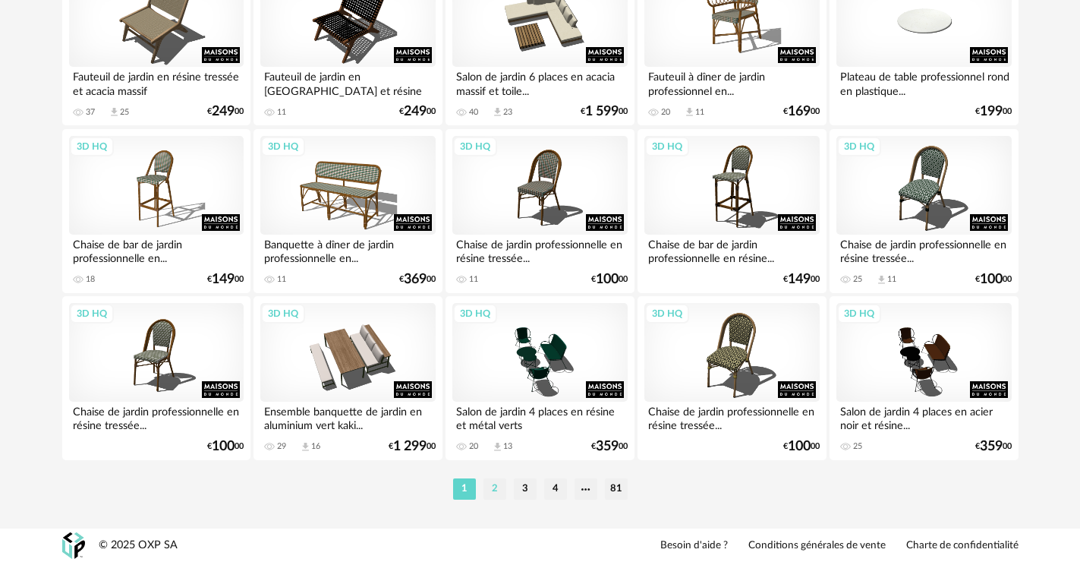
click at [497, 487] on li "2" at bounding box center [494, 488] width 23 height 21
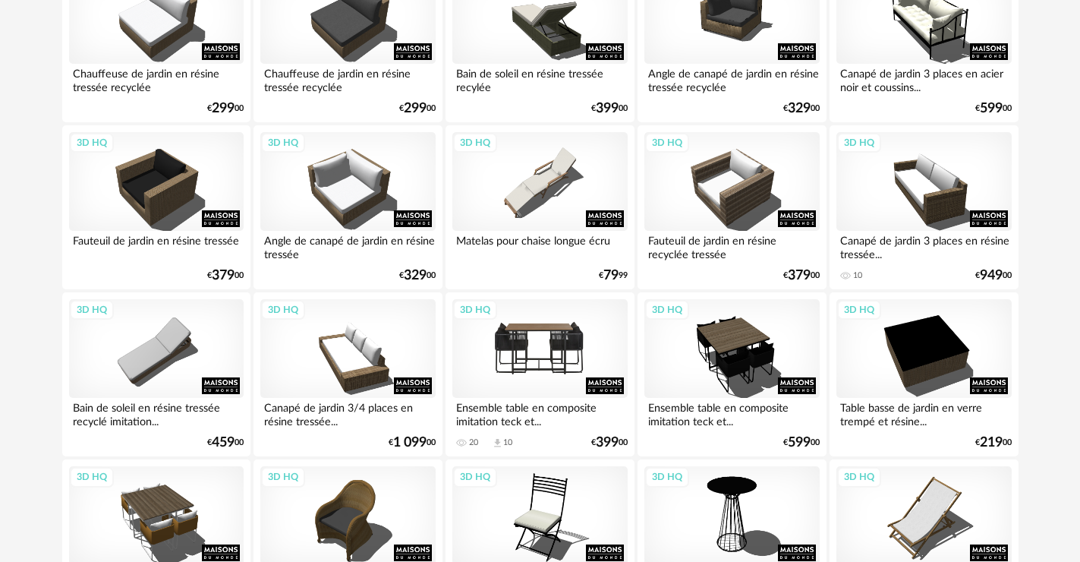
scroll to position [1518, 0]
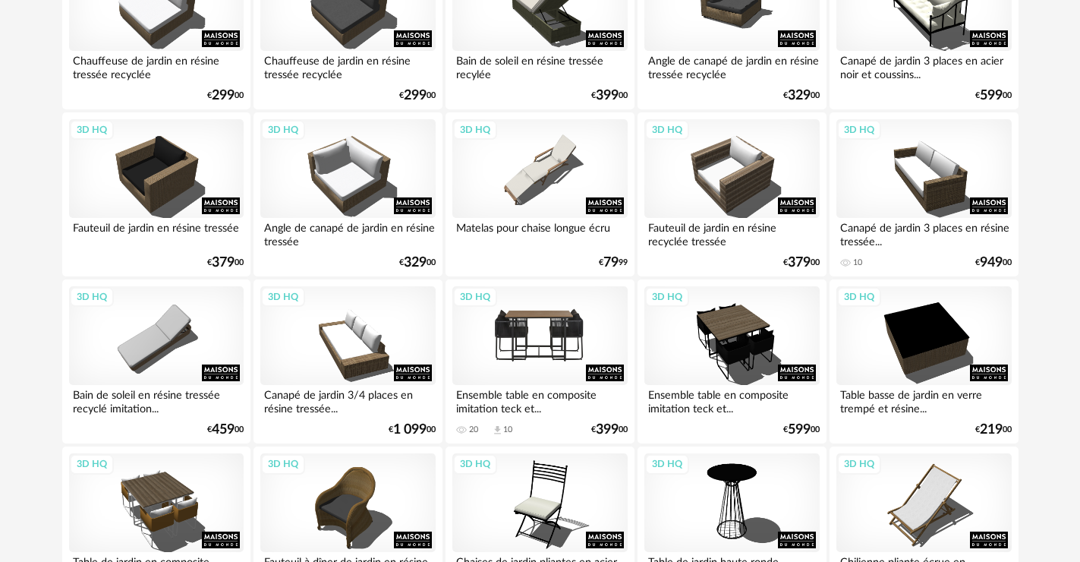
click at [550, 360] on div "3D HQ" at bounding box center [539, 335] width 175 height 99
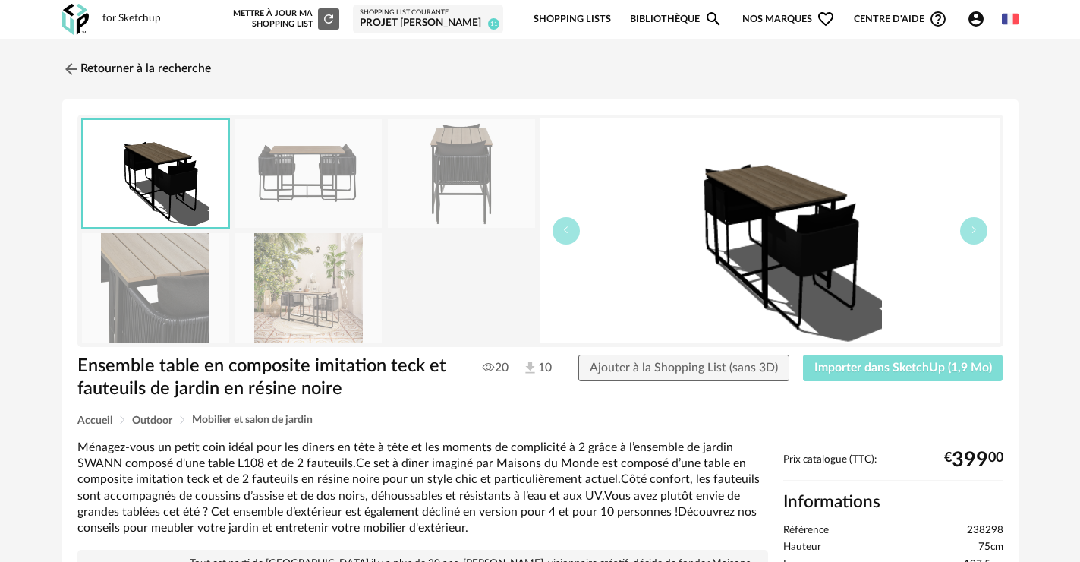
click at [843, 364] on span "Importer dans SketchUp (1,9 Mo)" at bounding box center [903, 367] width 178 height 12
click at [825, 363] on span "Importer dans SketchUp (1,9 Mo)" at bounding box center [903, 367] width 178 height 12
click at [77, 61] on img at bounding box center [69, 69] width 22 height 22
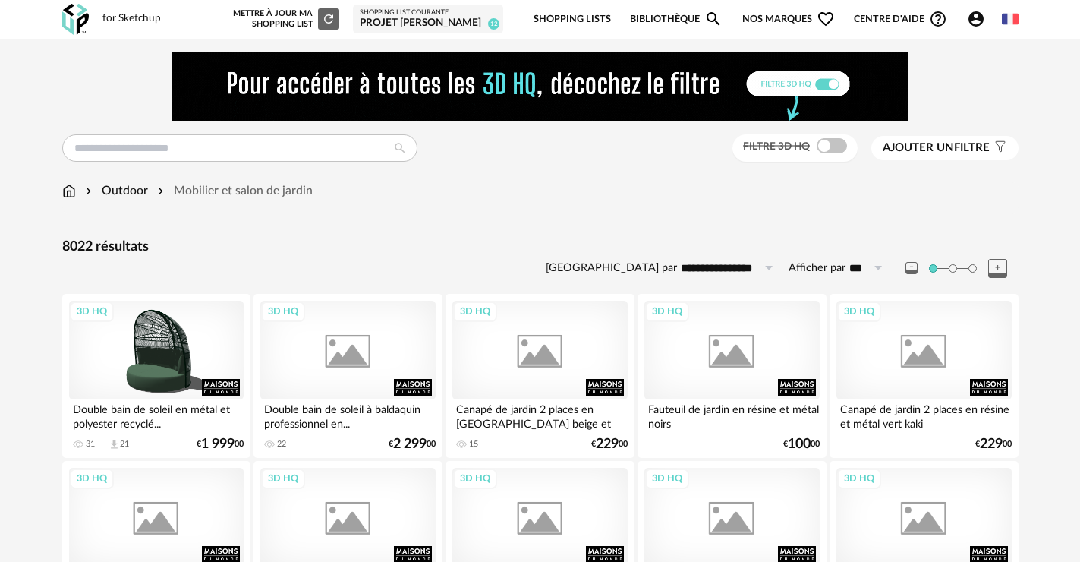
scroll to position [1518, 0]
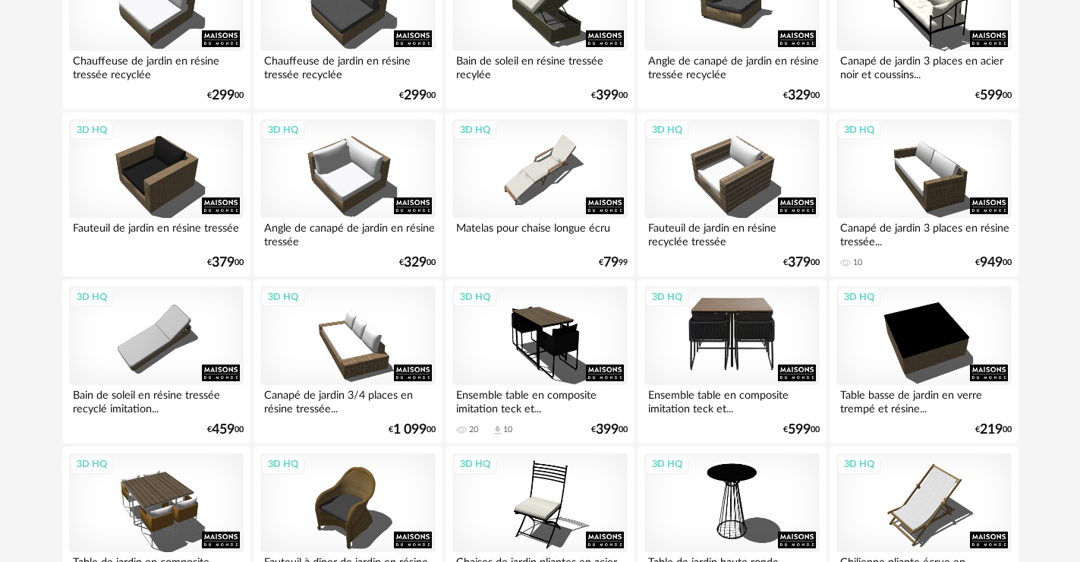
click at [706, 352] on div "3D HQ" at bounding box center [731, 335] width 175 height 99
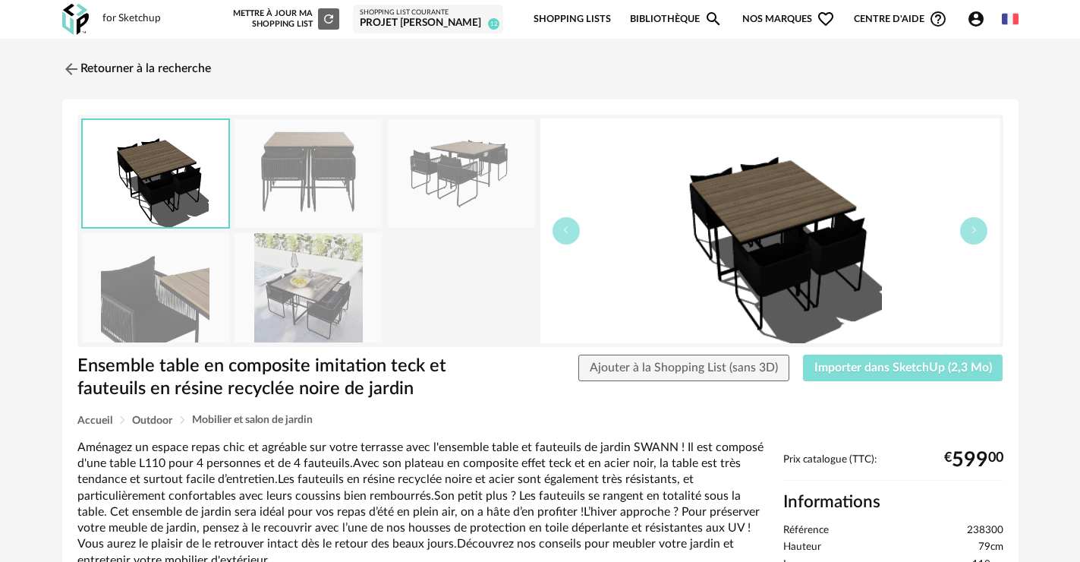
click at [857, 371] on span "Importer dans SketchUp (2,3 Mo)" at bounding box center [903, 367] width 178 height 12
click at [864, 373] on span "Importer dans SketchUp (2,3 Mo)" at bounding box center [903, 367] width 178 height 12
click at [139, 72] on link "Retourner à la recherche" at bounding box center [132, 68] width 149 height 33
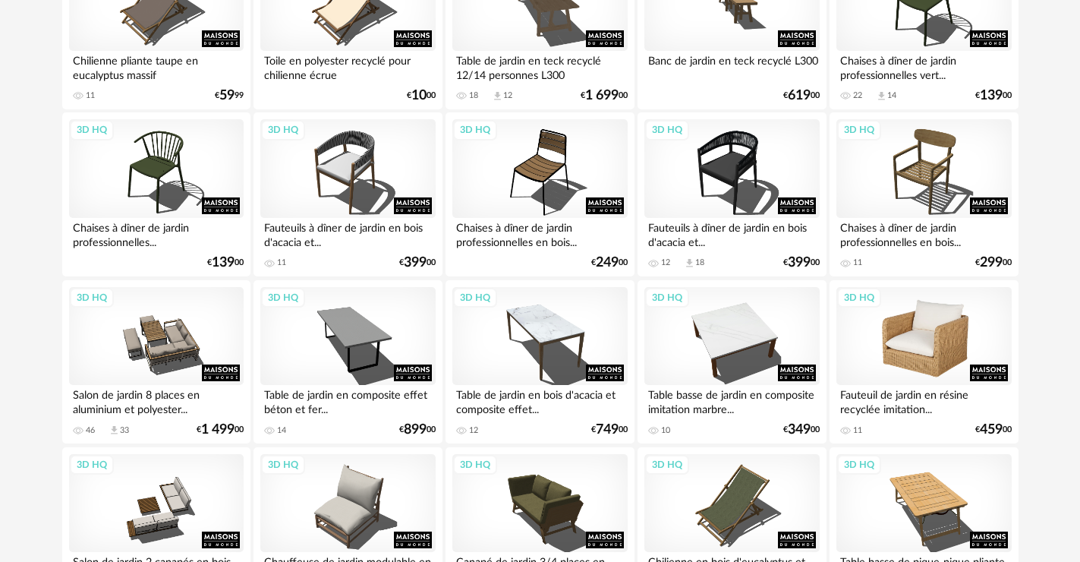
scroll to position [2201, 0]
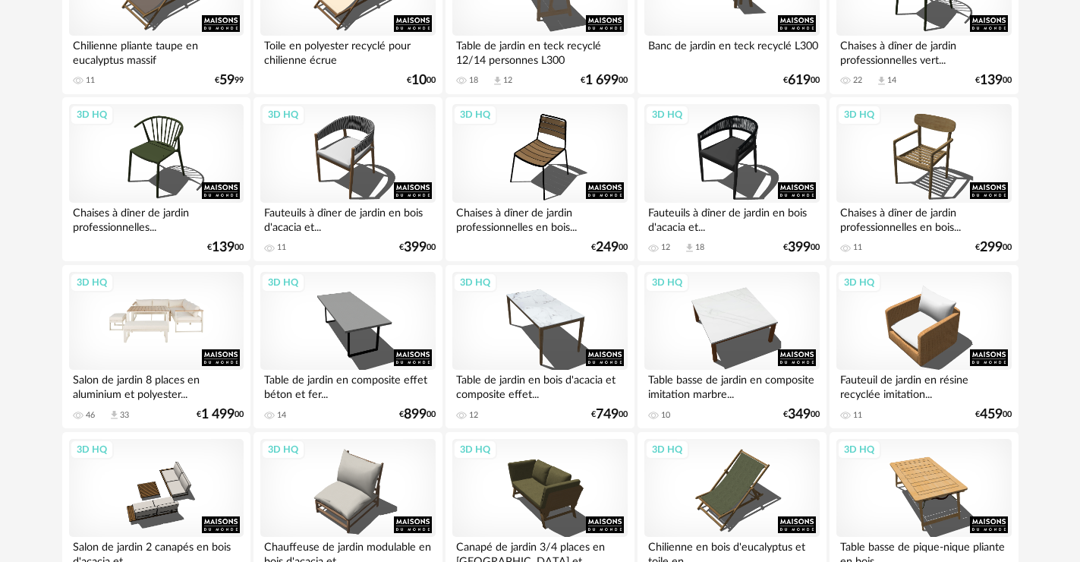
click at [179, 331] on div "3D HQ" at bounding box center [156, 321] width 175 height 99
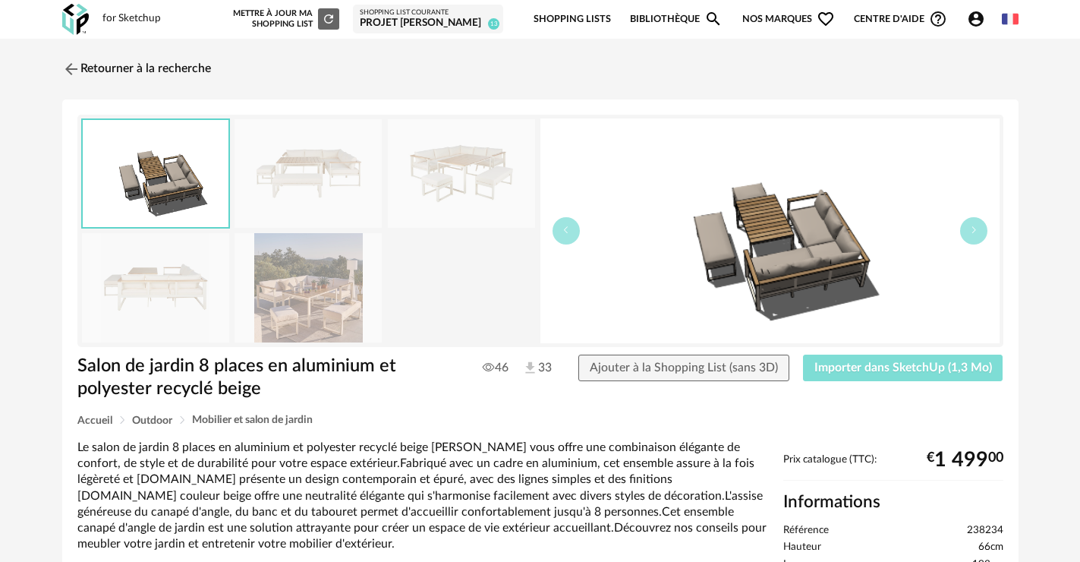
click at [889, 364] on span "Importer dans SketchUp (1,3 Mo)" at bounding box center [903, 367] width 178 height 12
click at [329, 305] on img at bounding box center [307, 287] width 147 height 109
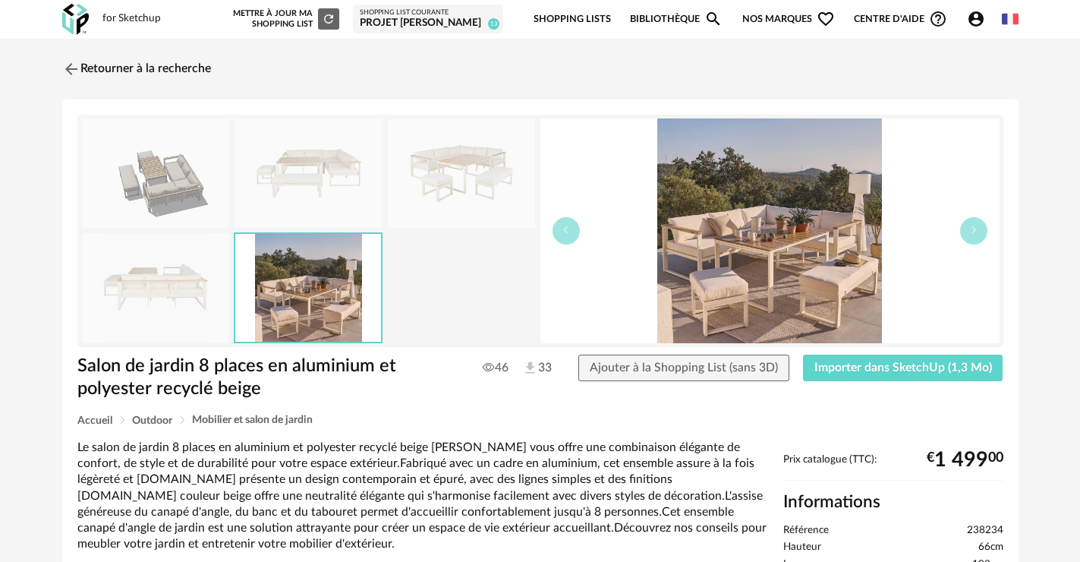
scroll to position [304, 0]
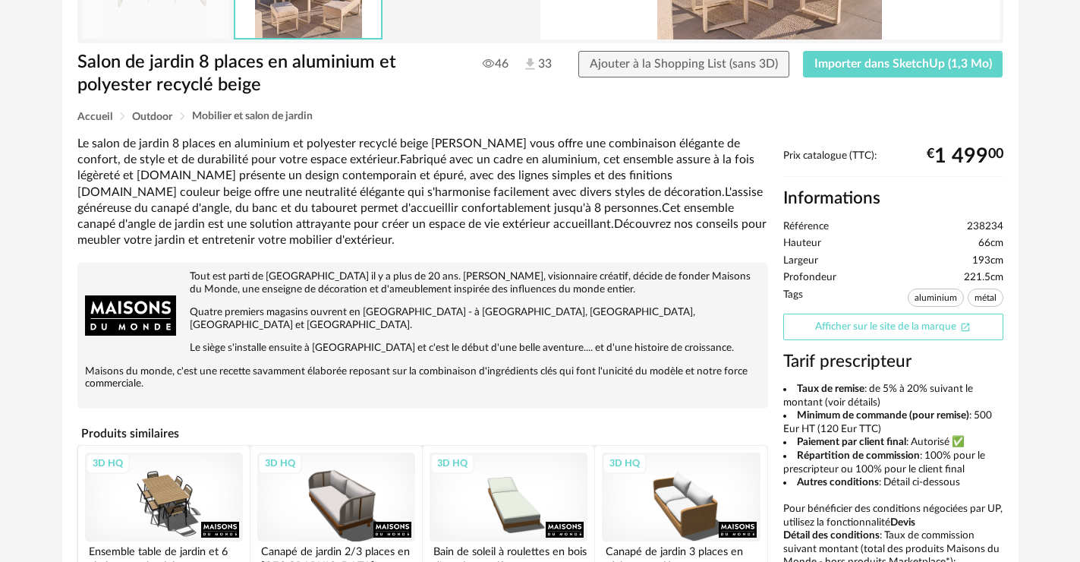
click at [821, 323] on link "Afficher sur le site de la marque Open In New icon" at bounding box center [893, 326] width 220 height 27
